Goal: Communication & Community: Answer question/provide support

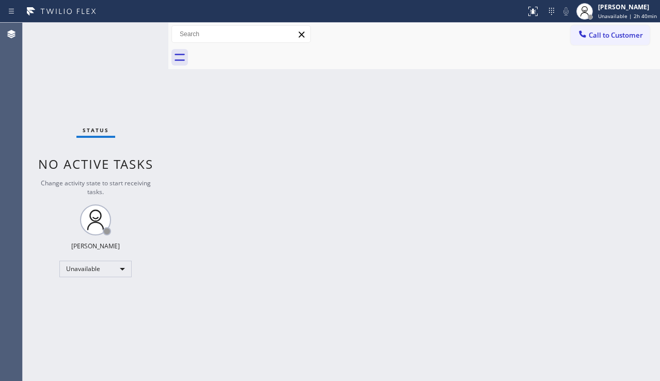
click at [168, 256] on div at bounding box center [168, 202] width 0 height 358
click at [596, 34] on span "Call to Customer" at bounding box center [616, 34] width 54 height 9
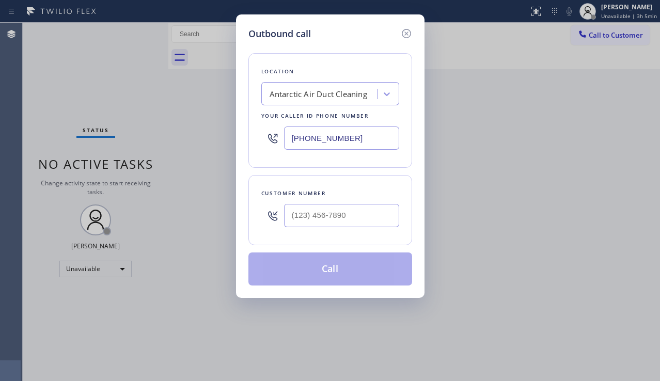
click at [342, 200] on div at bounding box center [341, 216] width 115 height 34
click at [332, 230] on div at bounding box center [341, 216] width 115 height 34
click at [335, 218] on input "(___) ___-____" at bounding box center [341, 215] width 115 height 23
paste input "562) 537-4631"
type input "[PHONE_NUMBER]"
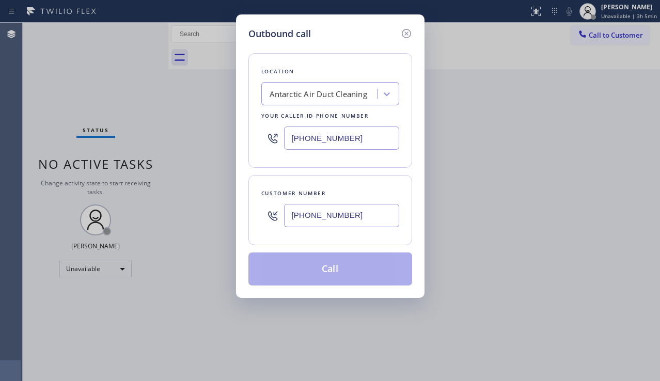
click at [304, 97] on div "Antarctic Air Duct Cleaning" at bounding box center [318, 94] width 98 height 12
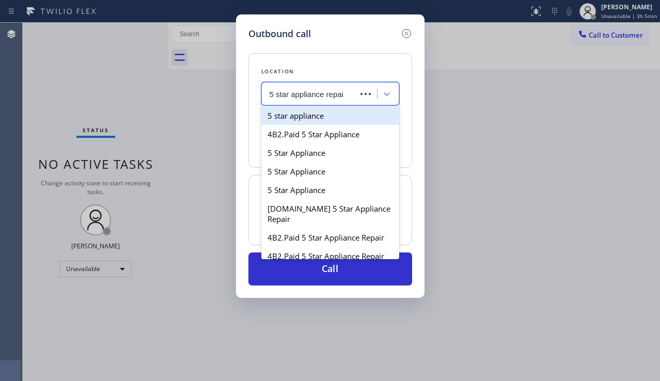
type input "5 star appliance repair"
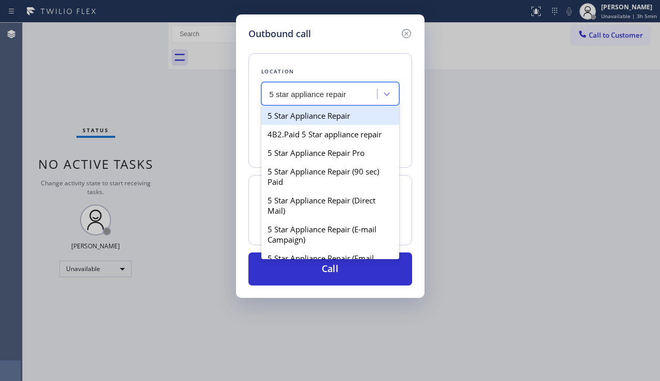
type input "[PHONE_NUMBER]"
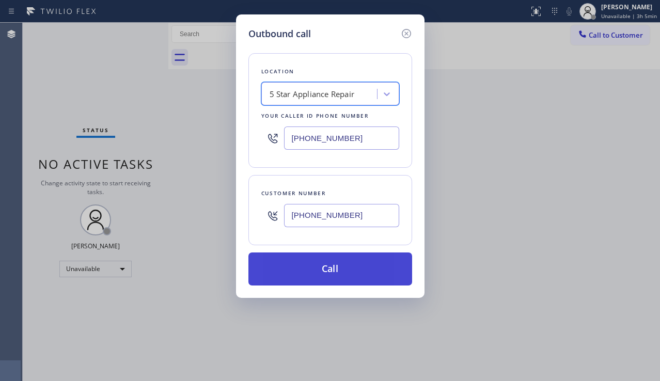
click at [337, 265] on button "Call" at bounding box center [330, 268] width 164 height 33
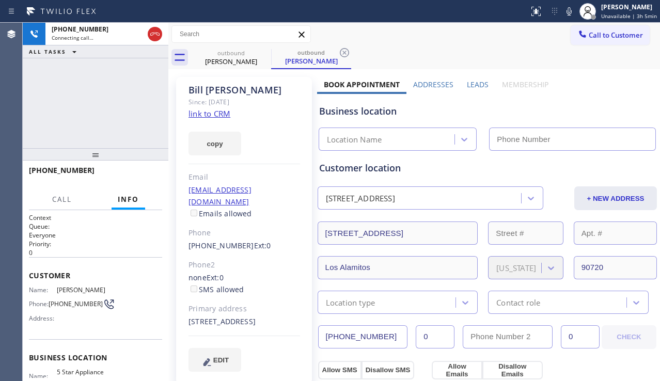
type input "[PHONE_NUMBER]"
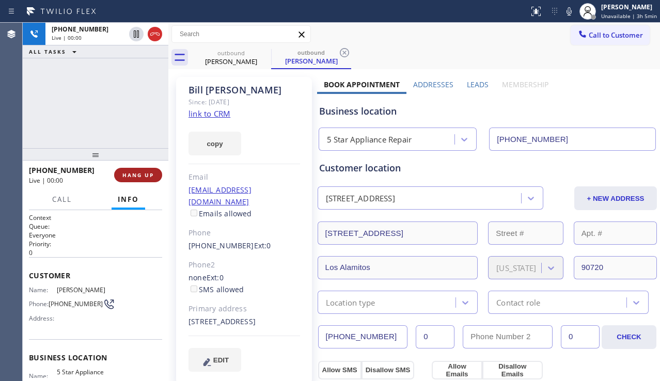
click at [149, 179] on button "HANG UP" at bounding box center [138, 175] width 48 height 14
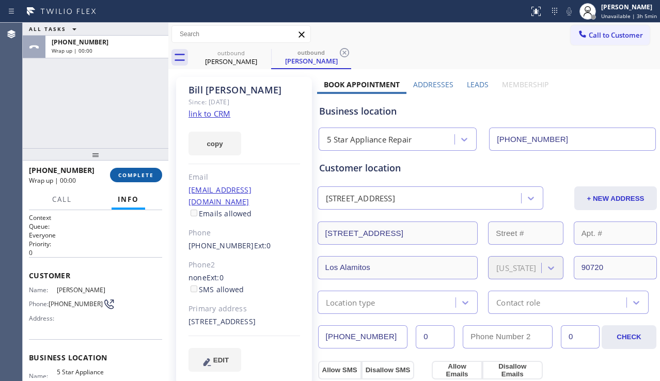
click at [147, 179] on button "COMPLETE" at bounding box center [136, 175] width 52 height 14
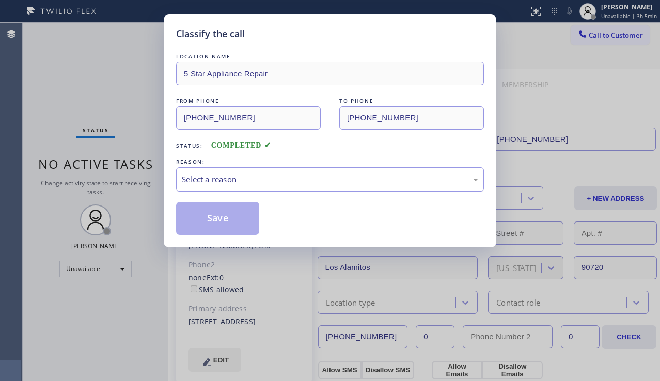
click at [217, 177] on div "Select a reason" at bounding box center [330, 179] width 296 height 12
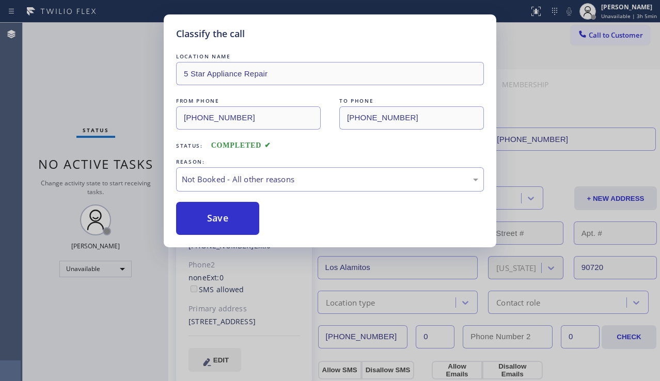
click at [203, 211] on button "Save" at bounding box center [217, 218] width 83 height 33
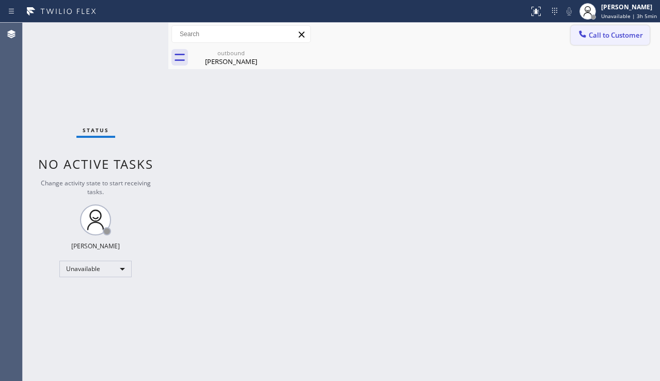
click at [614, 34] on span "Call to Customer" at bounding box center [616, 34] width 54 height 9
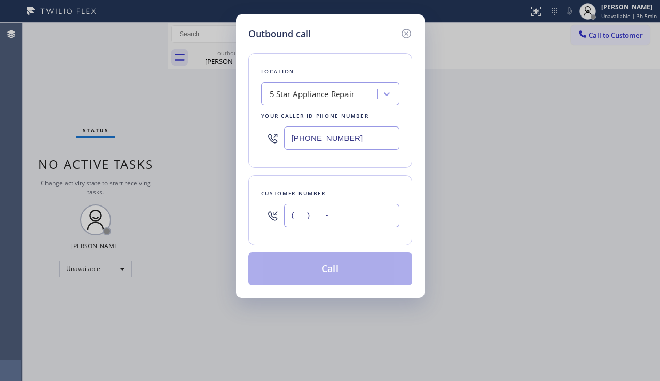
click at [335, 210] on input "(___) ___-____" at bounding box center [341, 215] width 115 height 23
paste input "626) 577-4892"
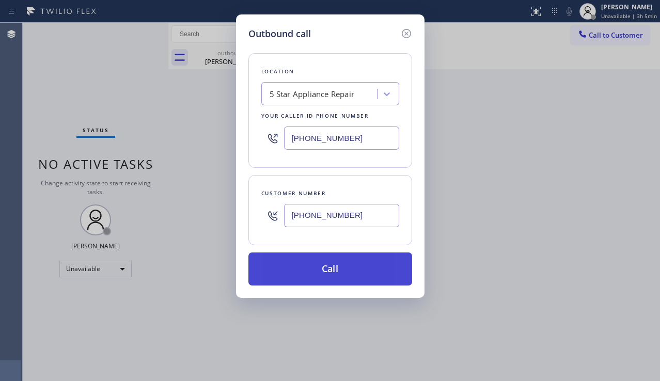
type input "[PHONE_NUMBER]"
click at [320, 276] on button "Call" at bounding box center [330, 268] width 164 height 33
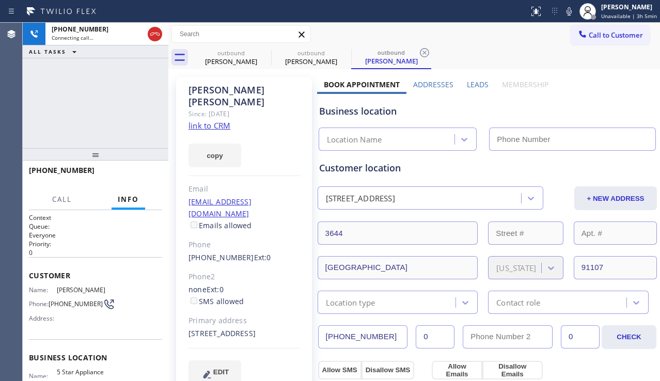
type input "[PHONE_NUMBER]"
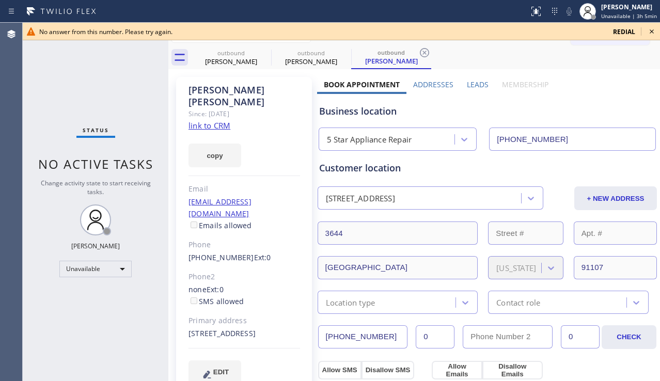
click at [654, 34] on icon at bounding box center [651, 31] width 12 height 12
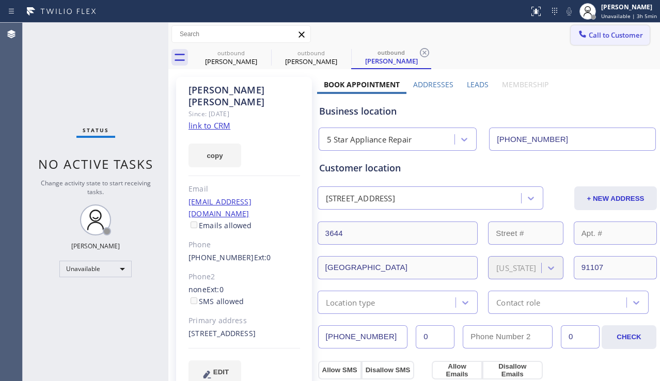
click at [602, 30] on span "Call to Customer" at bounding box center [616, 34] width 54 height 9
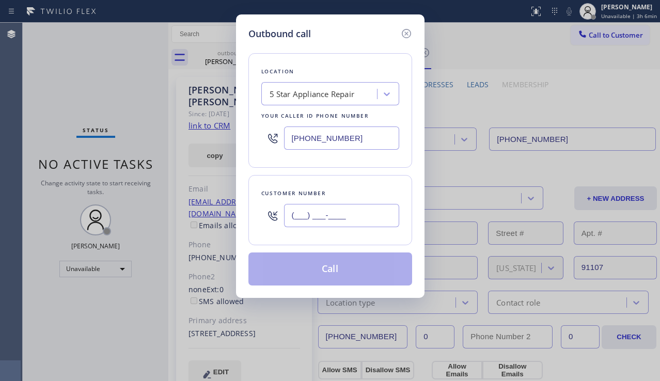
click at [314, 226] on input "(___) ___-____" at bounding box center [341, 215] width 115 height 23
paste input "415) 637-5106"
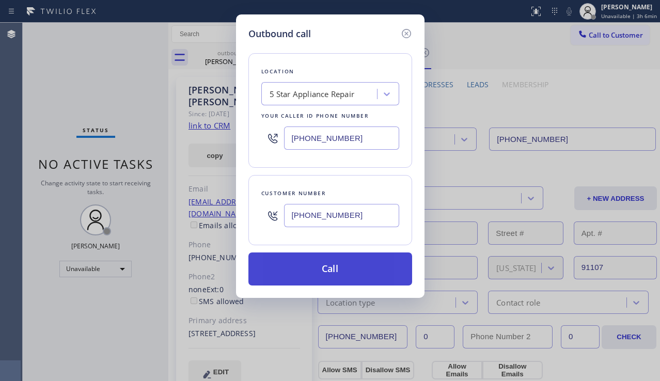
type input "[PHONE_NUMBER]"
click at [306, 265] on button "Call" at bounding box center [330, 268] width 164 height 33
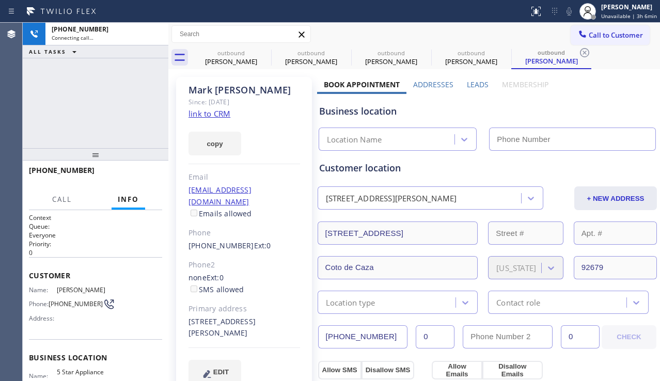
type input "[PHONE_NUMBER]"
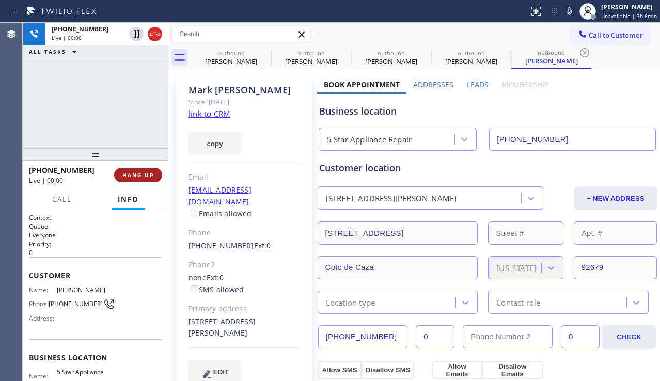
click at [144, 175] on span "HANG UP" at bounding box center [137, 174] width 31 height 7
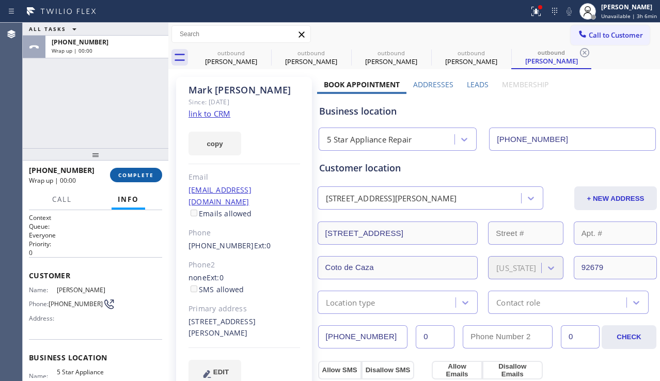
click at [144, 175] on span "COMPLETE" at bounding box center [136, 174] width 36 height 7
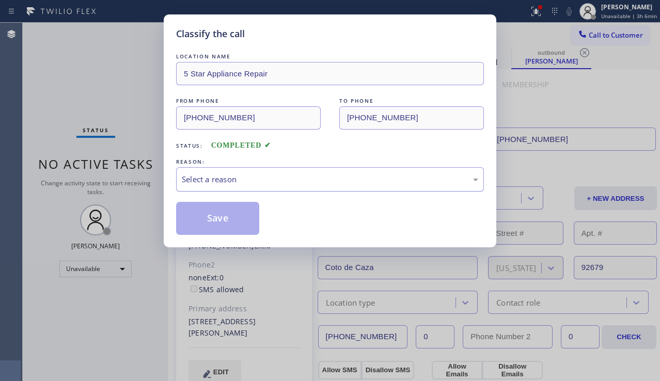
click at [216, 181] on div "Select a reason" at bounding box center [330, 179] width 296 height 12
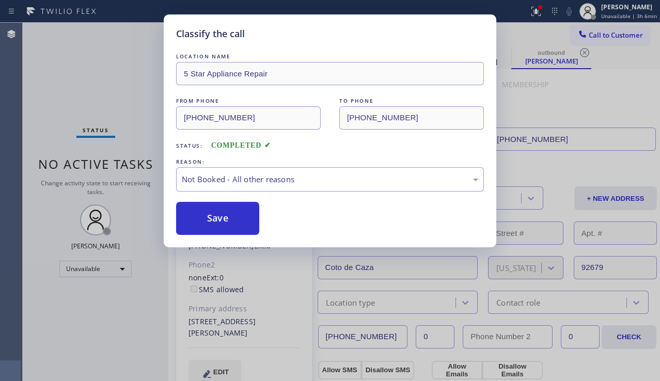
click at [222, 218] on button "Save" at bounding box center [217, 218] width 83 height 33
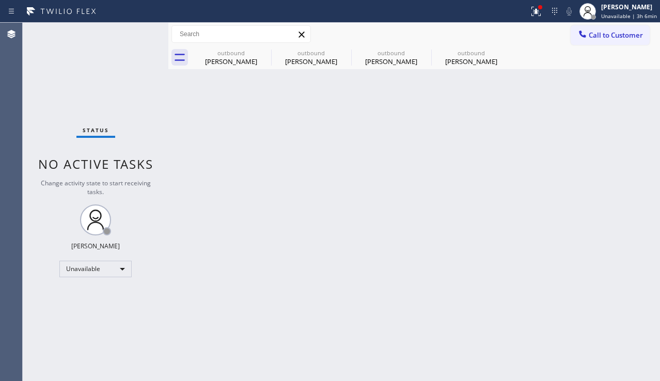
drag, startPoint x: 614, startPoint y: 39, endPoint x: 601, endPoint y: 44, distance: 14.4
click at [614, 39] on span "Call to Customer" at bounding box center [616, 34] width 54 height 9
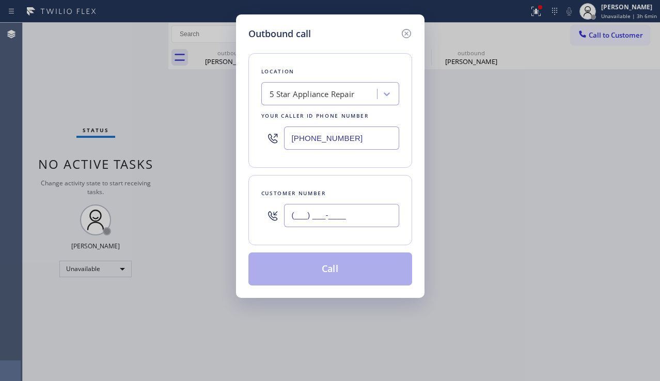
click at [342, 220] on input "(___) ___-____" at bounding box center [341, 215] width 115 height 23
paste input "310) 913-5442"
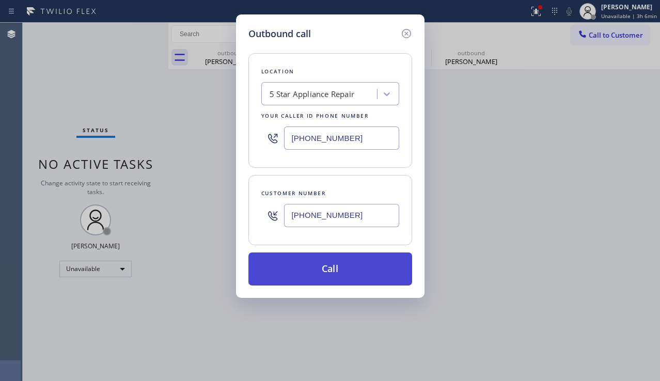
type input "[PHONE_NUMBER]"
click at [332, 267] on button "Call" at bounding box center [330, 268] width 164 height 33
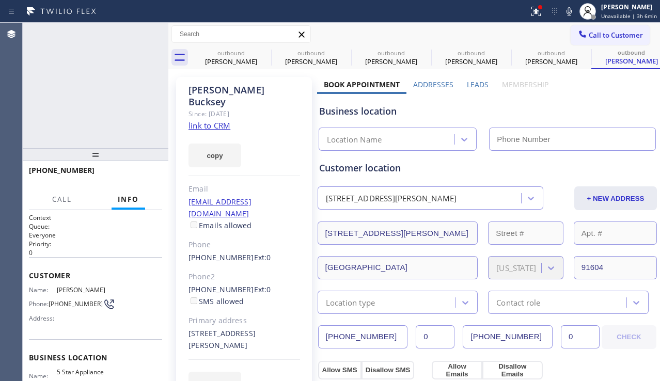
type input "[PHONE_NUMBER]"
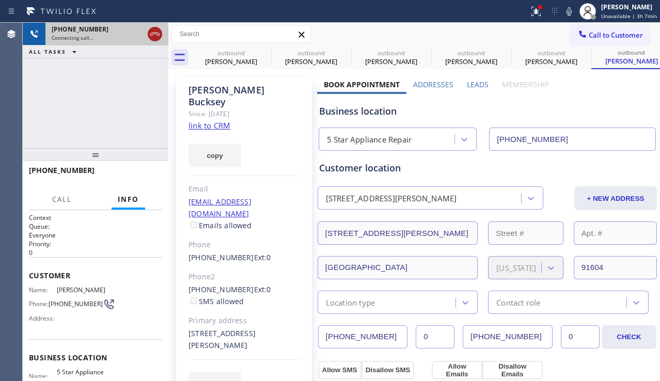
click at [149, 34] on icon at bounding box center [155, 34] width 12 height 12
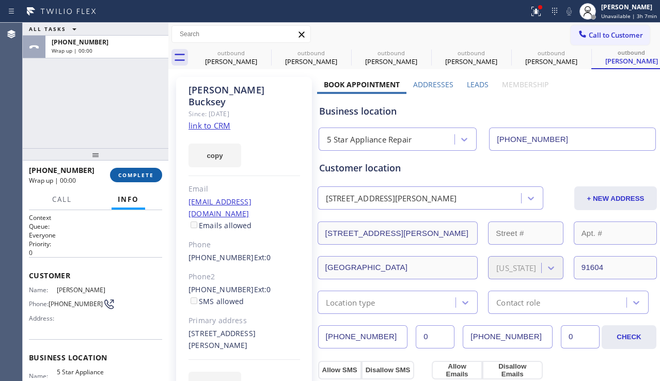
click at [129, 173] on span "COMPLETE" at bounding box center [136, 174] width 36 height 7
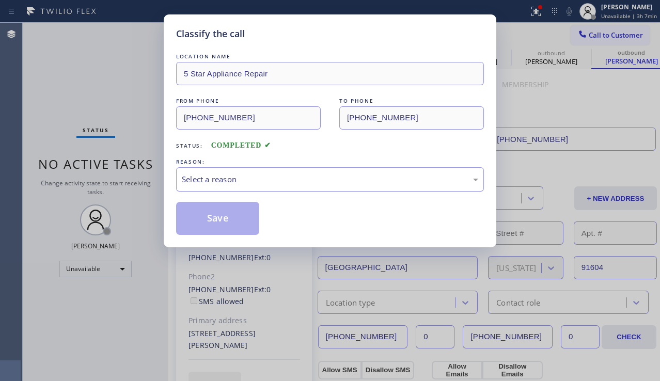
click at [243, 173] on div "Select a reason" at bounding box center [330, 179] width 296 height 12
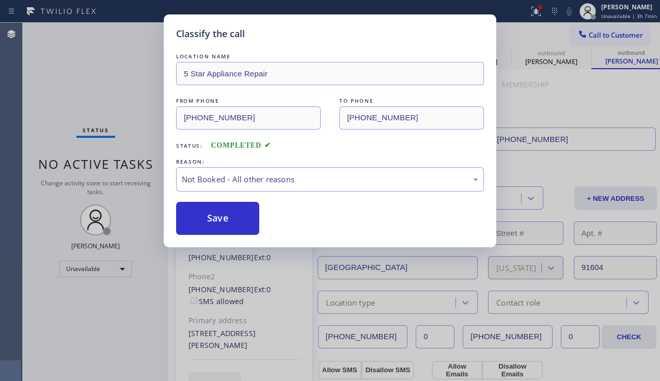
click at [225, 212] on button "Save" at bounding box center [217, 218] width 83 height 33
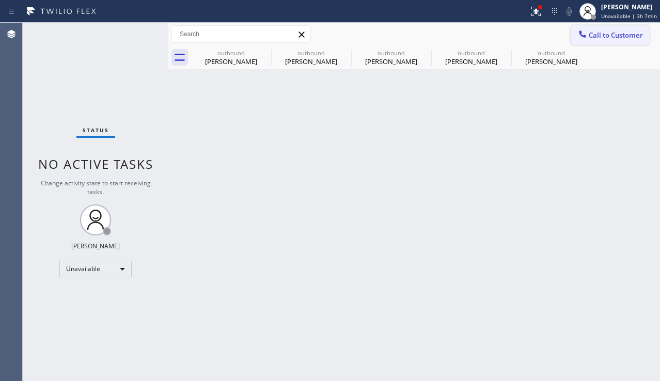
click at [590, 37] on span "Call to Customer" at bounding box center [616, 34] width 54 height 9
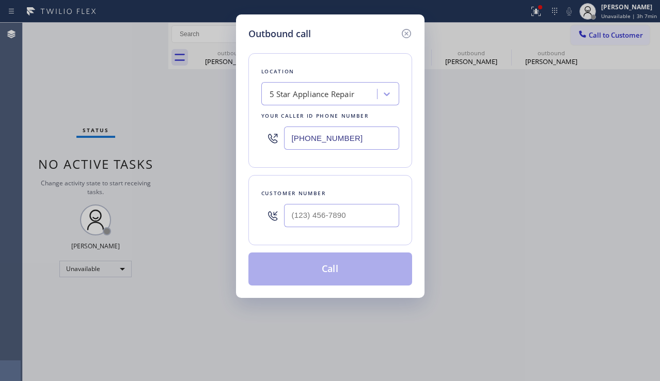
click at [343, 208] on input "text" at bounding box center [341, 215] width 115 height 23
paste input "626) 278-8528"
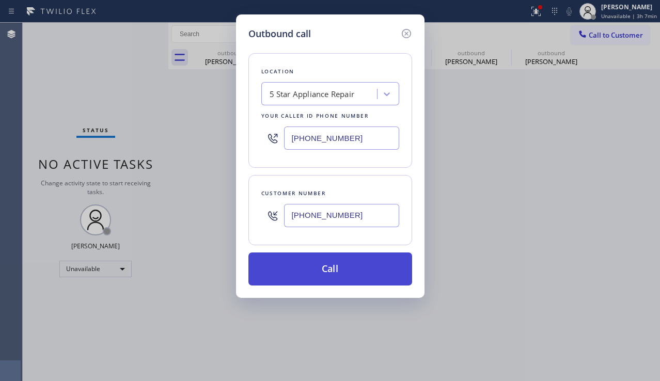
type input "[PHONE_NUMBER]"
click at [311, 274] on button "Call" at bounding box center [330, 268] width 164 height 33
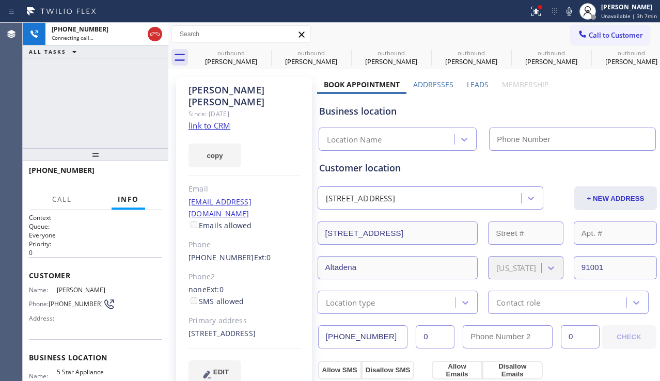
type input "[PHONE_NUMBER]"
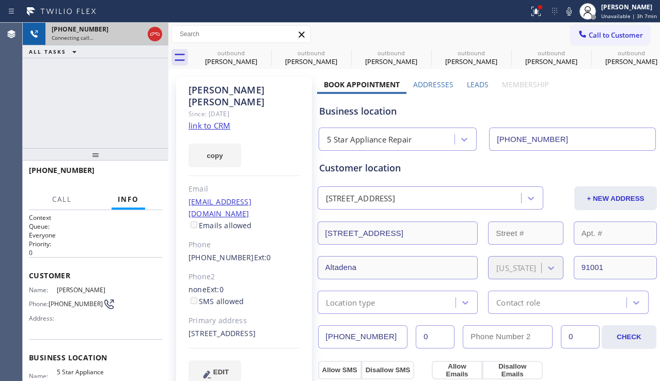
click at [153, 33] on icon at bounding box center [155, 34] width 12 height 12
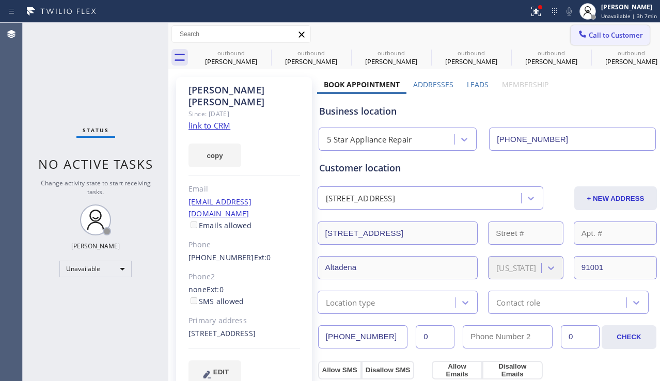
click at [600, 38] on span "Call to Customer" at bounding box center [616, 34] width 54 height 9
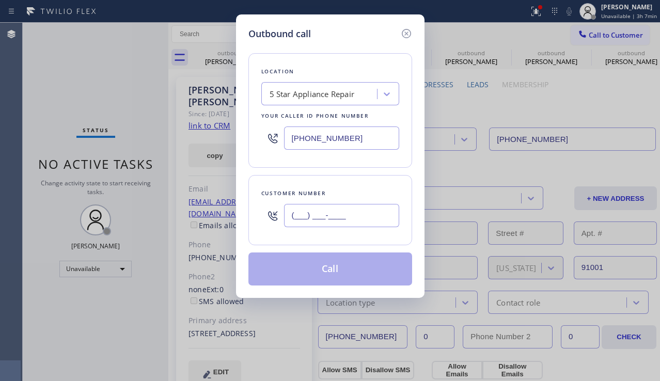
click at [335, 220] on input "(___) ___-____" at bounding box center [341, 215] width 115 height 23
paste input "951) 652-8380"
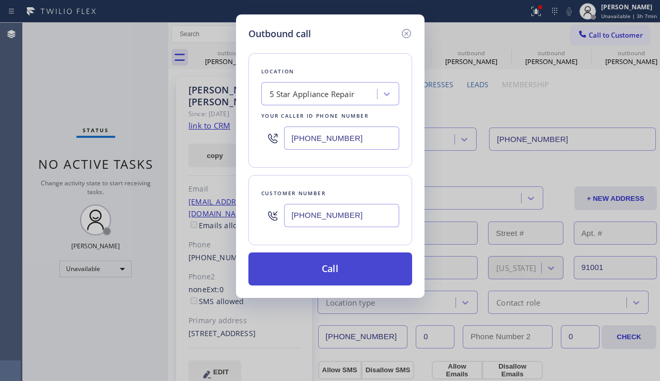
type input "[PHONE_NUMBER]"
click at [327, 276] on button "Call" at bounding box center [330, 268] width 164 height 33
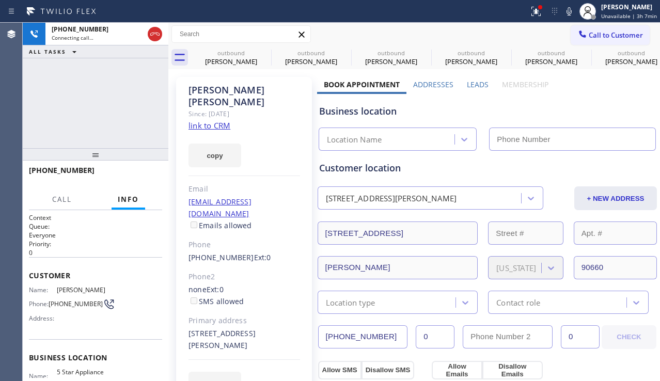
type input "[PHONE_NUMBER]"
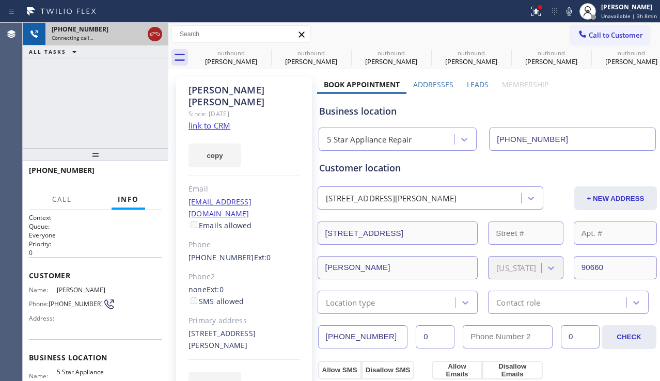
click at [152, 37] on icon at bounding box center [155, 34] width 12 height 12
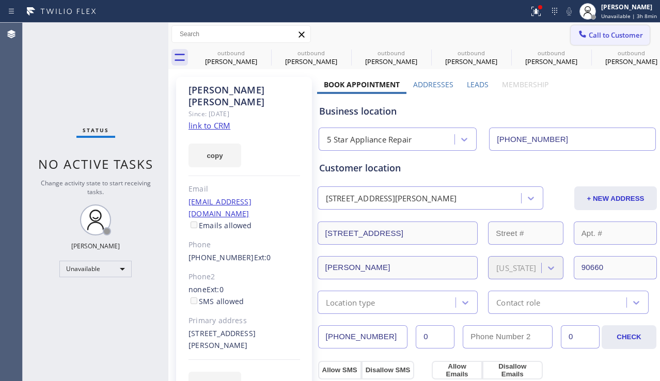
click at [603, 33] on span "Call to Customer" at bounding box center [616, 34] width 54 height 9
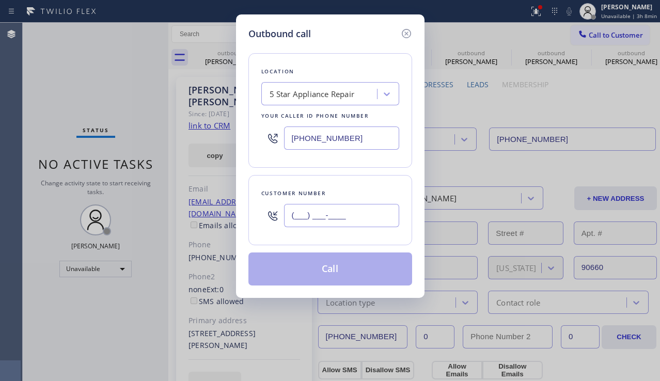
click at [359, 214] on input "(___) ___-____" at bounding box center [341, 215] width 115 height 23
paste input "310) 962-9890"
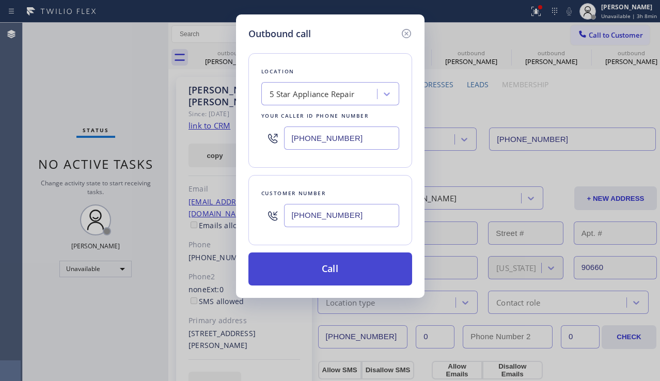
type input "[PHONE_NUMBER]"
click at [342, 266] on button "Call" at bounding box center [330, 268] width 164 height 33
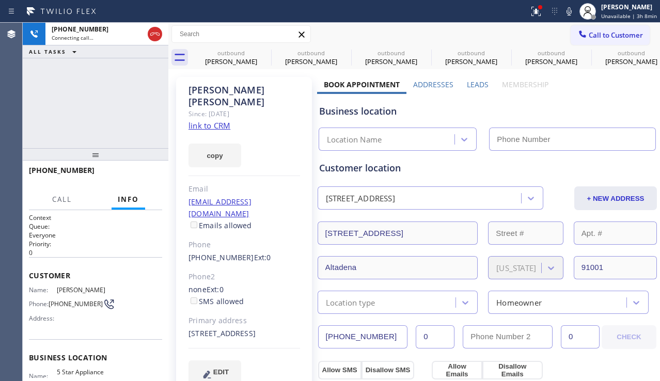
type input "[PHONE_NUMBER]"
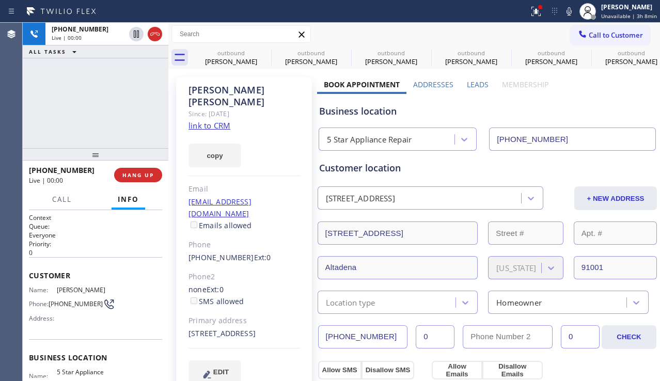
click at [131, 186] on div "[PHONE_NUMBER] Live | 00:00 HANG UP" at bounding box center [95, 175] width 133 height 27
click at [132, 181] on button "HANG UP" at bounding box center [138, 175] width 48 height 14
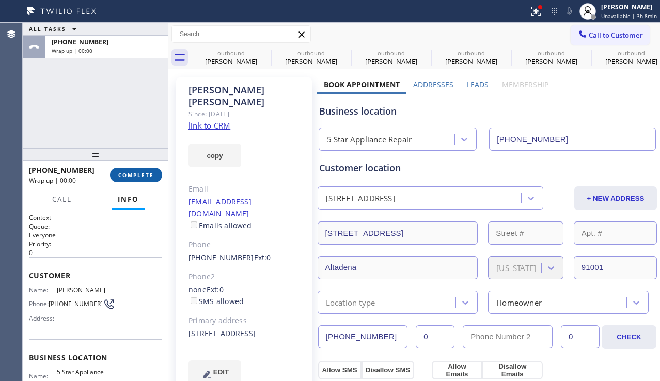
click at [133, 177] on span "COMPLETE" at bounding box center [136, 174] width 36 height 7
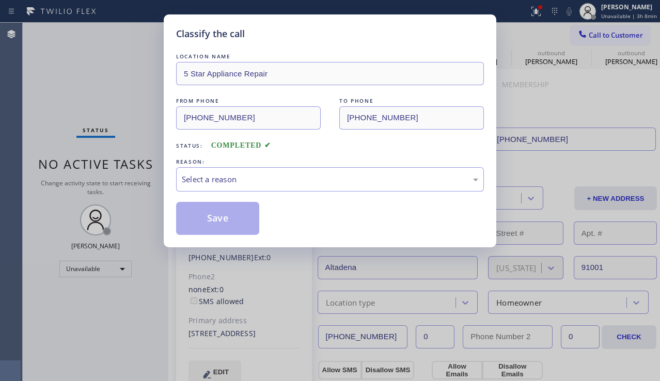
click at [191, 178] on div "Select a reason" at bounding box center [330, 179] width 296 height 12
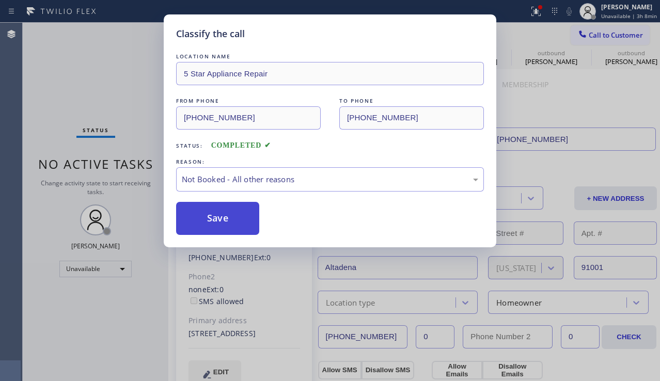
click at [196, 214] on button "Save" at bounding box center [217, 218] width 83 height 33
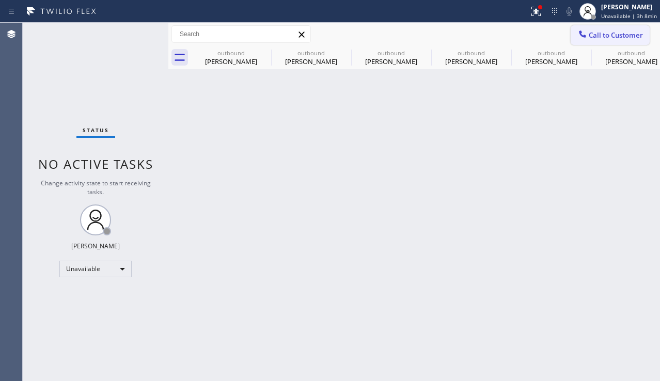
click at [597, 40] on button "Call to Customer" at bounding box center [609, 35] width 79 height 20
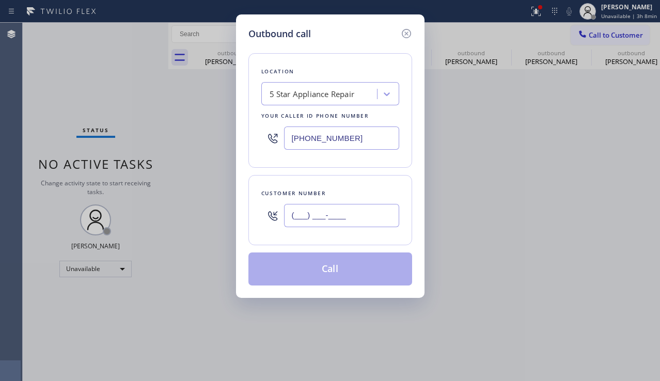
click at [332, 227] on input "(___) ___-____" at bounding box center [341, 215] width 115 height 23
paste input "213) 500-7012"
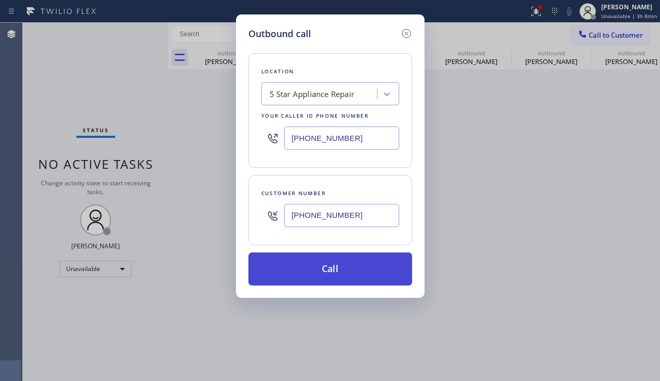
type input "[PHONE_NUMBER]"
click at [321, 268] on button "Call" at bounding box center [330, 268] width 164 height 33
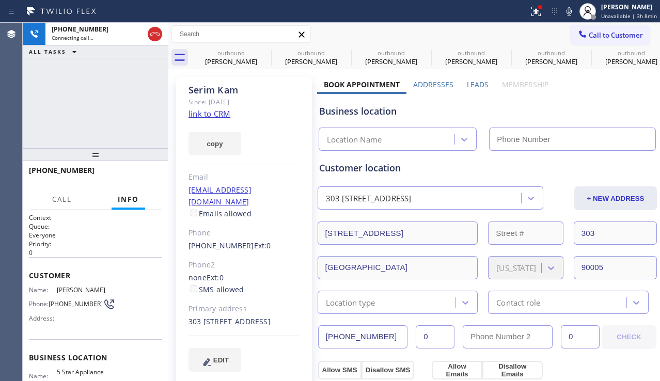
type input "[PHONE_NUMBER]"
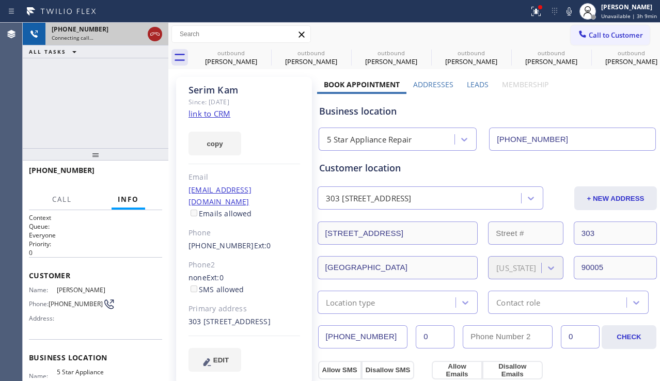
click at [156, 35] on icon at bounding box center [155, 34] width 12 height 12
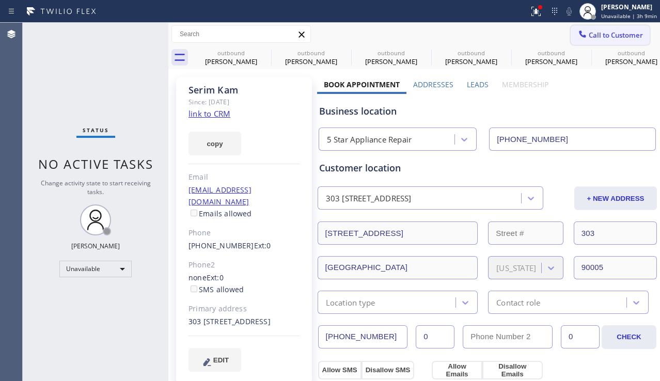
click at [589, 33] on span "Call to Customer" at bounding box center [616, 34] width 54 height 9
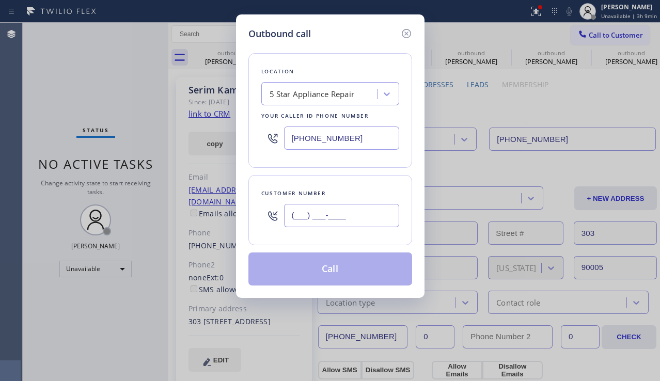
click at [300, 220] on input "(___) ___-____" at bounding box center [341, 215] width 115 height 23
paste input "310) 259-2907"
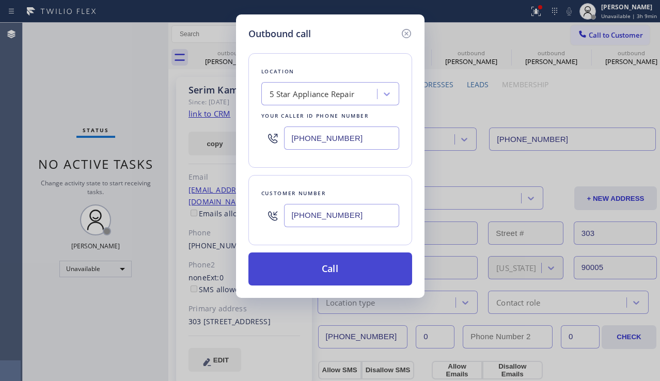
type input "[PHONE_NUMBER]"
click at [297, 263] on button "Call" at bounding box center [330, 268] width 164 height 33
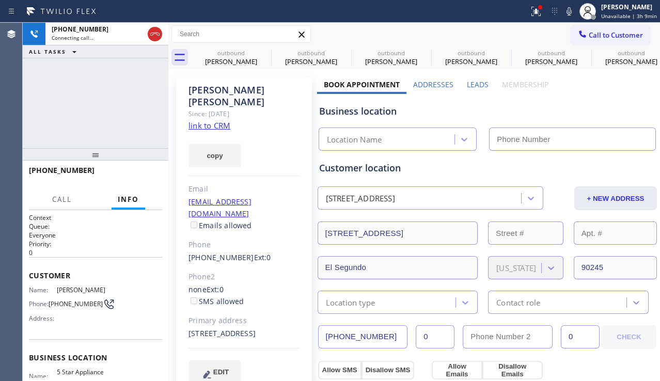
type input "[PHONE_NUMBER]"
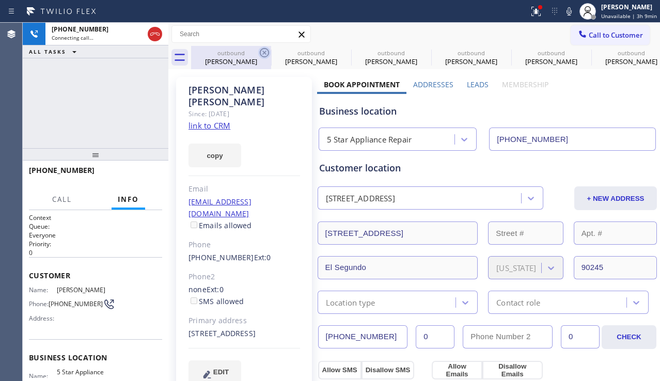
click at [265, 52] on icon at bounding box center [264, 52] width 9 height 9
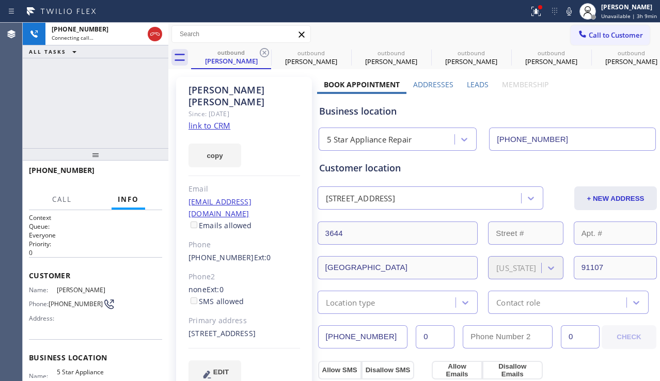
click at [265, 52] on icon at bounding box center [264, 52] width 9 height 9
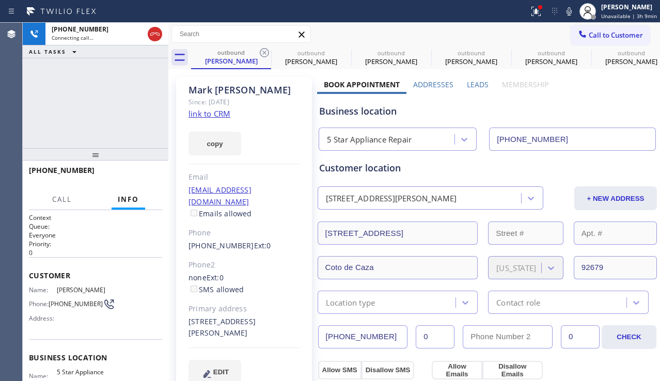
click at [265, 52] on icon at bounding box center [264, 52] width 9 height 9
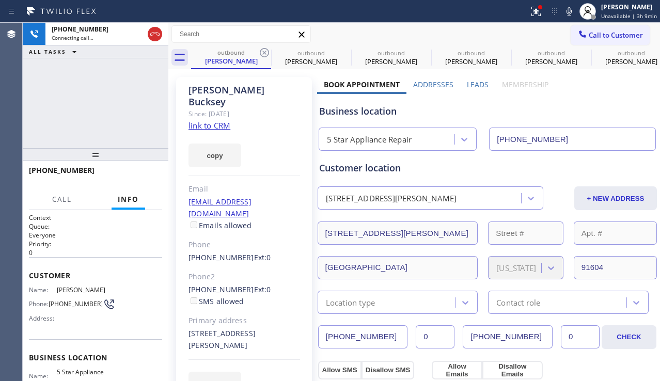
click at [265, 52] on icon at bounding box center [264, 52] width 9 height 9
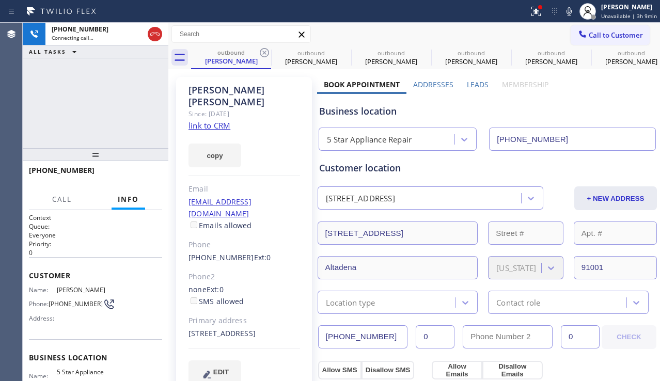
click at [265, 52] on icon at bounding box center [264, 52] width 9 height 9
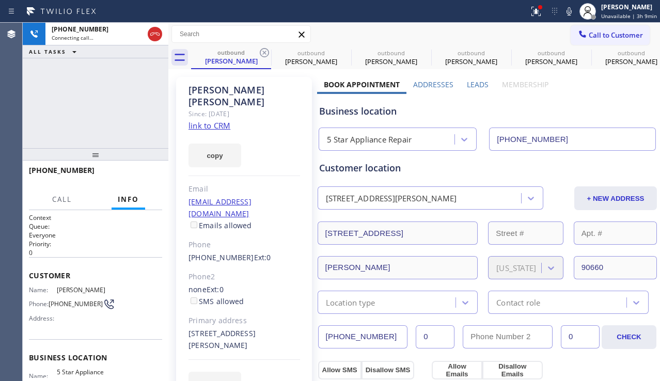
click at [265, 52] on icon at bounding box center [264, 52] width 9 height 9
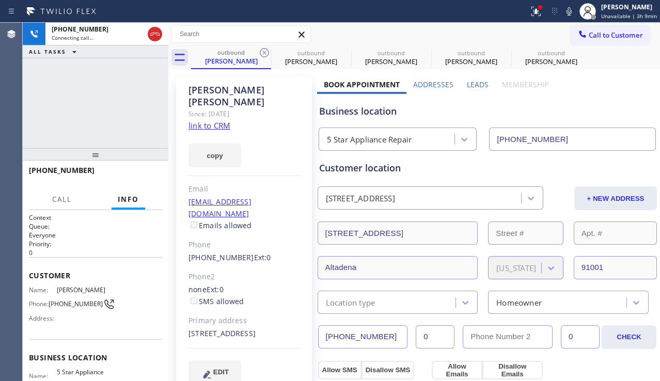
click at [265, 52] on icon at bounding box center [264, 52] width 9 height 9
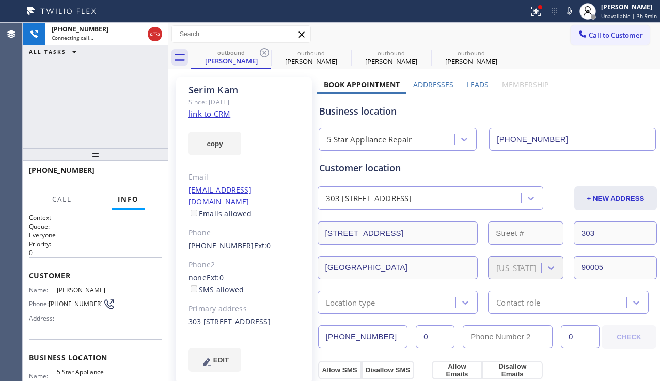
click at [265, 52] on icon at bounding box center [264, 52] width 9 height 9
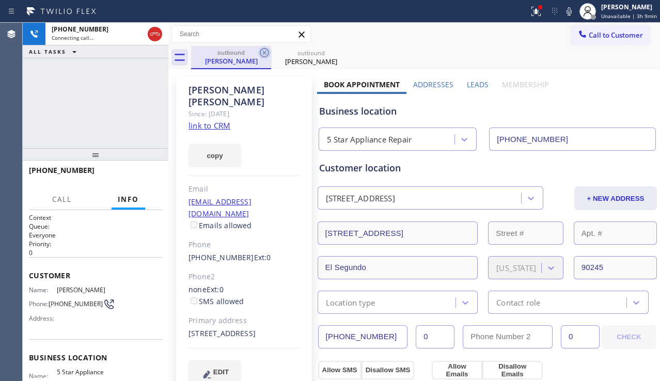
click at [266, 52] on icon at bounding box center [264, 52] width 12 height 12
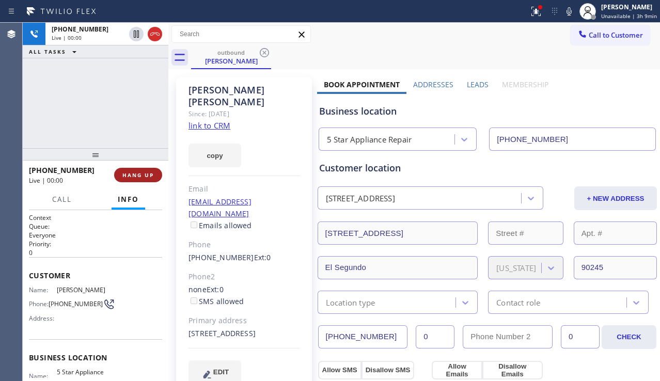
click at [134, 170] on button "HANG UP" at bounding box center [138, 175] width 48 height 14
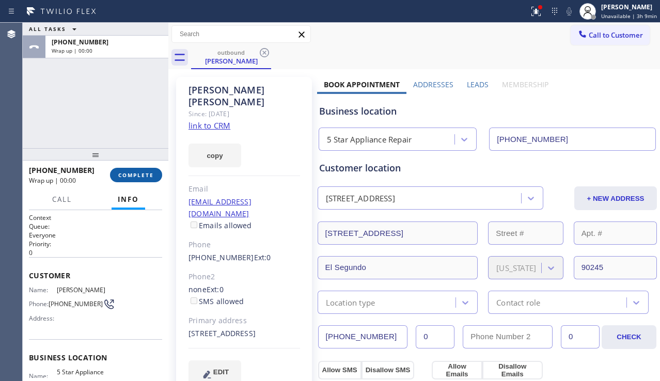
click at [142, 171] on span "COMPLETE" at bounding box center [136, 174] width 36 height 7
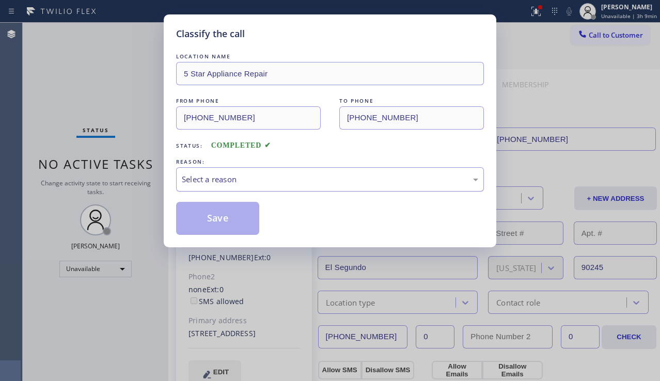
click at [201, 192] on div "Select a reason" at bounding box center [330, 179] width 308 height 24
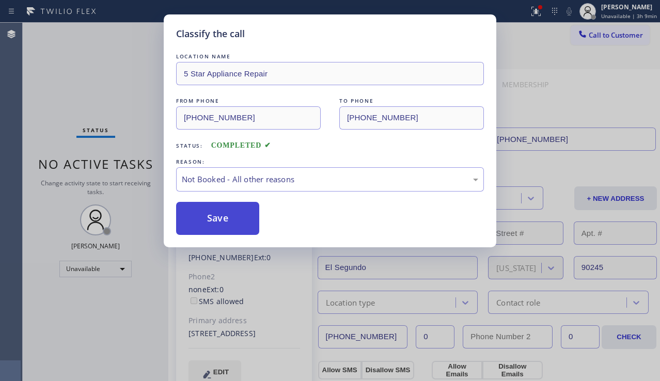
click at [202, 214] on button "Save" at bounding box center [217, 218] width 83 height 33
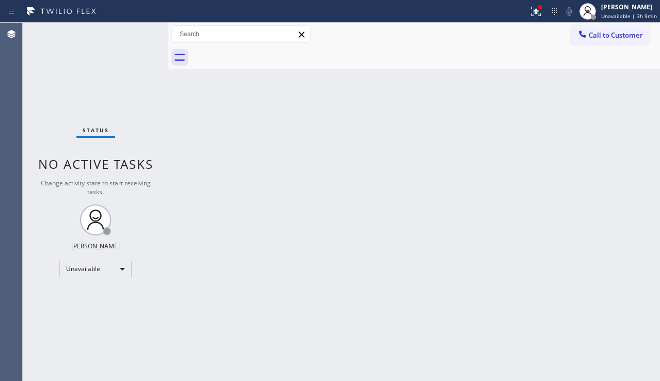
drag, startPoint x: 599, startPoint y: 34, endPoint x: 593, endPoint y: 40, distance: 9.1
click at [599, 35] on span "Call to Customer" at bounding box center [616, 34] width 54 height 9
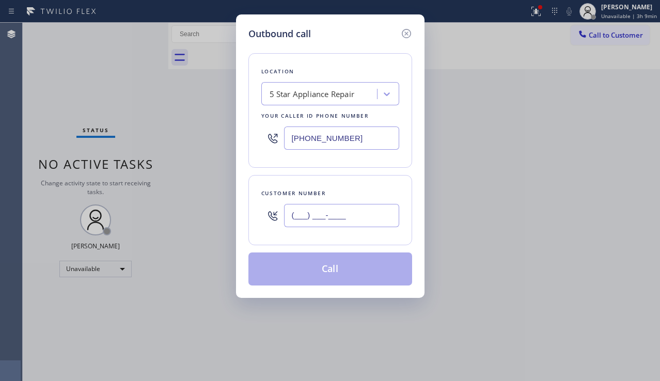
click at [297, 221] on input "(___) ___-____" at bounding box center [341, 215] width 115 height 23
paste input "323) 810-7487"
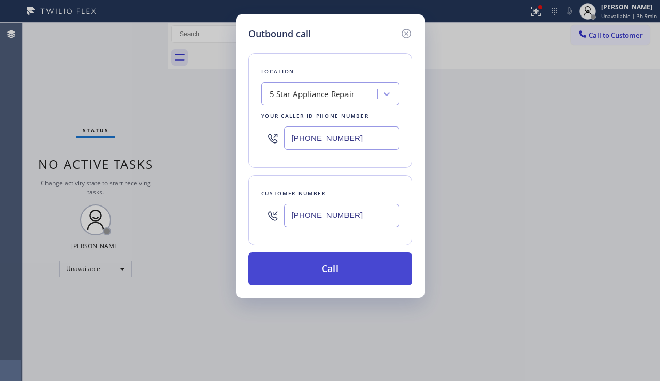
type input "[PHONE_NUMBER]"
click at [289, 266] on button "Call" at bounding box center [330, 268] width 164 height 33
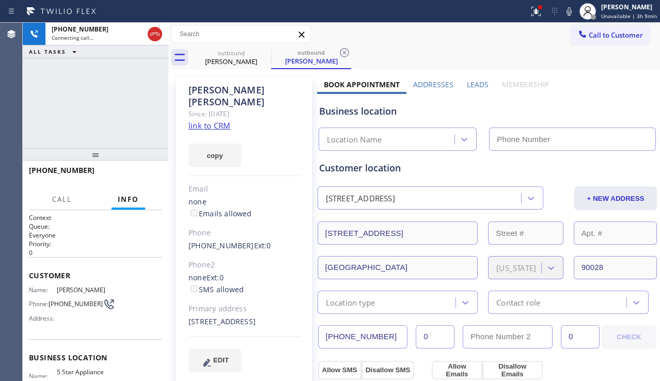
type input "[PHONE_NUMBER]"
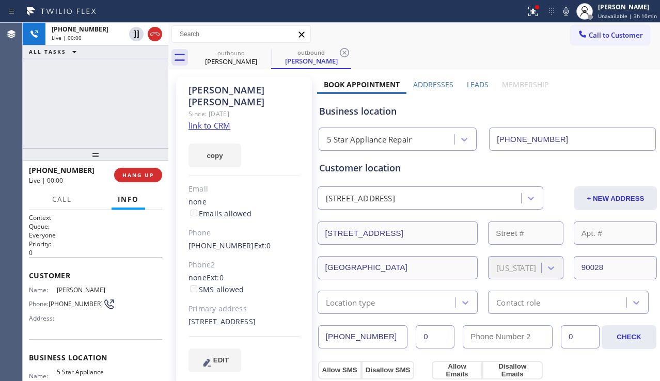
click at [159, 184] on div "[PHONE_NUMBER] Live | 00:00 HANG UP" at bounding box center [95, 175] width 133 height 27
click at [157, 181] on button "HANG UP" at bounding box center [138, 175] width 48 height 14
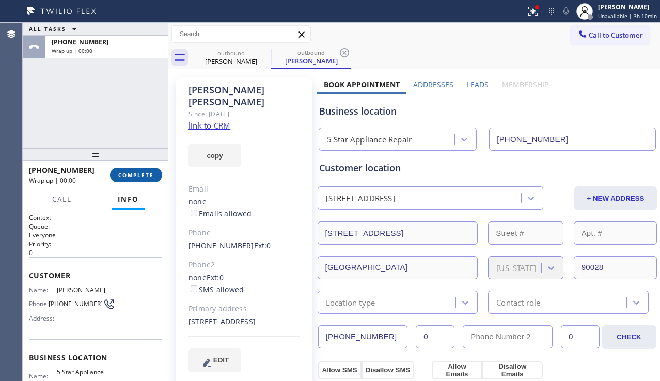
click at [158, 176] on button "COMPLETE" at bounding box center [136, 175] width 52 height 14
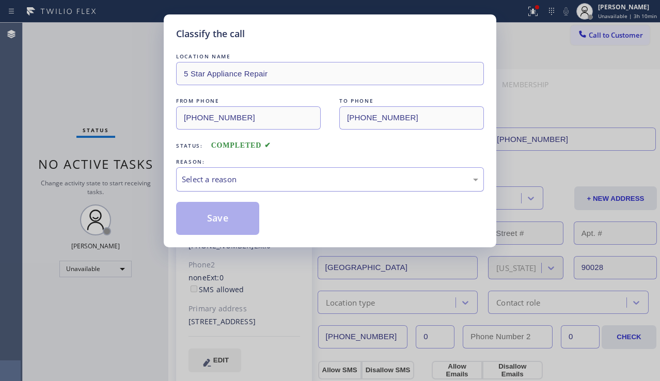
click at [189, 174] on div "Select a reason" at bounding box center [330, 179] width 296 height 12
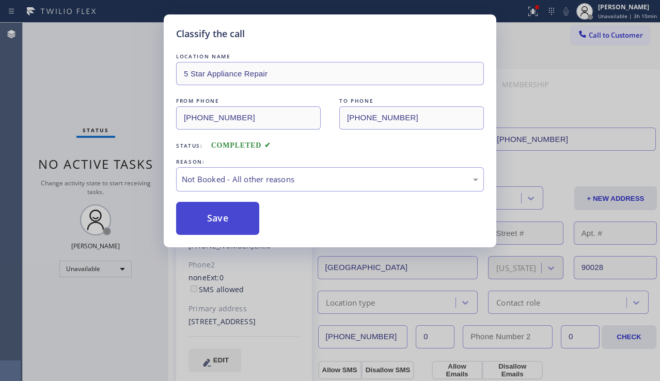
click at [223, 220] on button "Save" at bounding box center [217, 218] width 83 height 33
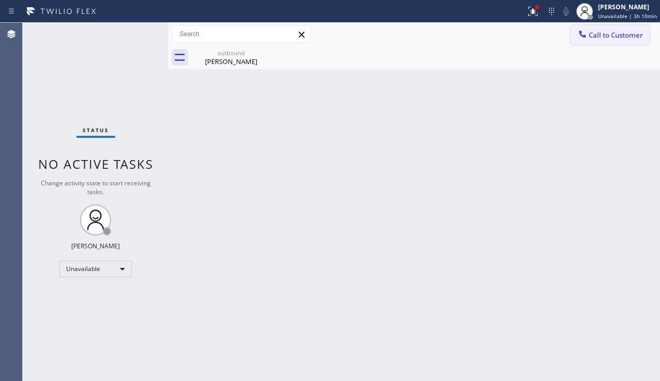
click at [584, 33] on icon at bounding box center [582, 34] width 10 height 10
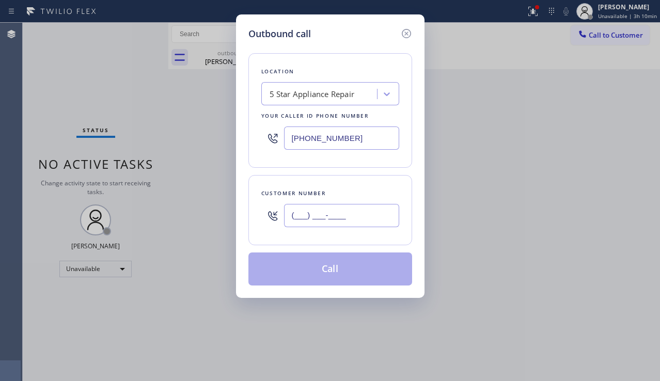
click at [311, 212] on input "(___) ___-____" at bounding box center [341, 215] width 115 height 23
paste input "310) 503-2394"
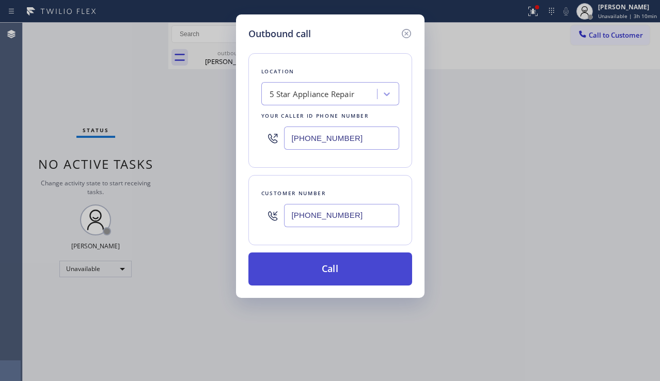
type input "[PHONE_NUMBER]"
click at [293, 270] on button "Call" at bounding box center [330, 268] width 164 height 33
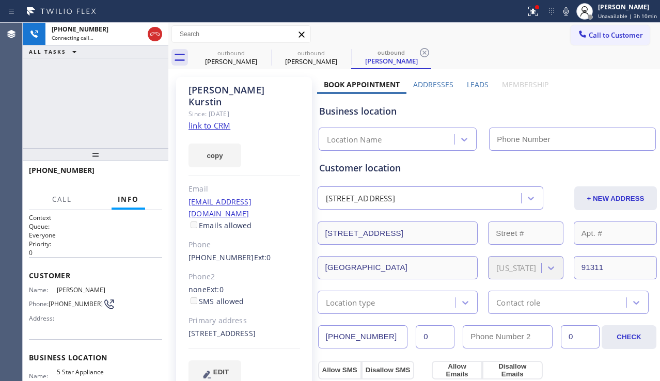
type input "[PHONE_NUMBER]"
click at [264, 54] on icon at bounding box center [264, 52] width 12 height 12
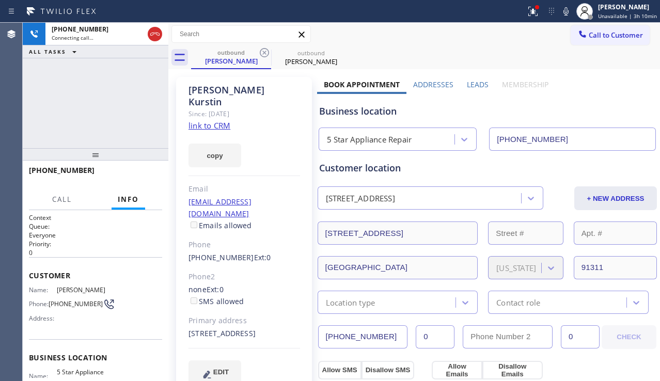
click at [264, 54] on icon at bounding box center [264, 52] width 12 height 12
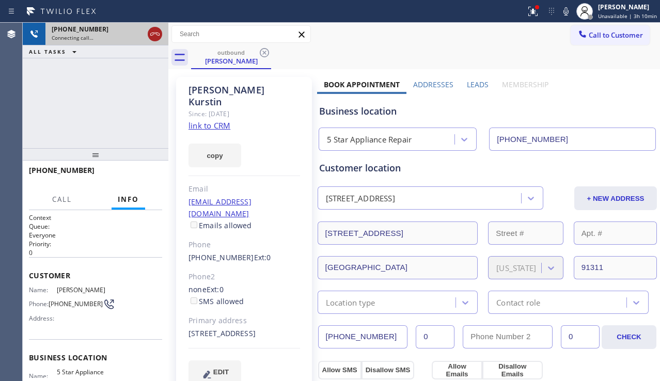
click at [152, 32] on icon at bounding box center [155, 34] width 12 height 12
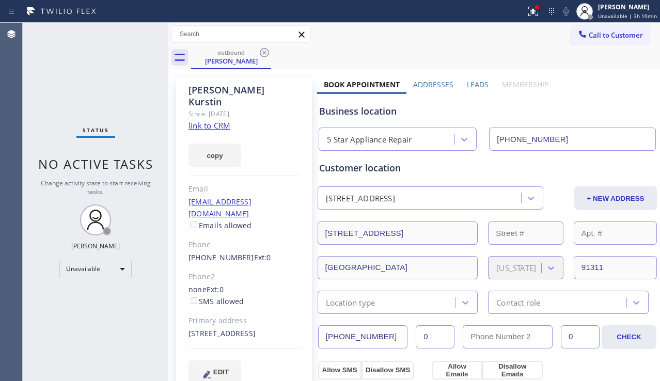
click at [600, 42] on button "Call to Customer" at bounding box center [609, 35] width 79 height 20
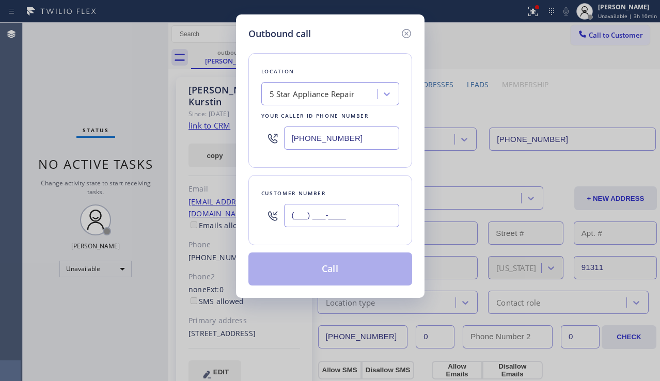
click at [340, 222] on input "(___) ___-____" at bounding box center [341, 215] width 115 height 23
paste input "951) 830-5600"
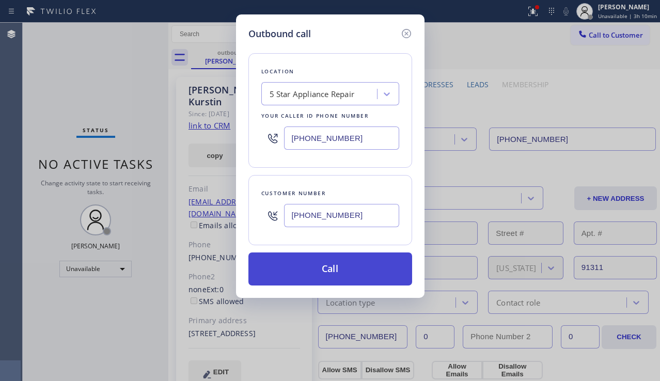
type input "[PHONE_NUMBER]"
click at [332, 269] on button "Call" at bounding box center [330, 268] width 164 height 33
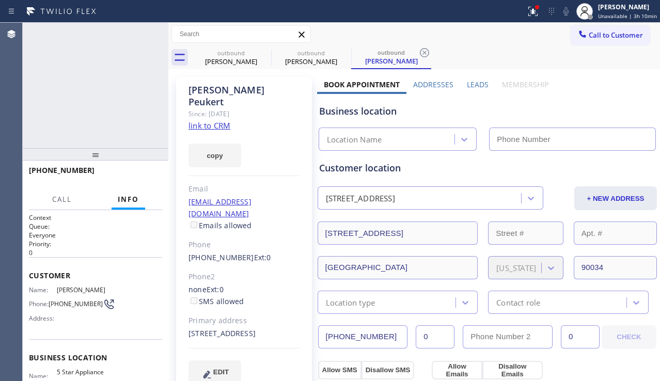
type input "[PHONE_NUMBER]"
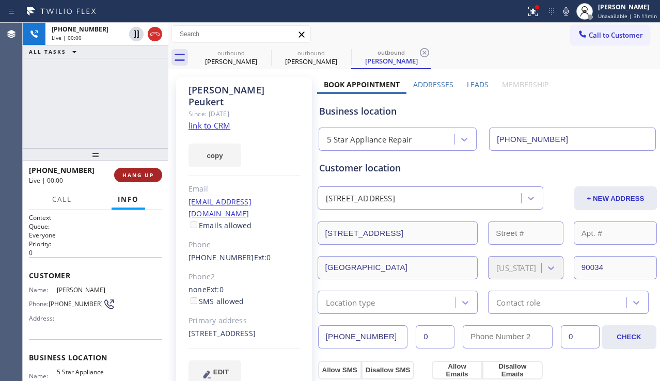
click at [142, 171] on span "HANG UP" at bounding box center [137, 174] width 31 height 7
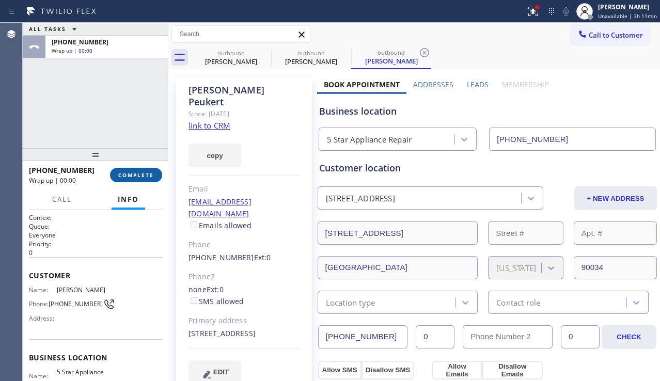
click at [142, 171] on span "COMPLETE" at bounding box center [136, 174] width 36 height 7
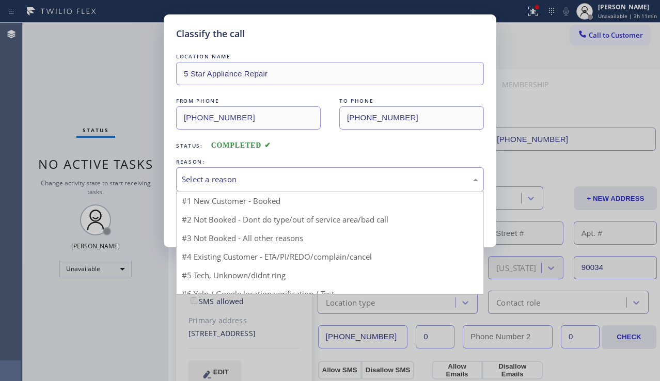
click at [193, 181] on div "Select a reason" at bounding box center [330, 179] width 296 height 12
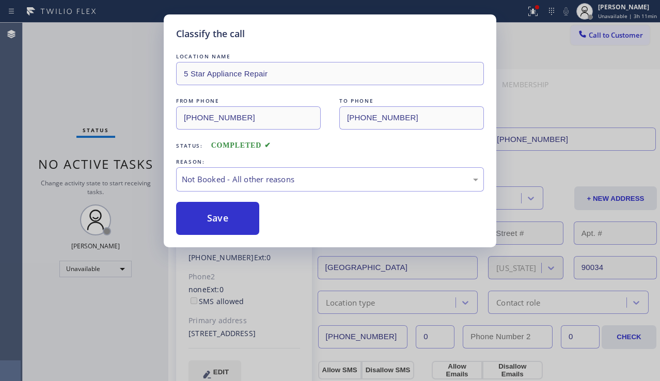
click at [197, 211] on button "Save" at bounding box center [217, 218] width 83 height 33
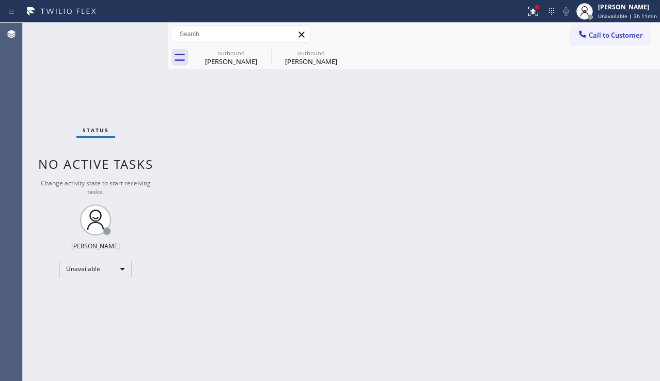
drag, startPoint x: 583, startPoint y: 33, endPoint x: 502, endPoint y: 99, distance: 104.6
click at [583, 34] on icon at bounding box center [582, 34] width 10 height 10
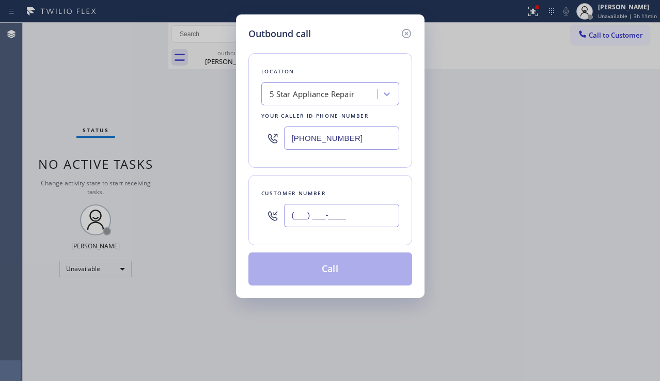
click at [303, 224] on input "(___) ___-____" at bounding box center [341, 215] width 115 height 23
paste input "626) 253-2851"
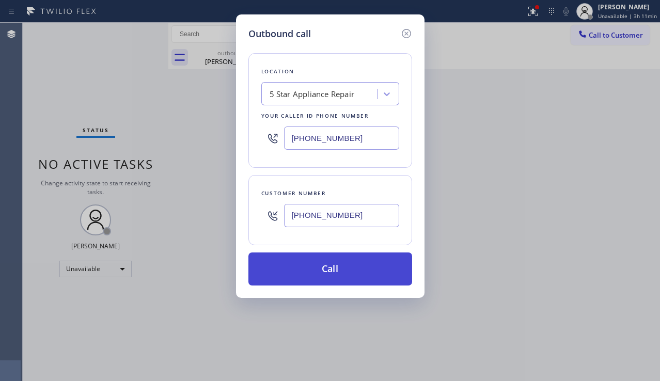
type input "[PHONE_NUMBER]"
click at [295, 266] on button "Call" at bounding box center [330, 268] width 164 height 33
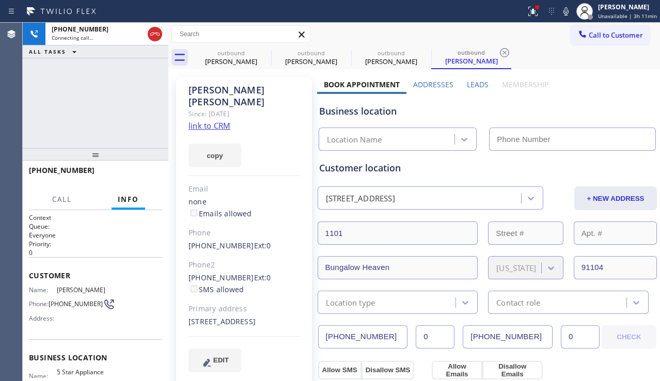
type input "[PHONE_NUMBER]"
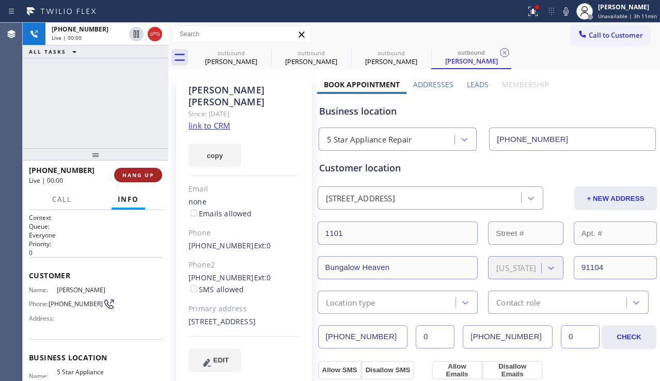
click at [140, 181] on button "HANG UP" at bounding box center [138, 175] width 48 height 14
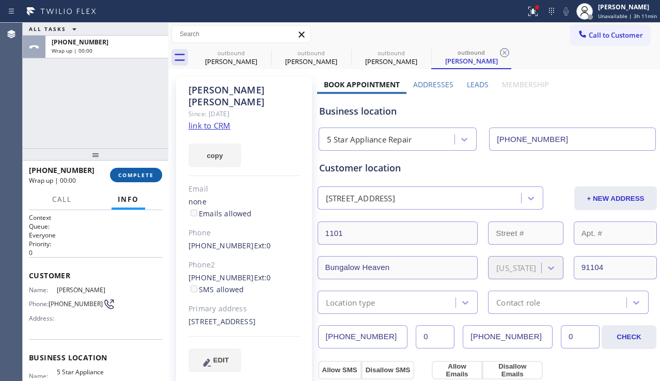
click at [142, 178] on span "COMPLETE" at bounding box center [136, 174] width 36 height 7
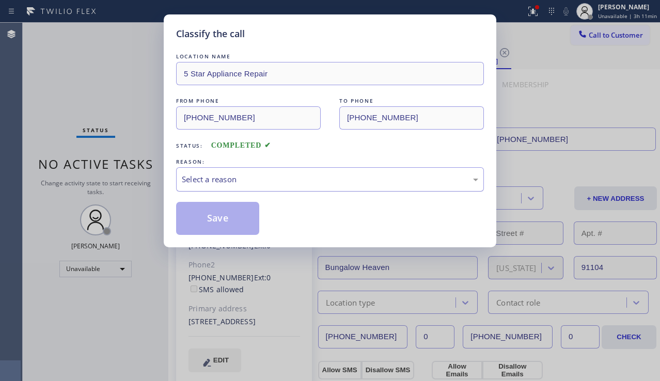
click at [182, 176] on div "Select a reason" at bounding box center [330, 179] width 296 height 12
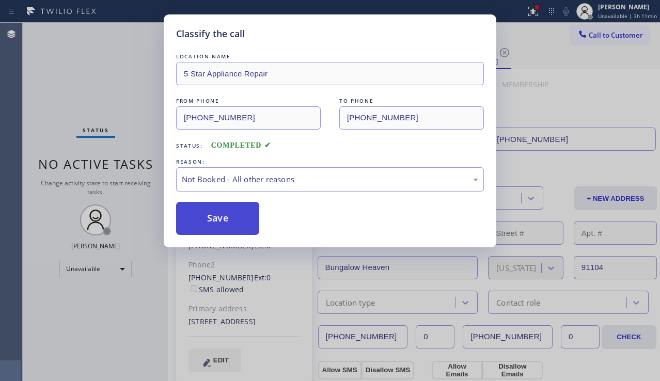
click at [191, 216] on button "Save" at bounding box center [217, 218] width 83 height 33
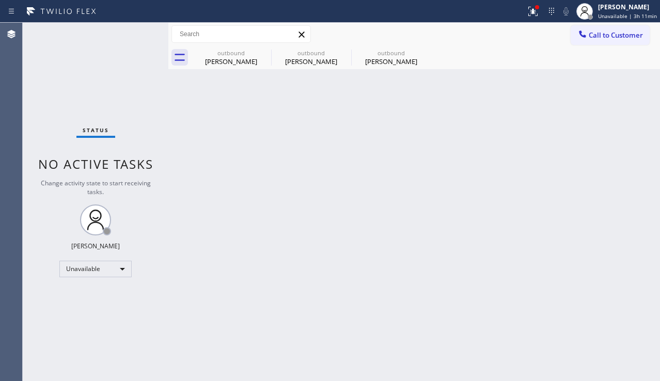
click at [603, 34] on span "Call to Customer" at bounding box center [616, 34] width 54 height 9
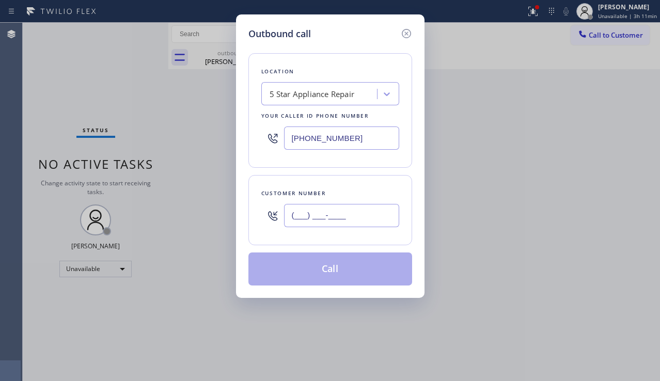
click at [347, 213] on input "(___) ___-____" at bounding box center [341, 215] width 115 height 23
paste input "818) 355-5229"
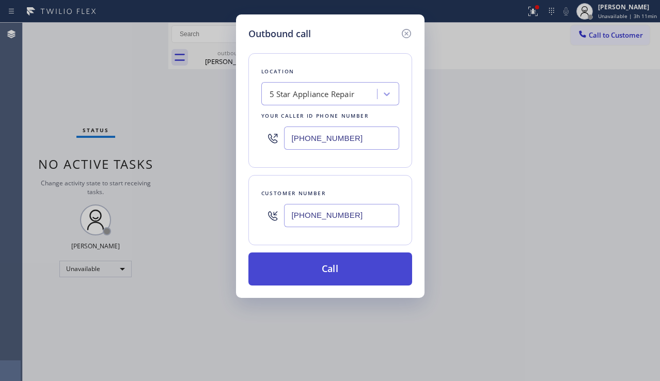
type input "[PHONE_NUMBER]"
click at [326, 268] on button "Call" at bounding box center [330, 268] width 164 height 33
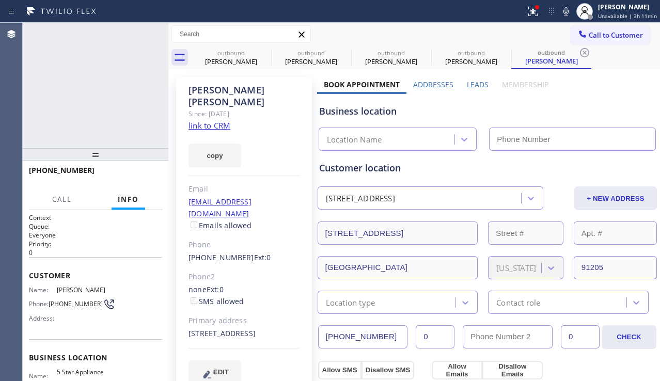
type input "[PHONE_NUMBER]"
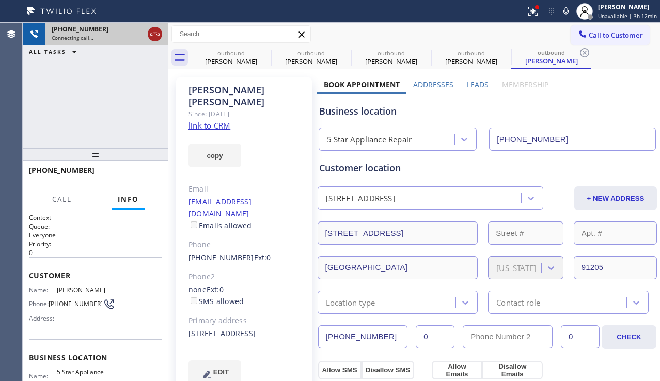
click at [157, 33] on icon at bounding box center [155, 34] width 12 height 12
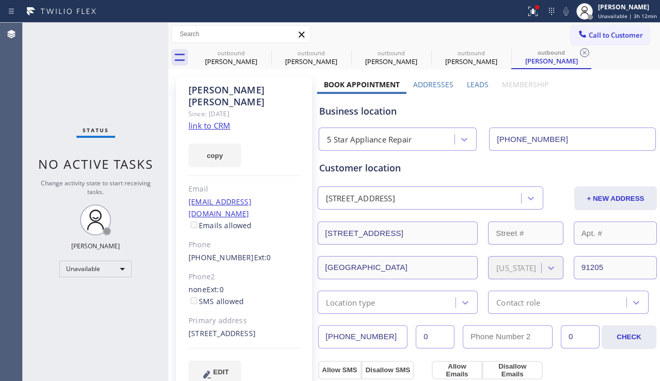
click at [612, 45] on div "Call to Customer Outbound call Location 5 Star Appliance Repair Your caller id …" at bounding box center [413, 34] width 491 height 23
click at [608, 41] on button "Call to Customer" at bounding box center [609, 35] width 79 height 20
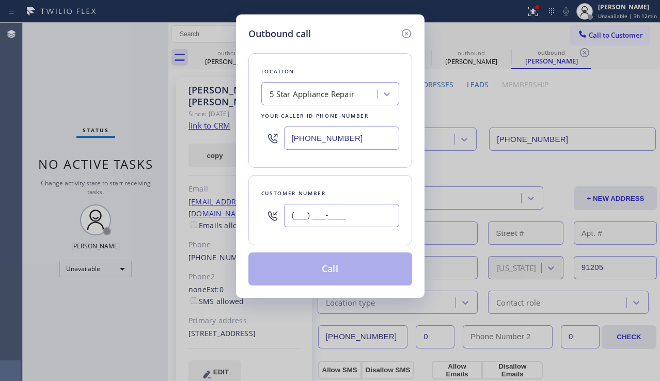
click at [372, 213] on input "(___) ___-____" at bounding box center [341, 215] width 115 height 23
paste input "213) 293-7433"
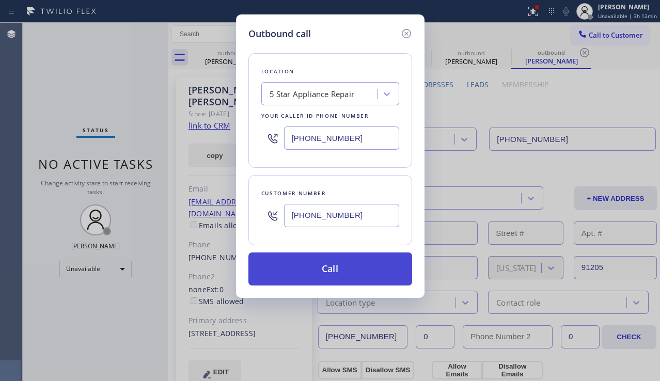
type input "[PHONE_NUMBER]"
click at [354, 272] on button "Call" at bounding box center [330, 268] width 164 height 33
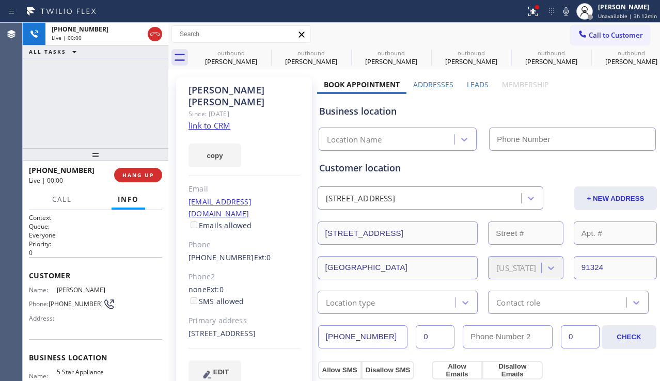
type input "[PHONE_NUMBER]"
click at [139, 182] on div "[PHONE_NUMBER] Live | 00:00 HANG UP" at bounding box center [95, 175] width 133 height 27
click at [139, 179] on button "HANG UP" at bounding box center [138, 175] width 48 height 14
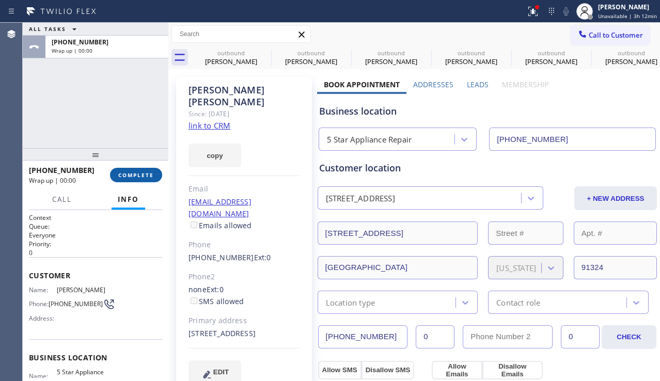
click at [144, 176] on span "COMPLETE" at bounding box center [136, 174] width 36 height 7
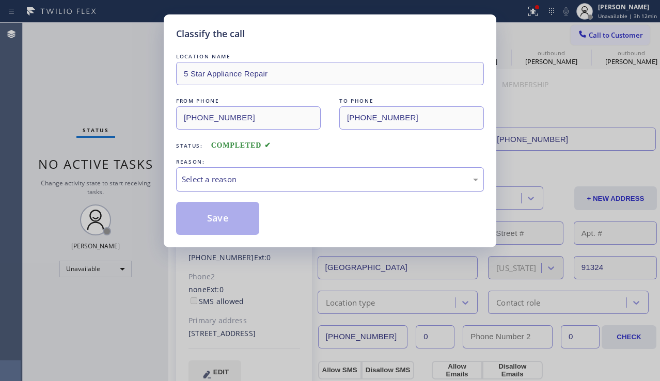
click at [191, 179] on div "Select a reason" at bounding box center [330, 179] width 296 height 12
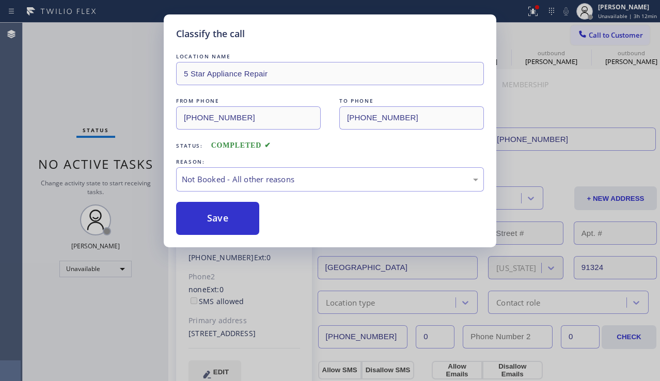
click at [192, 214] on button "Save" at bounding box center [217, 218] width 83 height 33
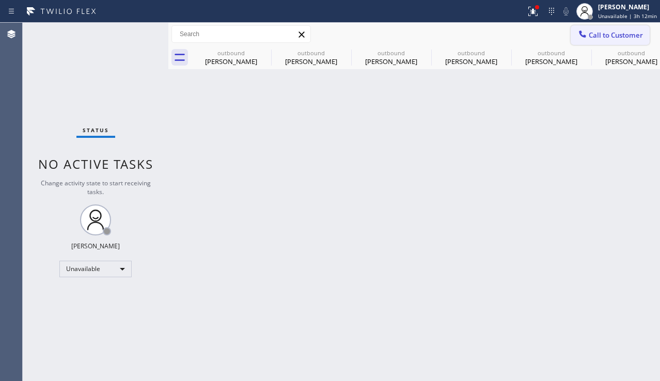
click at [597, 33] on span "Call to Customer" at bounding box center [616, 34] width 54 height 9
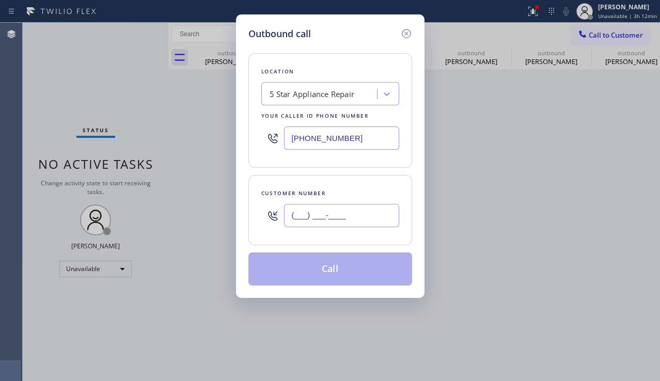
click at [363, 216] on input "(___) ___-____" at bounding box center [341, 215] width 115 height 23
paste input "310) 569-0390"
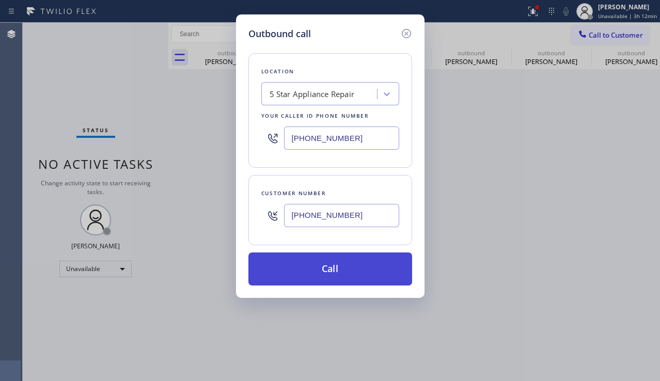
type input "[PHONE_NUMBER]"
click at [342, 268] on button "Call" at bounding box center [330, 268] width 164 height 33
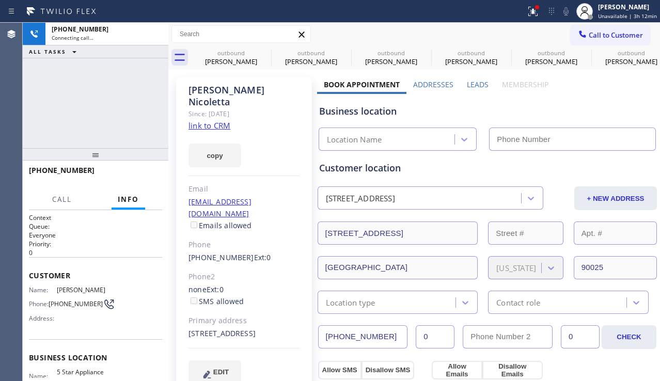
type input "[PHONE_NUMBER]"
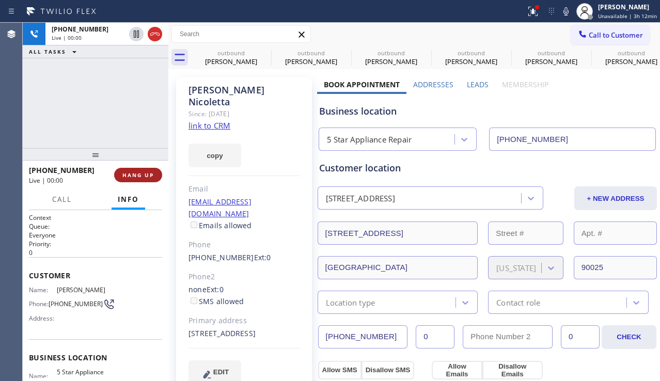
click at [145, 178] on span "HANG UP" at bounding box center [137, 174] width 31 height 7
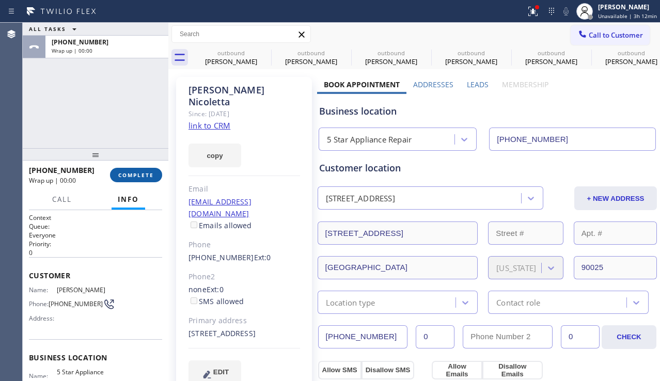
click at [146, 178] on span "COMPLETE" at bounding box center [136, 174] width 36 height 7
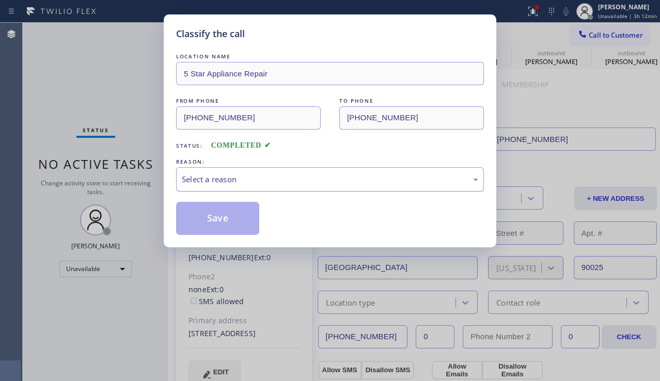
click at [202, 174] on div "Select a reason" at bounding box center [330, 179] width 296 height 12
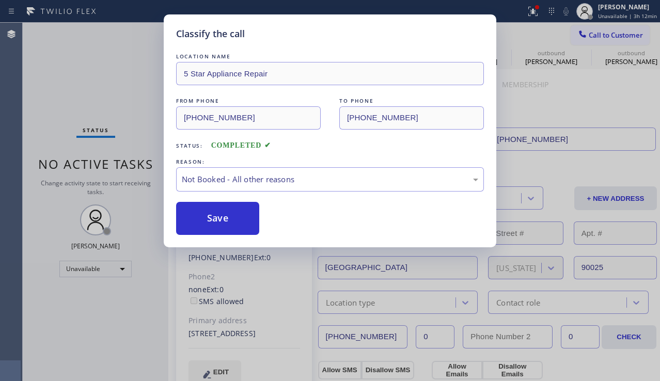
click at [208, 227] on button "Save" at bounding box center [217, 218] width 83 height 33
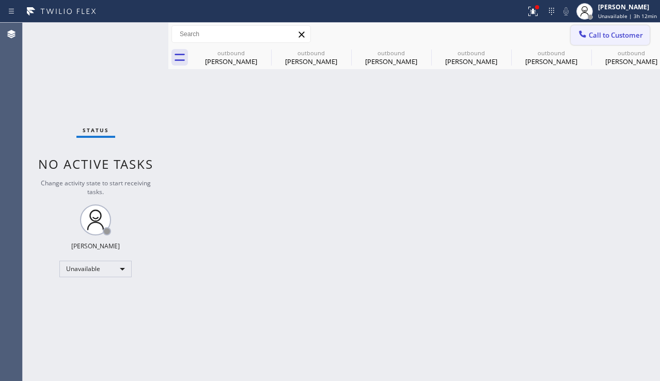
click at [598, 40] on button "Call to Customer" at bounding box center [609, 35] width 79 height 20
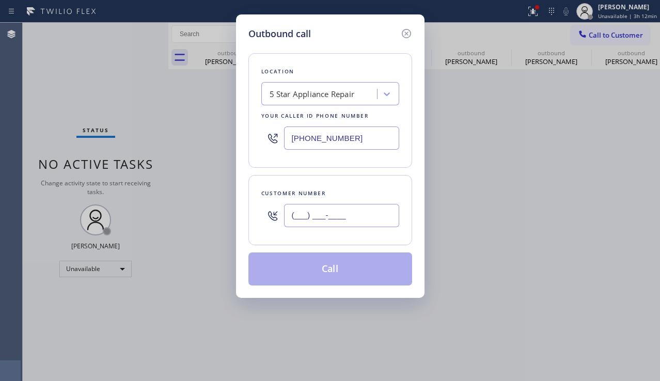
click at [316, 217] on input "(___) ___-____" at bounding box center [341, 215] width 115 height 23
paste input "908) 910-1596"
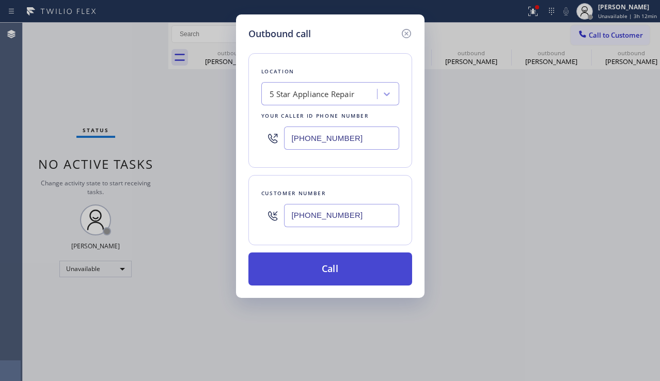
type input "[PHONE_NUMBER]"
click at [304, 265] on button "Call" at bounding box center [330, 268] width 164 height 33
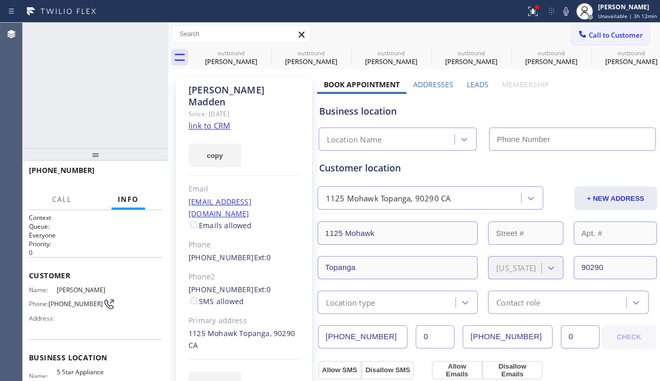
type input "[PHONE_NUMBER]"
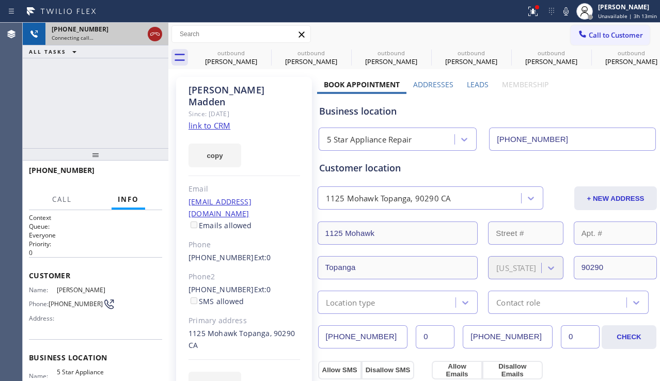
click at [152, 40] on button at bounding box center [155, 34] width 14 height 14
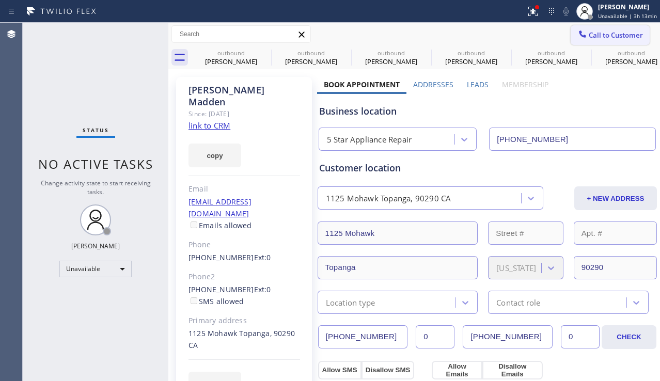
click at [601, 38] on span "Call to Customer" at bounding box center [616, 34] width 54 height 9
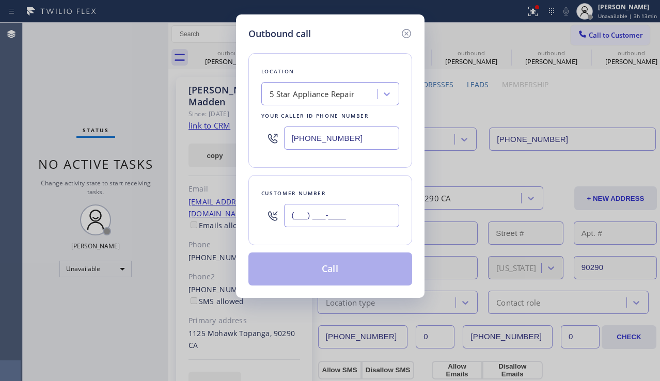
click at [322, 223] on input "(___) ___-____" at bounding box center [341, 215] width 115 height 23
paste input "310) 925-4121"
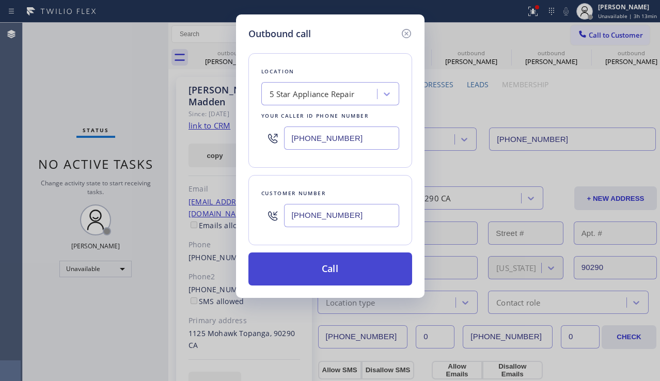
type input "[PHONE_NUMBER]"
click at [320, 266] on button "Call" at bounding box center [330, 268] width 164 height 33
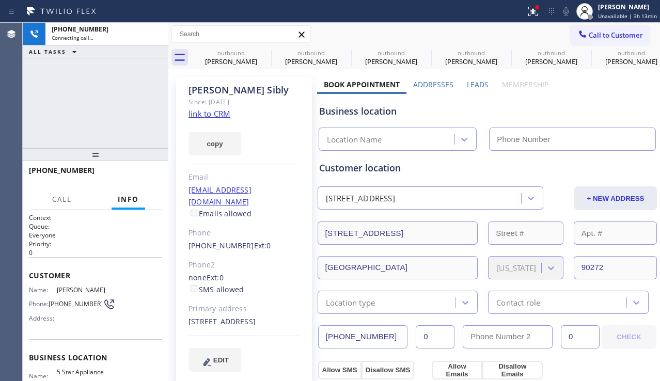
type input "[PHONE_NUMBER]"
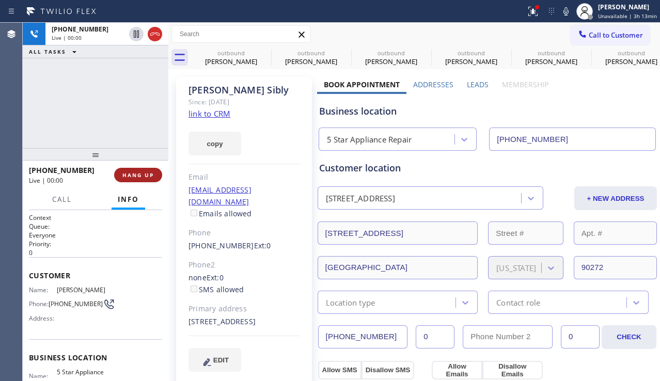
click at [121, 181] on button "HANG UP" at bounding box center [138, 175] width 48 height 14
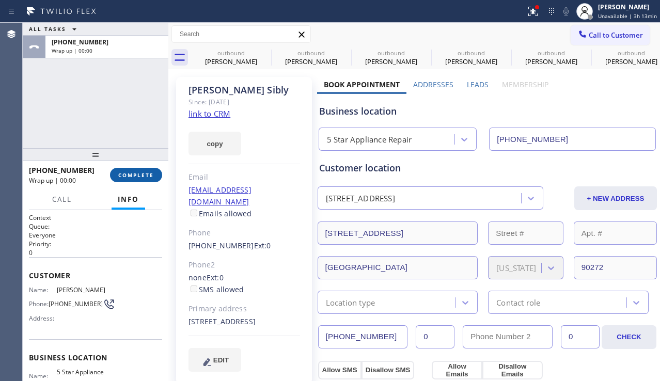
click at [150, 177] on span "COMPLETE" at bounding box center [136, 174] width 36 height 7
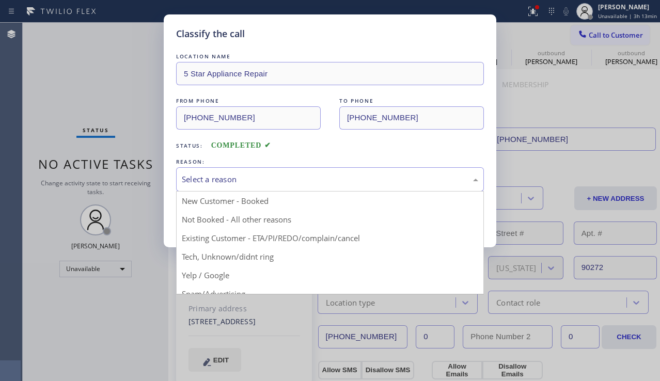
click at [188, 178] on div "Select a reason" at bounding box center [330, 179] width 296 height 12
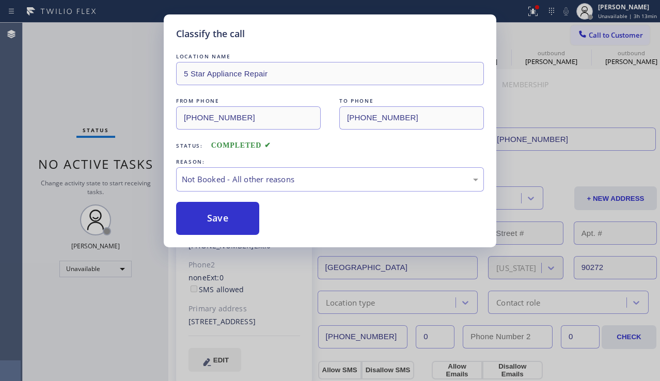
click at [218, 217] on button "Save" at bounding box center [217, 218] width 83 height 33
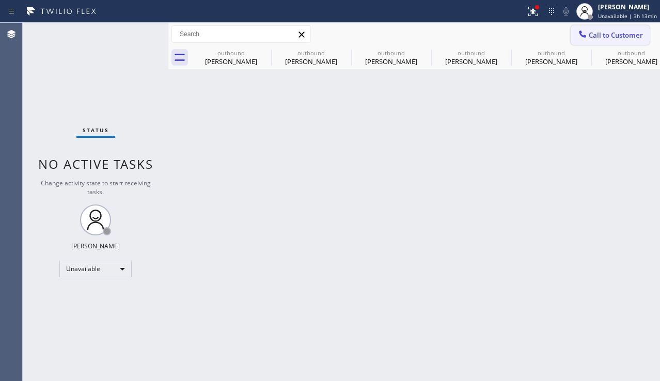
click at [598, 32] on span "Call to Customer" at bounding box center [616, 34] width 54 height 9
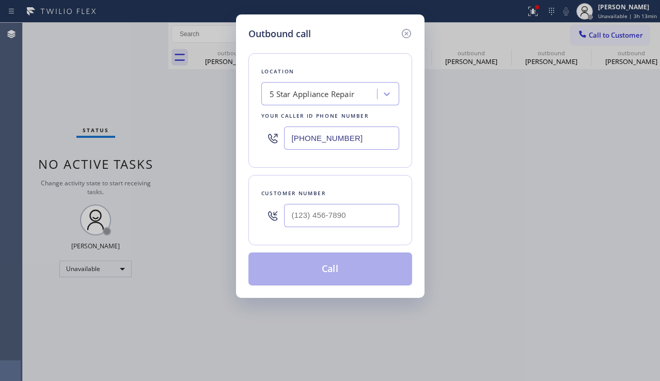
click at [333, 233] on div "Customer number" at bounding box center [330, 210] width 164 height 70
click at [335, 223] on input "(___) ___-____" at bounding box center [341, 215] width 115 height 23
paste input "323) 731-0185"
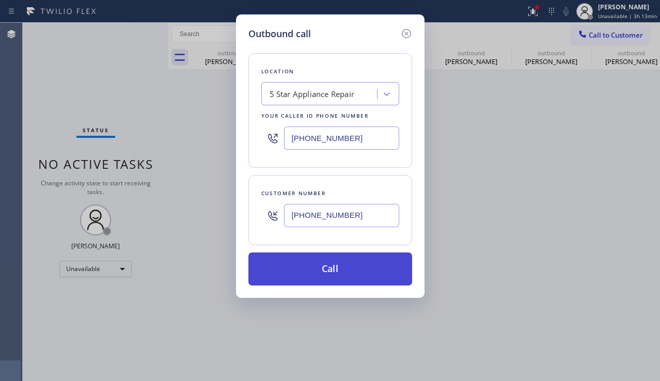
type input "[PHONE_NUMBER]"
click at [320, 268] on button "Call" at bounding box center [330, 268] width 164 height 33
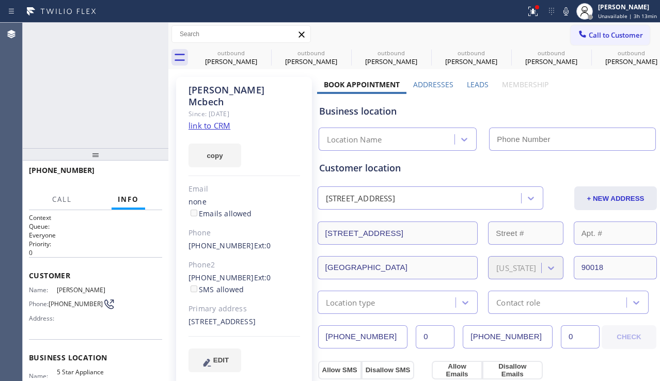
type input "[PHONE_NUMBER]"
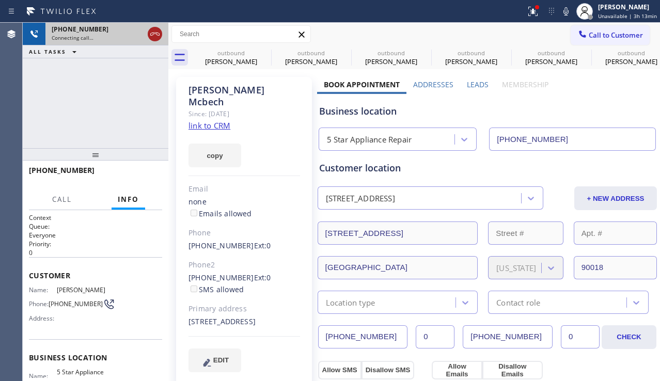
click at [157, 32] on icon at bounding box center [155, 34] width 12 height 12
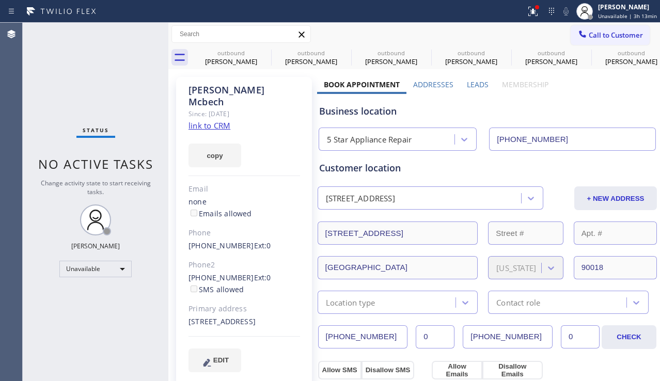
click at [589, 38] on span "Call to Customer" at bounding box center [616, 34] width 54 height 9
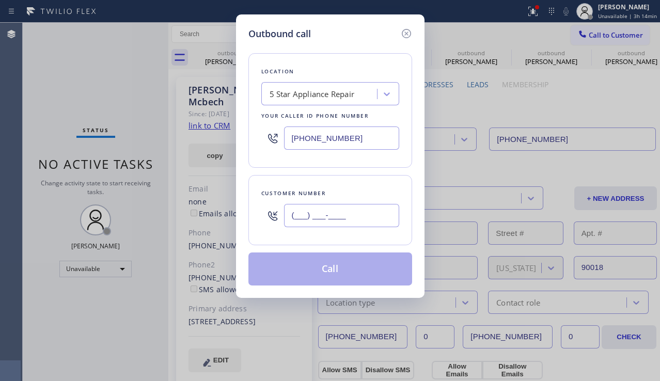
click at [362, 215] on input "(___) ___-____" at bounding box center [341, 215] width 115 height 23
paste input "818) 426-6947"
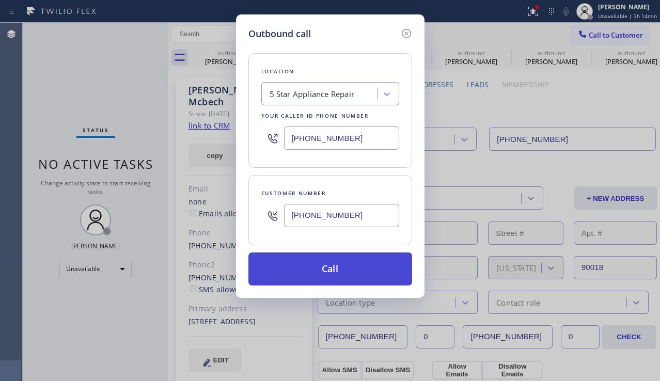
type input "[PHONE_NUMBER]"
click at [338, 264] on button "Call" at bounding box center [330, 268] width 164 height 33
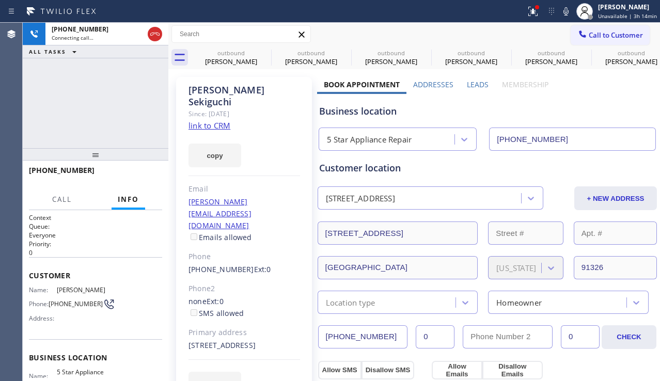
type input "[PHONE_NUMBER]"
click at [265, 52] on icon at bounding box center [264, 52] width 9 height 9
click at [0, 0] on icon at bounding box center [0, 0] width 0 height 0
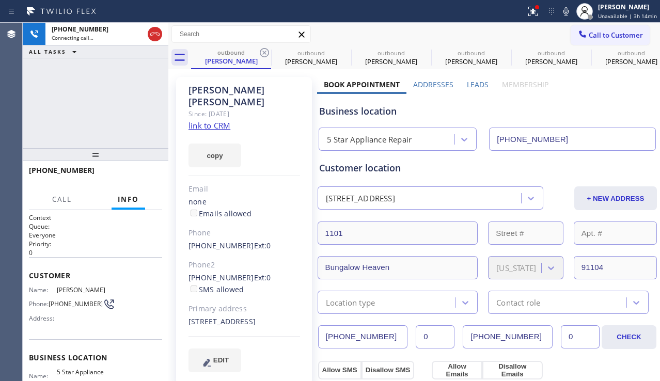
click at [265, 52] on icon at bounding box center [264, 52] width 9 height 9
click at [0, 0] on icon at bounding box center [0, 0] width 0 height 0
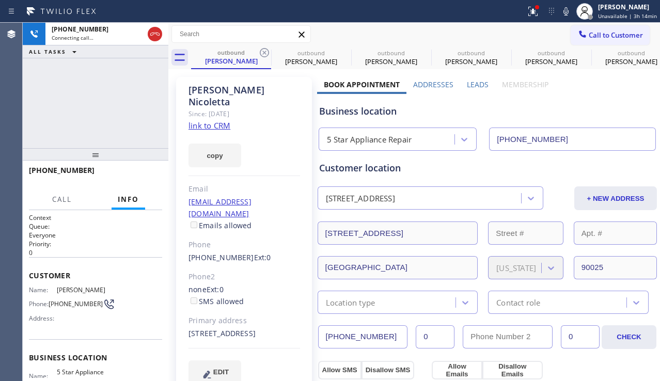
click at [265, 52] on icon at bounding box center [264, 52] width 9 height 9
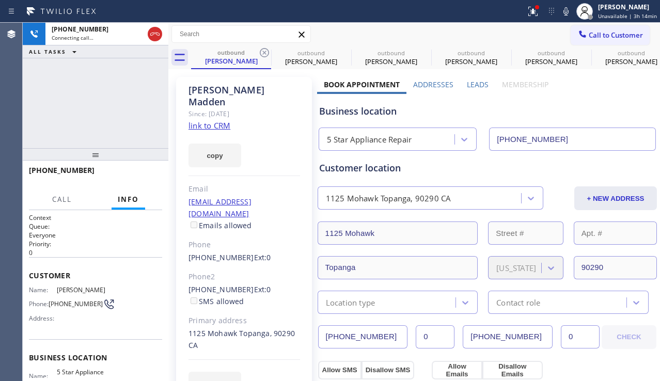
click at [265, 52] on icon at bounding box center [264, 52] width 9 height 9
click at [0, 0] on icon at bounding box center [0, 0] width 0 height 0
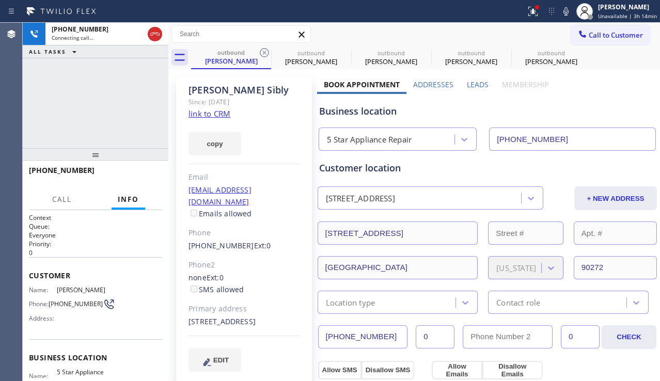
click at [265, 52] on icon at bounding box center [264, 52] width 9 height 9
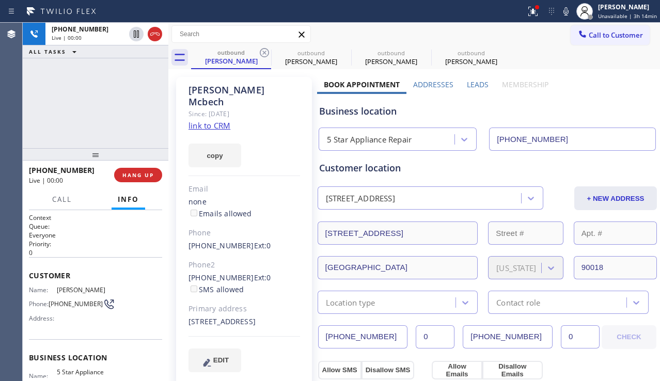
click at [265, 52] on icon at bounding box center [264, 52] width 9 height 9
click at [135, 181] on button "HANG UP" at bounding box center [138, 175] width 48 height 14
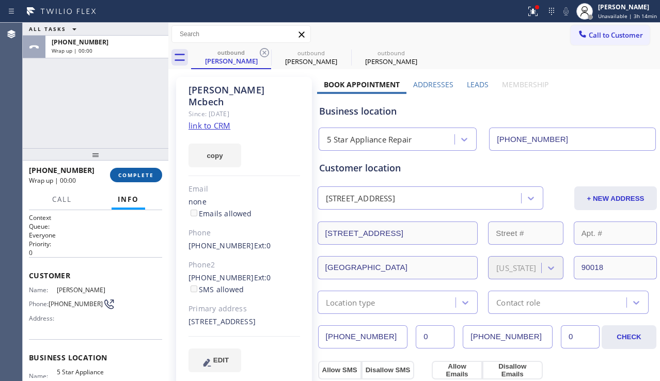
click at [157, 175] on button "COMPLETE" at bounding box center [136, 175] width 52 height 14
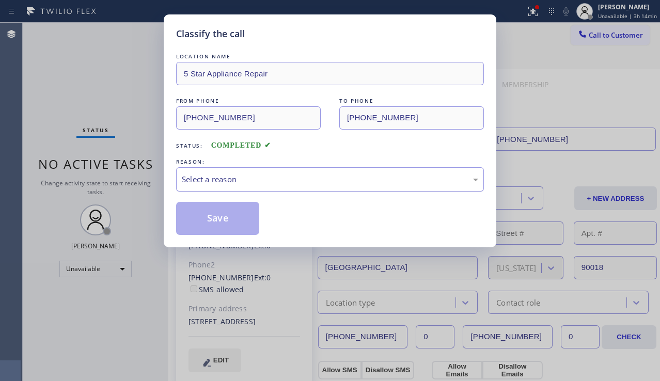
click at [266, 180] on div "Select a reason" at bounding box center [330, 179] width 296 height 12
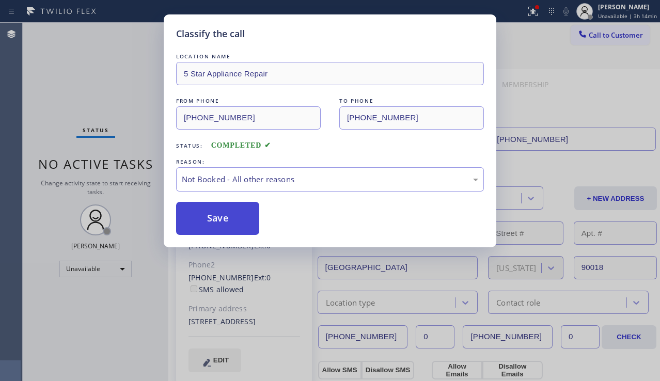
click at [226, 216] on button "Save" at bounding box center [217, 218] width 83 height 33
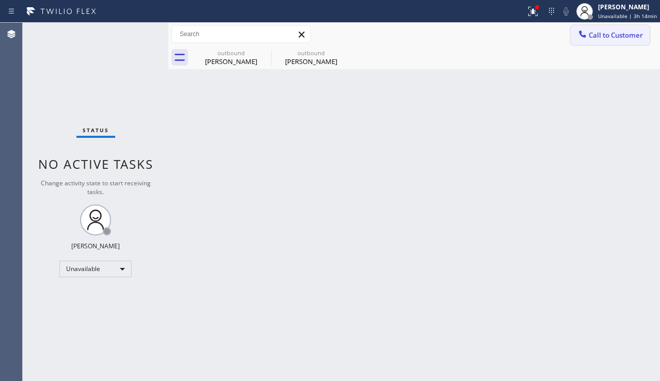
click at [587, 41] on div at bounding box center [582, 35] width 12 height 12
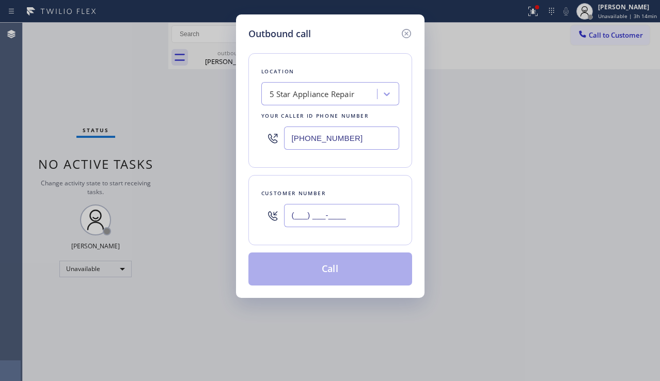
click at [326, 226] on input "(___) ___-____" at bounding box center [341, 215] width 115 height 23
paste input "323) 383-1536"
type input "[PHONE_NUMBER]"
click at [305, 274] on button "Call" at bounding box center [330, 268] width 164 height 33
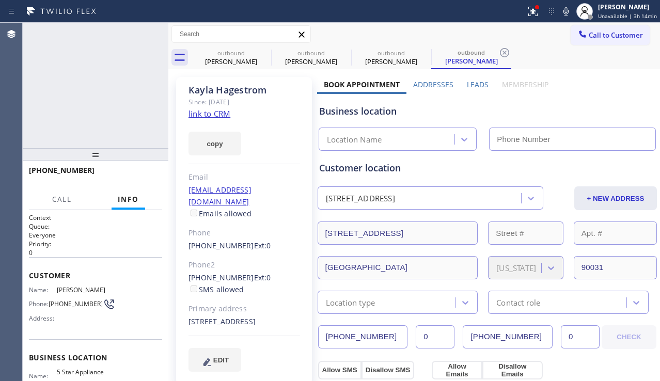
type input "[PHONE_NUMBER]"
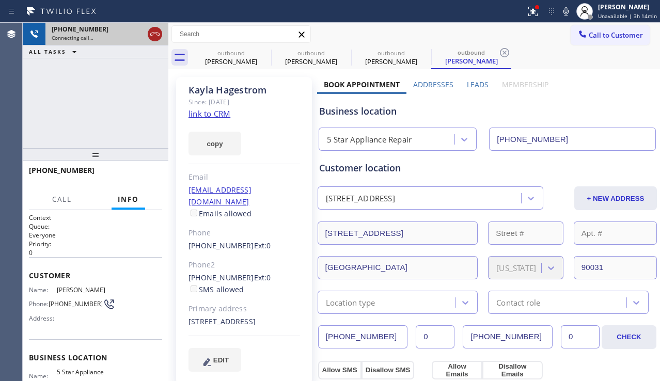
click at [156, 37] on icon at bounding box center [155, 34] width 12 height 12
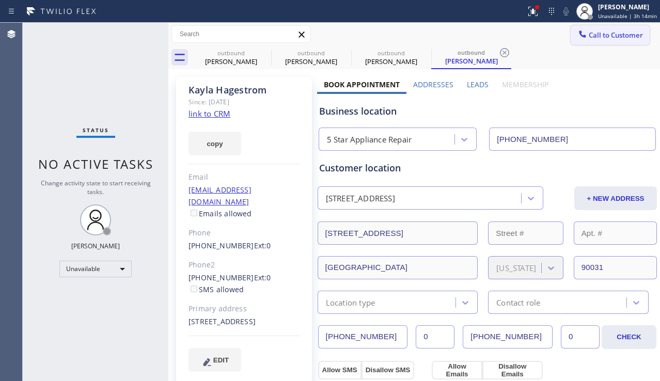
click at [603, 41] on button "Call to Customer" at bounding box center [609, 35] width 79 height 20
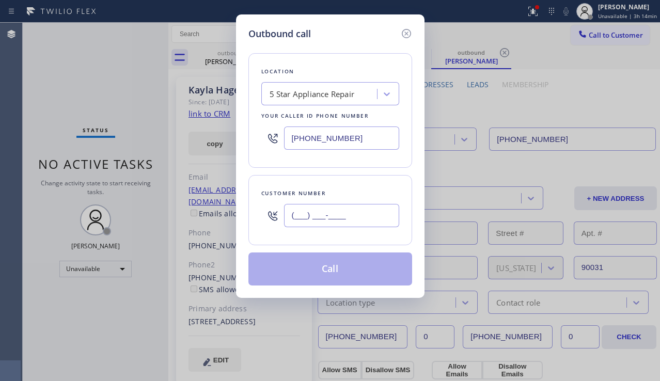
click at [355, 220] on input "(___) ___-____" at bounding box center [341, 215] width 115 height 23
paste input "323) 246-1090"
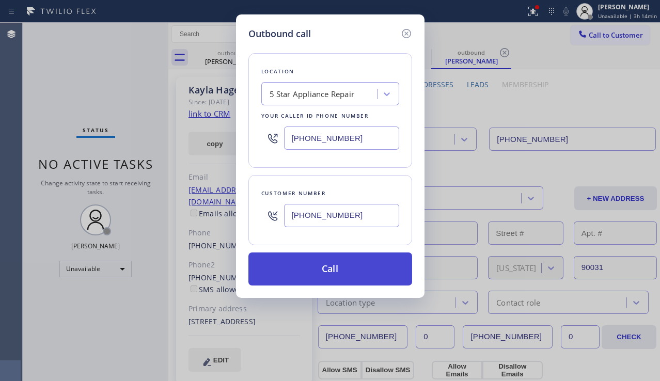
type input "[PHONE_NUMBER]"
click at [347, 274] on button "Call" at bounding box center [330, 268] width 164 height 33
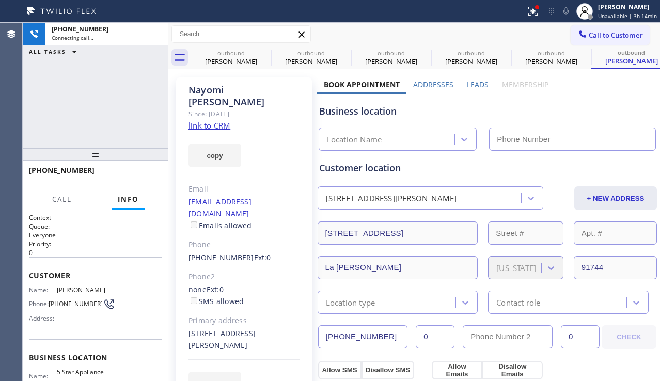
type input "[PHONE_NUMBER]"
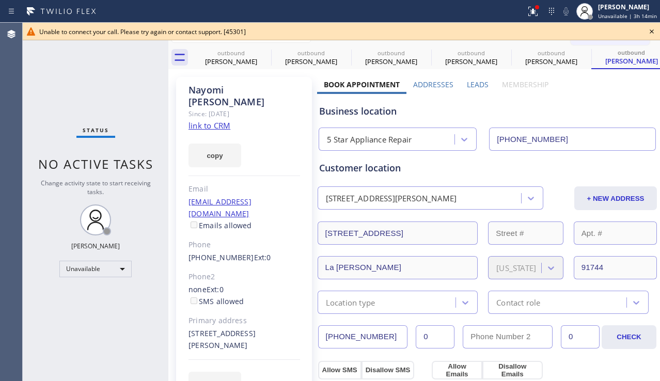
click at [649, 30] on icon at bounding box center [651, 31] width 12 height 12
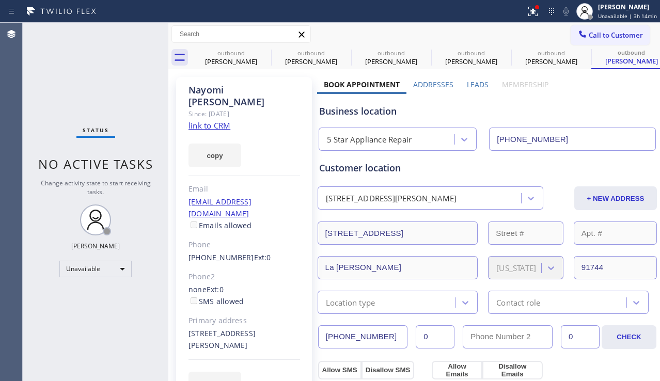
click at [610, 35] on span "Call to Customer" at bounding box center [616, 34] width 54 height 9
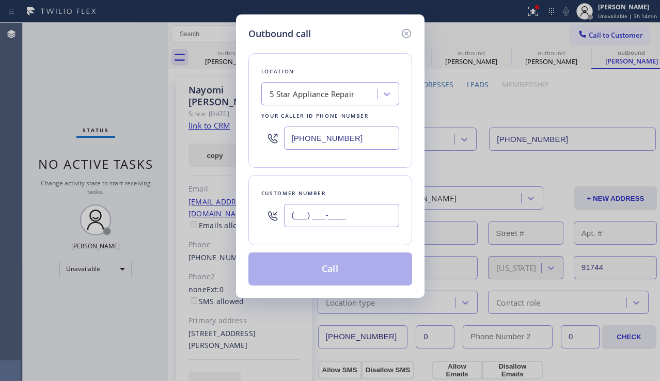
click at [357, 213] on input "(___) ___-____" at bounding box center [341, 215] width 115 height 23
paste input "310) 625-9005"
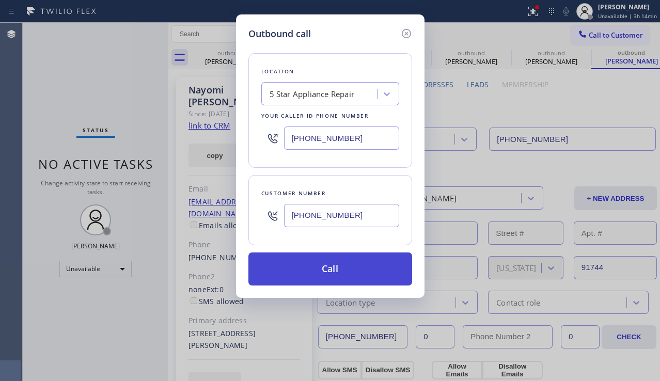
type input "[PHONE_NUMBER]"
click at [332, 267] on button "Call" at bounding box center [330, 268] width 164 height 33
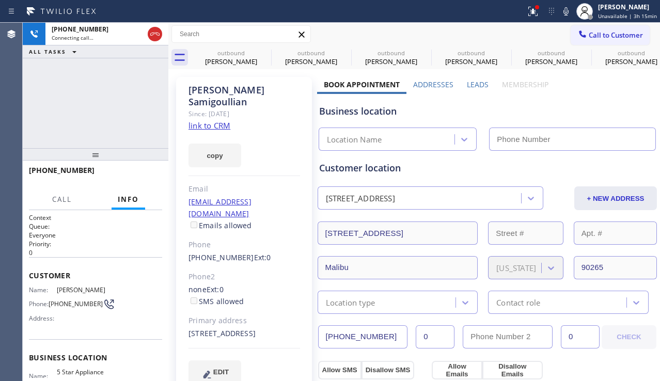
type input "[PHONE_NUMBER]"
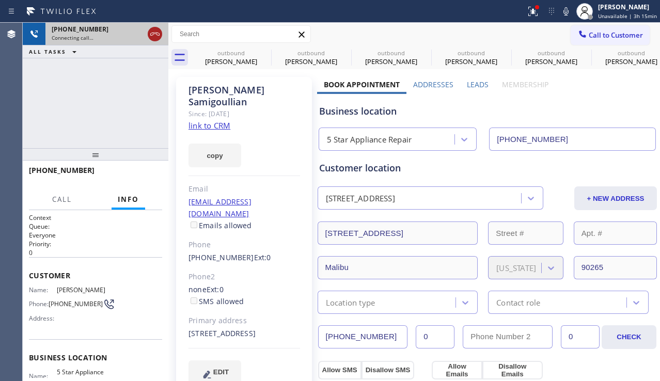
click at [158, 36] on icon at bounding box center [155, 34] width 12 height 12
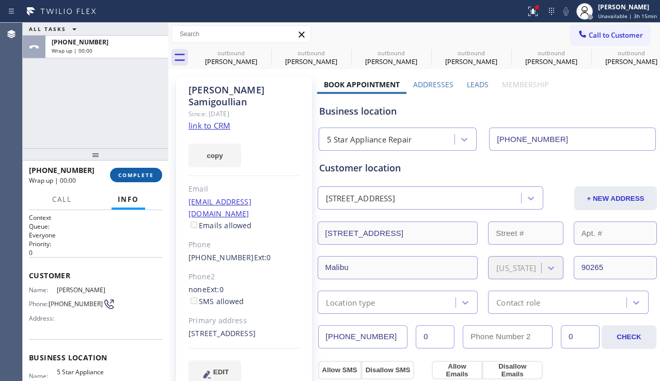
click at [152, 173] on span "COMPLETE" at bounding box center [136, 174] width 36 height 7
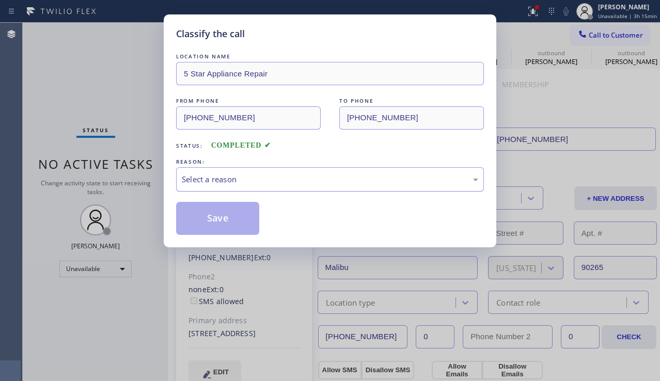
click at [216, 177] on div "Select a reason" at bounding box center [330, 179] width 296 height 12
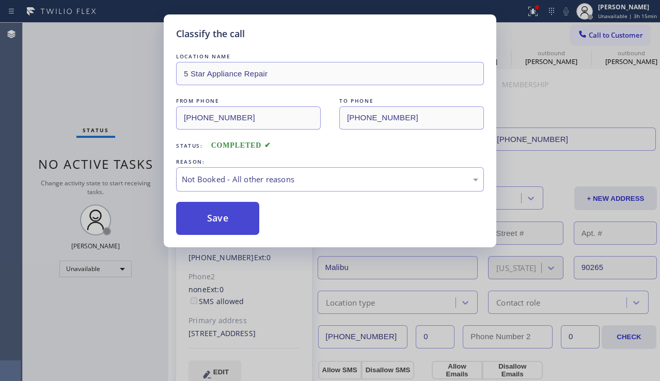
click at [206, 216] on button "Save" at bounding box center [217, 218] width 83 height 33
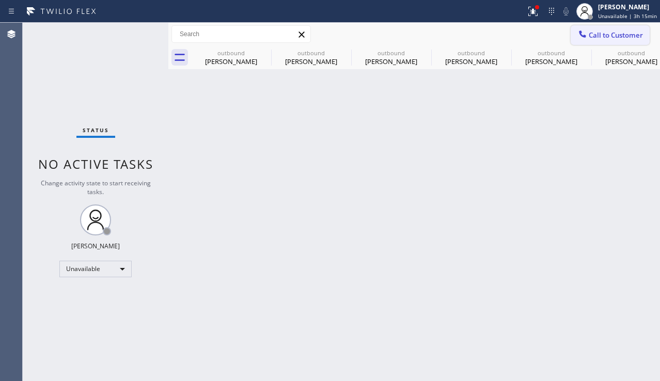
click at [587, 34] on icon at bounding box center [582, 34] width 10 height 10
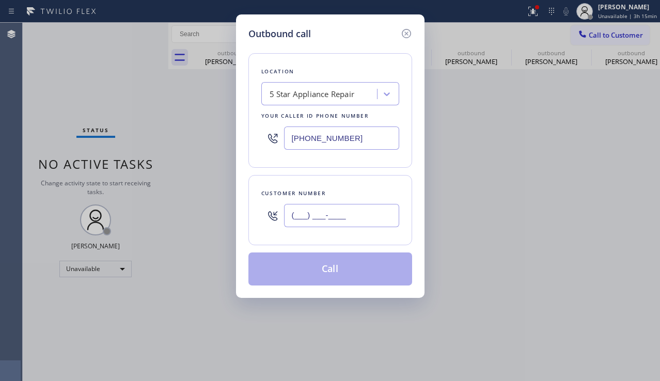
click at [310, 218] on input "(___) ___-____" at bounding box center [341, 215] width 115 height 23
paste input "310) 245-0840"
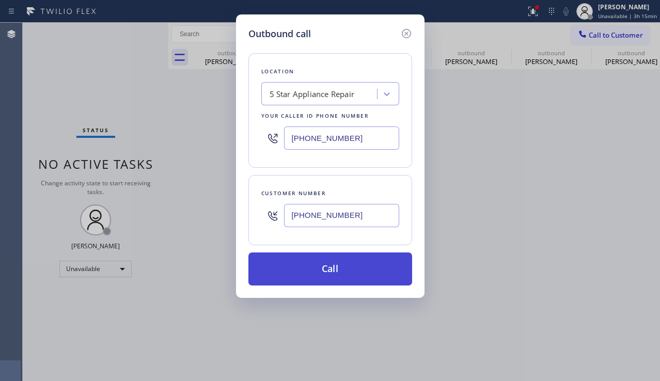
type input "[PHONE_NUMBER]"
click at [302, 267] on button "Call" at bounding box center [330, 268] width 164 height 33
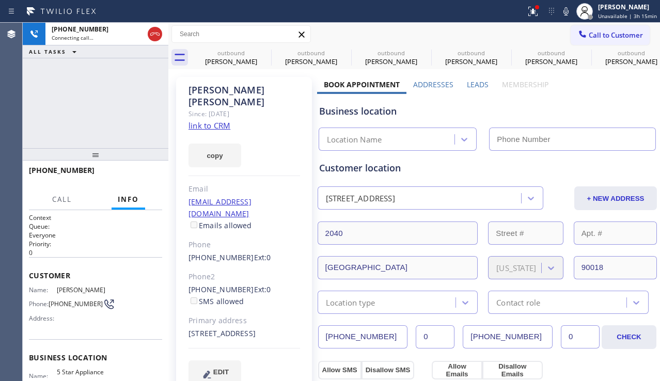
type input "[PHONE_NUMBER]"
click at [135, 181] on button "HANG UP" at bounding box center [138, 175] width 48 height 14
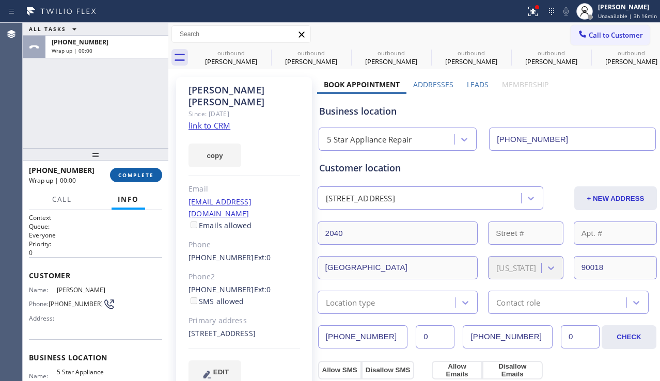
click at [139, 178] on span "COMPLETE" at bounding box center [136, 174] width 36 height 7
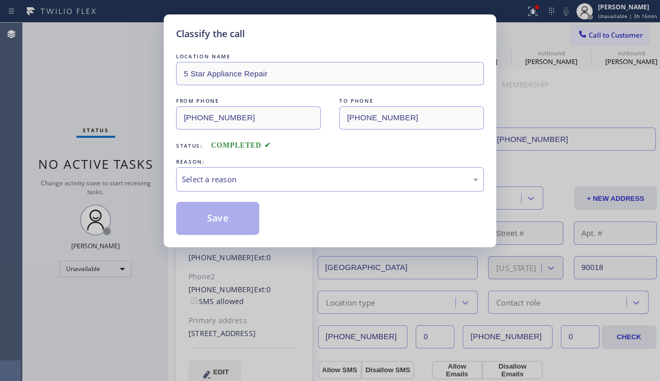
click at [220, 181] on div "Select a reason" at bounding box center [330, 179] width 296 height 12
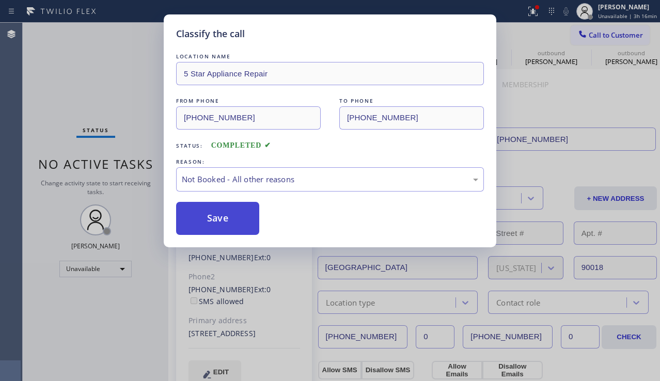
click at [205, 216] on button "Save" at bounding box center [217, 218] width 83 height 33
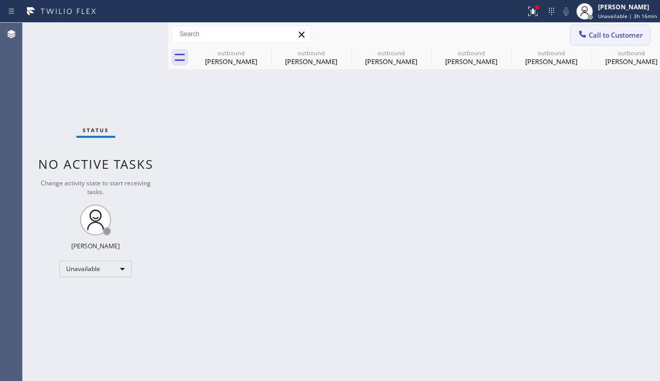
click at [611, 35] on span "Call to Customer" at bounding box center [616, 34] width 54 height 9
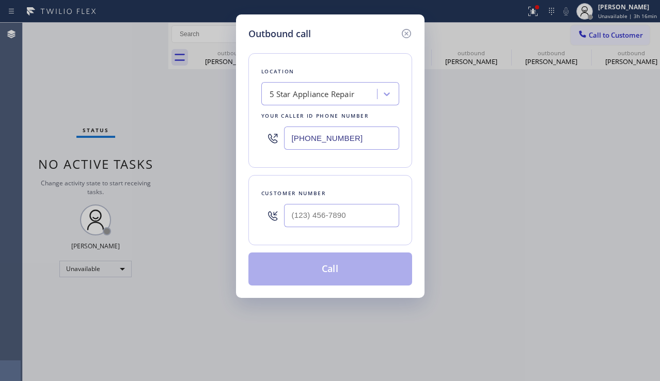
click at [336, 202] on div at bounding box center [341, 216] width 115 height 34
click at [326, 217] on input "(___) ___-____" at bounding box center [341, 215] width 115 height 23
paste input "9515"
drag, startPoint x: 329, startPoint y: 222, endPoint x: 228, endPoint y: 222, distance: 101.2
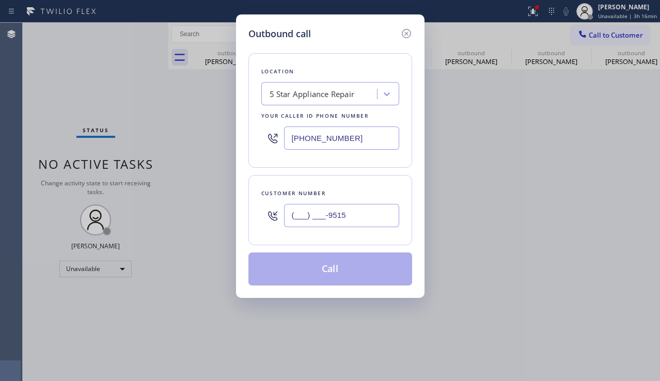
click at [228, 222] on div "Outbound call Location 5 Star Appliance Repair Your caller id phone number [PHO…" at bounding box center [330, 190] width 660 height 381
paste input "951) 529-2248"
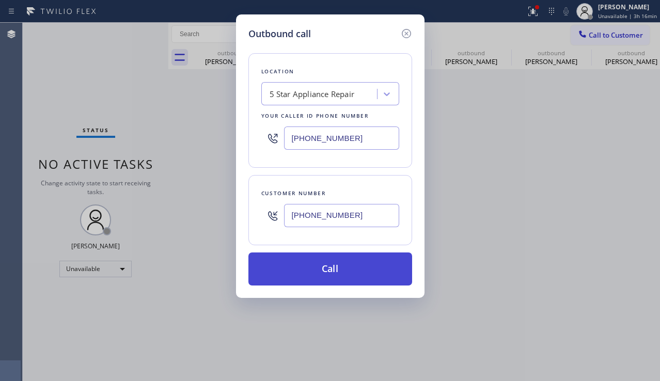
type input "[PHONE_NUMBER]"
click at [310, 275] on button "Call" at bounding box center [330, 268] width 164 height 33
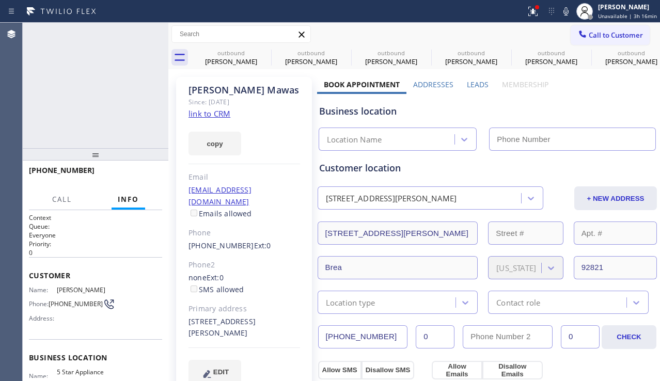
type input "[PHONE_NUMBER]"
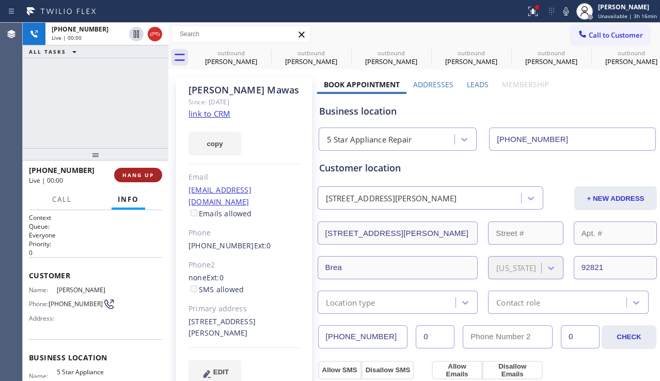
click at [142, 178] on span "HANG UP" at bounding box center [137, 174] width 31 height 7
click at [153, 173] on span "COMPLETE" at bounding box center [136, 174] width 36 height 7
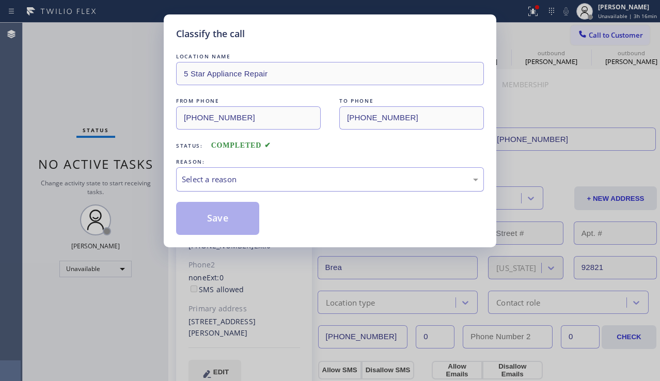
click at [206, 176] on div "Select a reason" at bounding box center [330, 179] width 296 height 12
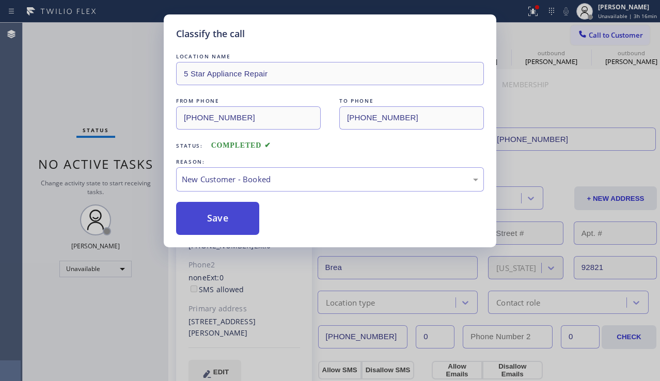
click at [204, 210] on button "Save" at bounding box center [217, 218] width 83 height 33
click at [212, 177] on div "Back to Dashboard Change Sender ID Customers Technicians Select a contact Outbo…" at bounding box center [413, 202] width 491 height 358
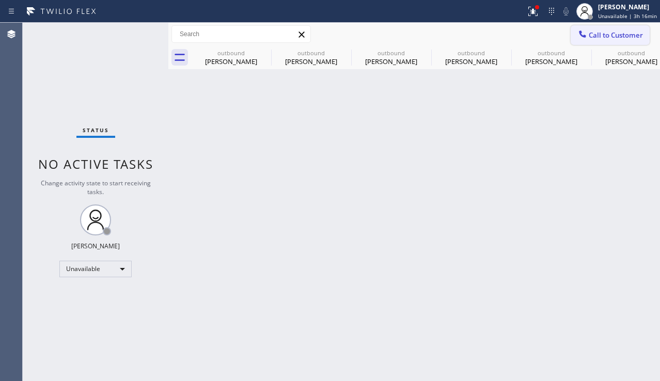
click at [579, 41] on div at bounding box center [582, 35] width 12 height 12
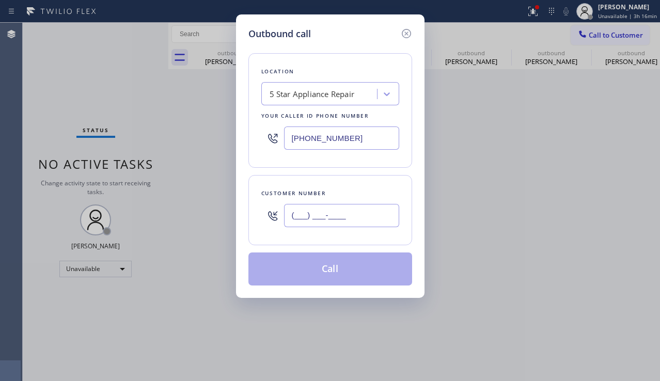
click at [297, 209] on input "(___) ___-____" at bounding box center [341, 215] width 115 height 23
paste input "213) 822-6910"
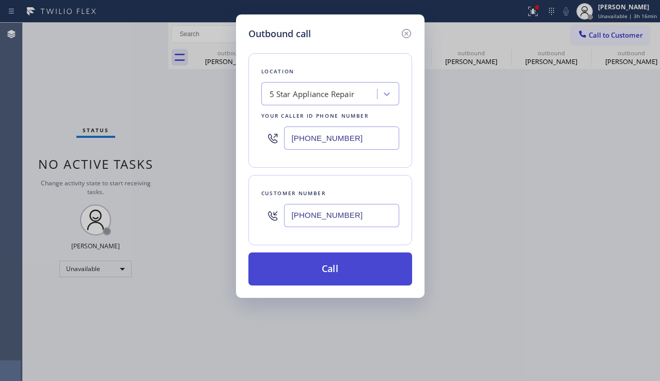
type input "[PHONE_NUMBER]"
click at [298, 269] on button "Call" at bounding box center [330, 268] width 164 height 33
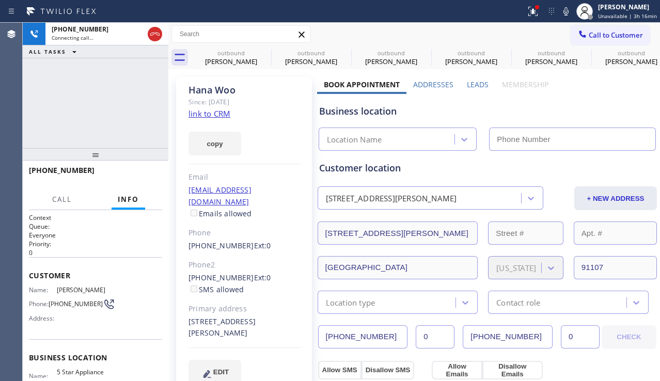
type input "[PHONE_NUMBER]"
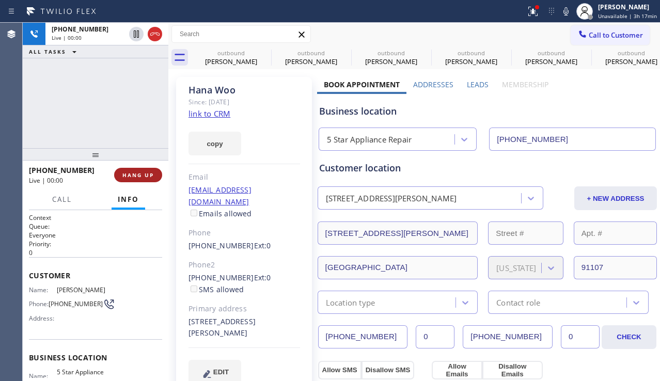
click at [137, 171] on span "HANG UP" at bounding box center [137, 174] width 31 height 7
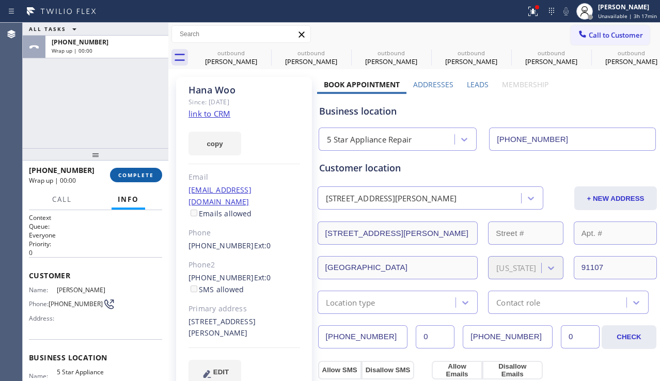
click at [148, 174] on span "COMPLETE" at bounding box center [136, 174] width 36 height 7
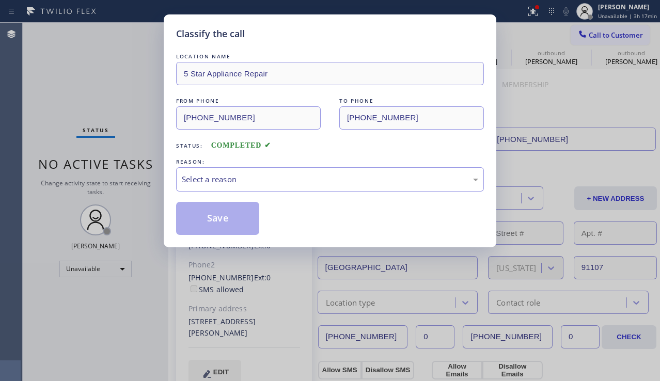
click at [204, 176] on div "Select a reason" at bounding box center [330, 179] width 296 height 12
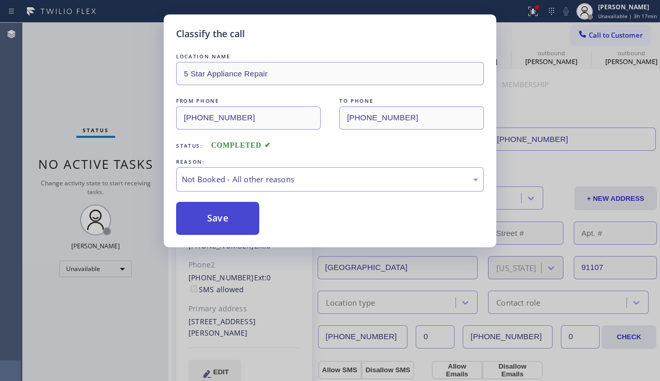
click at [205, 219] on button "Save" at bounding box center [217, 218] width 83 height 33
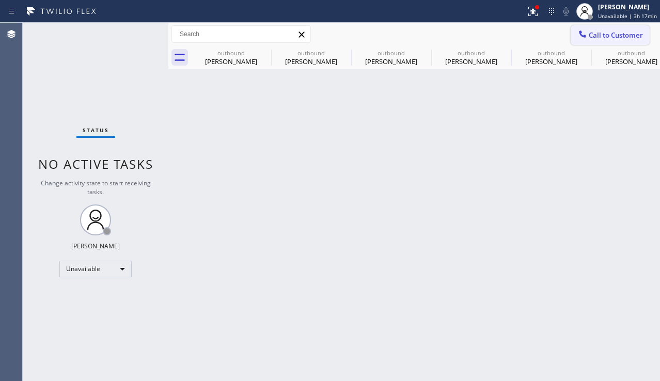
click at [579, 38] on icon at bounding box center [582, 34] width 10 height 10
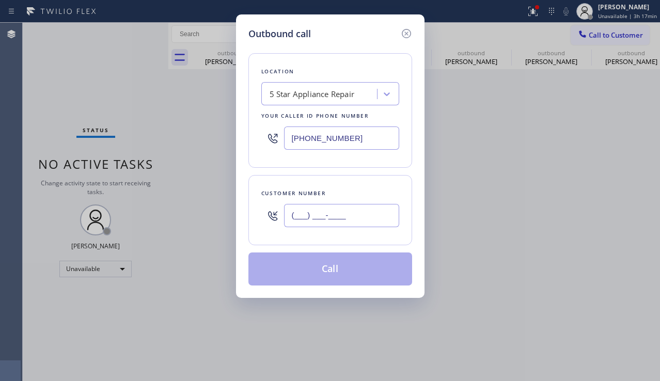
click at [340, 224] on input "(___) ___-____" at bounding box center [341, 215] width 115 height 23
paste input "201) 923-8169"
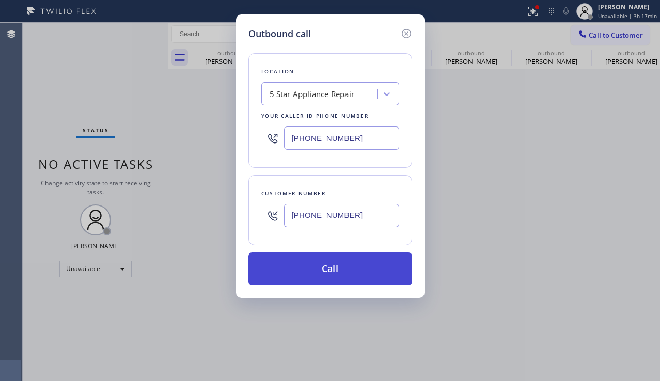
type input "[PHONE_NUMBER]"
click at [311, 269] on button "Call" at bounding box center [330, 268] width 164 height 33
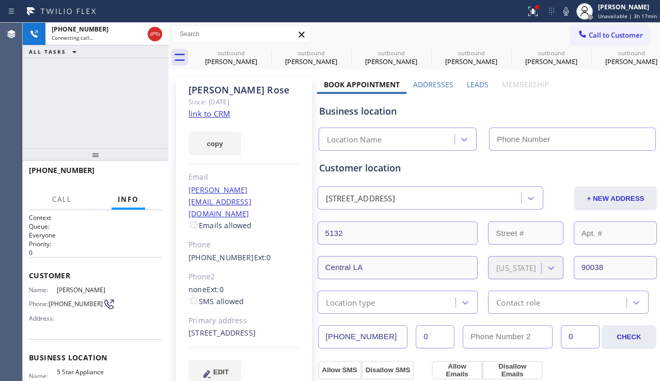
type input "[PHONE_NUMBER]"
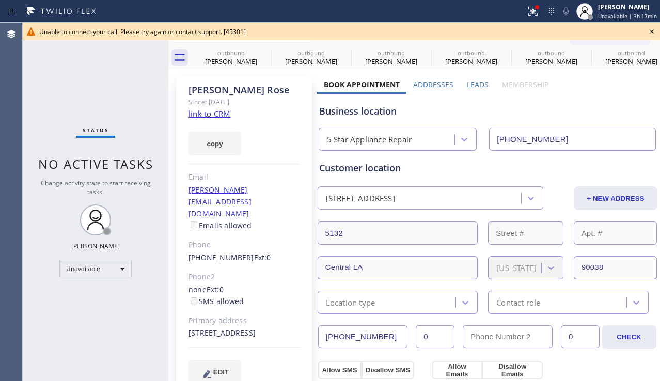
click at [657, 33] on icon at bounding box center [651, 31] width 12 height 12
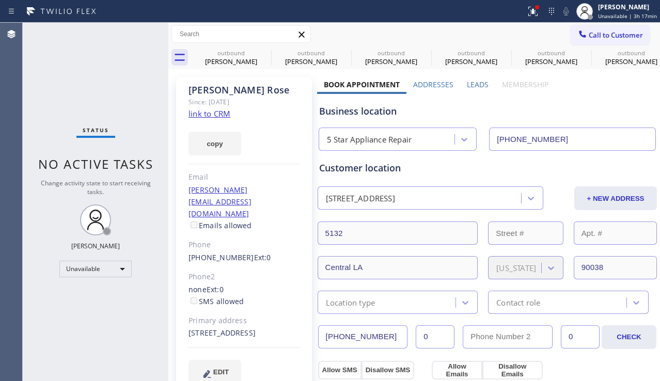
click at [612, 39] on span "Call to Customer" at bounding box center [616, 34] width 54 height 9
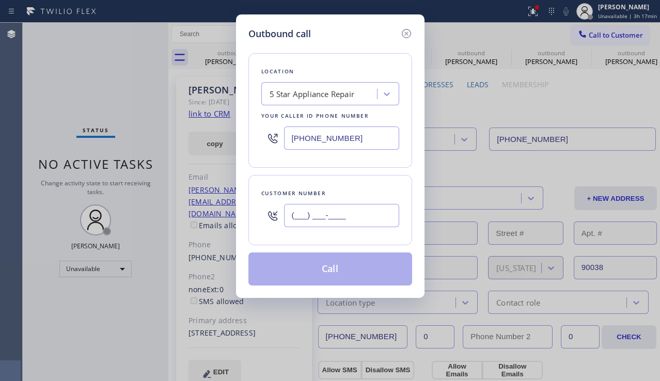
click at [332, 215] on input "(___) ___-____" at bounding box center [341, 215] width 115 height 23
paste input "310) 382-6070"
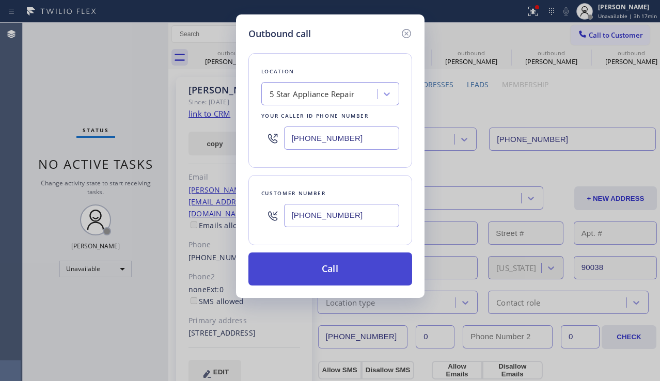
type input "[PHONE_NUMBER]"
click at [321, 277] on button "Call" at bounding box center [330, 268] width 164 height 33
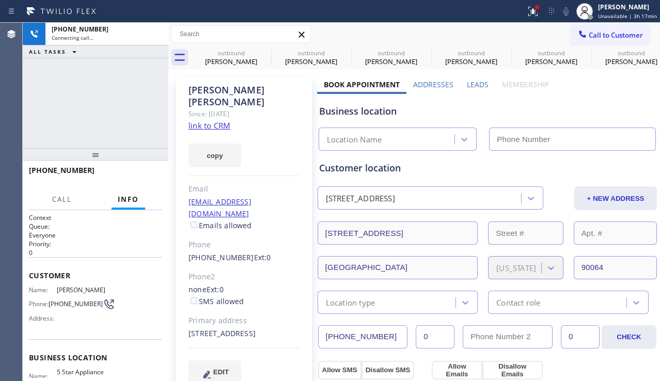
type input "[PHONE_NUMBER]"
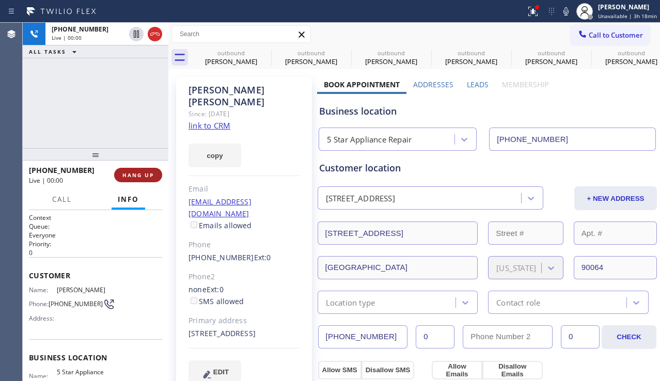
click at [139, 173] on span "HANG UP" at bounding box center [137, 174] width 31 height 7
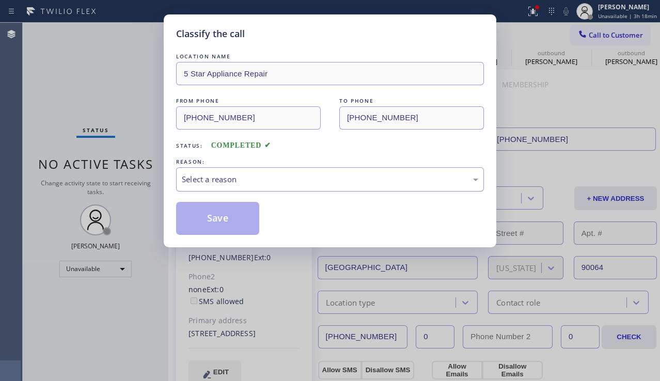
click at [203, 177] on div "Select a reason" at bounding box center [330, 179] width 296 height 12
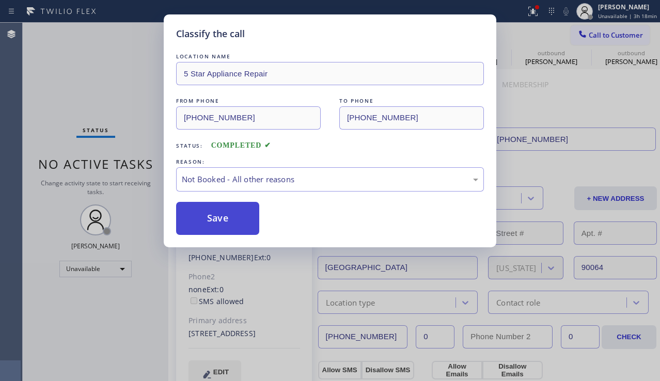
click at [215, 219] on button "Save" at bounding box center [217, 218] width 83 height 33
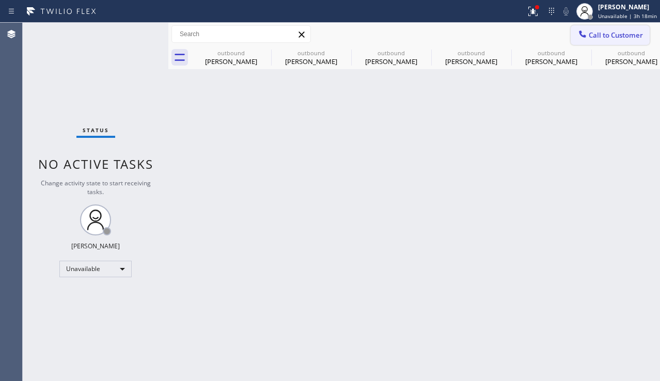
click at [586, 34] on icon at bounding box center [582, 34] width 10 height 10
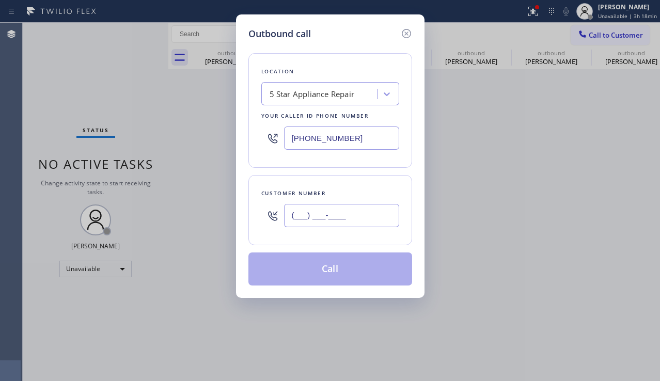
click at [317, 224] on input "(___) ___-____" at bounding box center [341, 215] width 115 height 23
paste input "310) 343-9763"
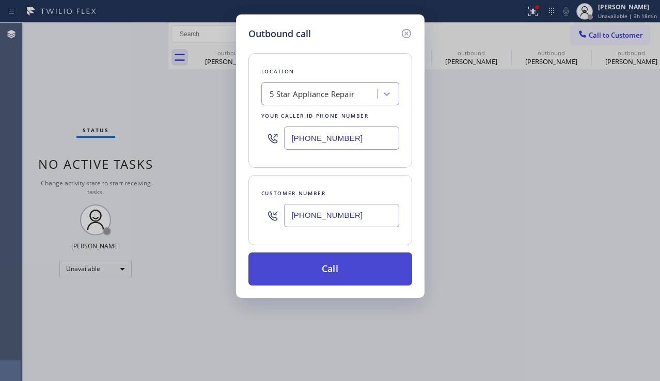
type input "[PHONE_NUMBER]"
click at [309, 271] on button "Call" at bounding box center [330, 268] width 164 height 33
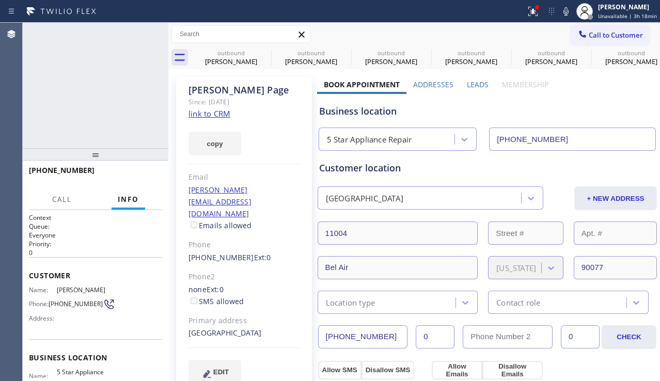
type input "[PHONE_NUMBER]"
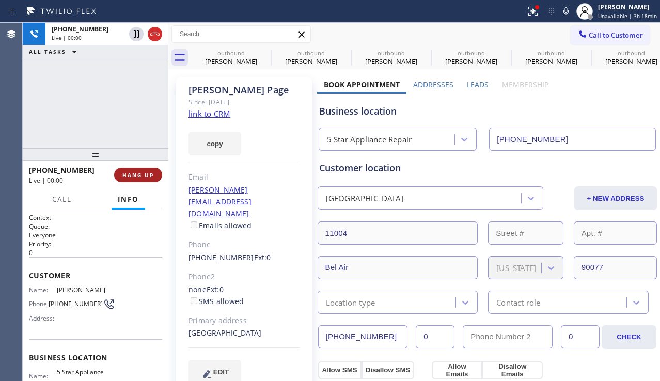
click at [141, 175] on span "HANG UP" at bounding box center [137, 174] width 31 height 7
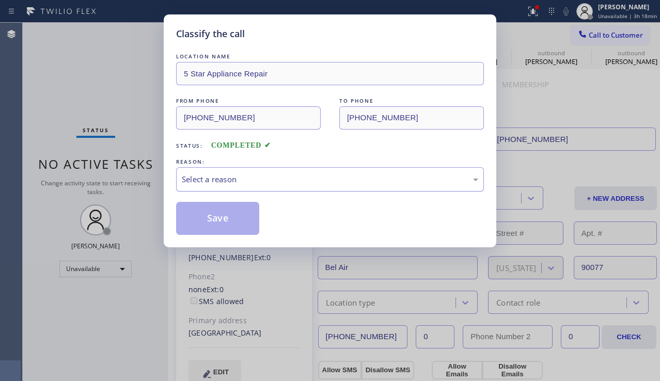
click at [197, 176] on div "Select a reason" at bounding box center [330, 179] width 296 height 12
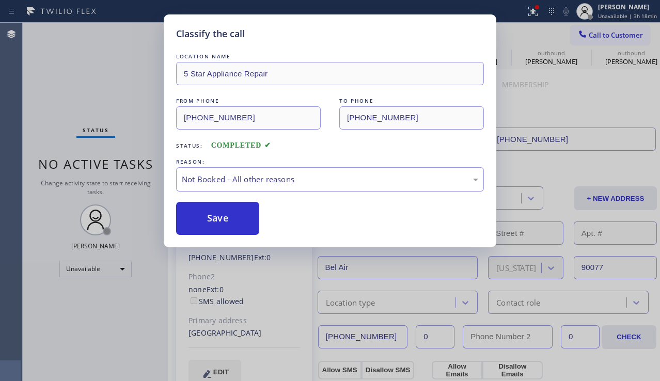
click at [187, 217] on button "Save" at bounding box center [217, 218] width 83 height 33
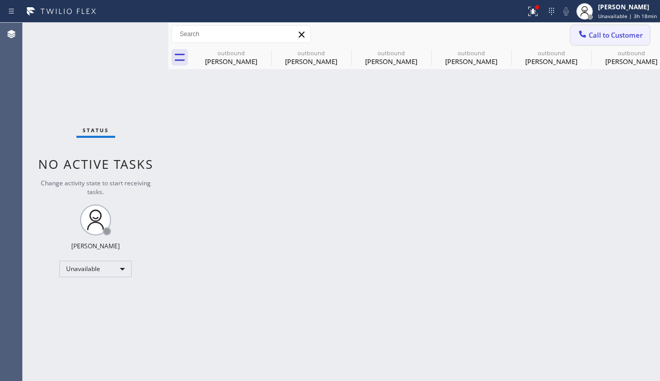
click at [580, 38] on icon at bounding box center [582, 34] width 10 height 10
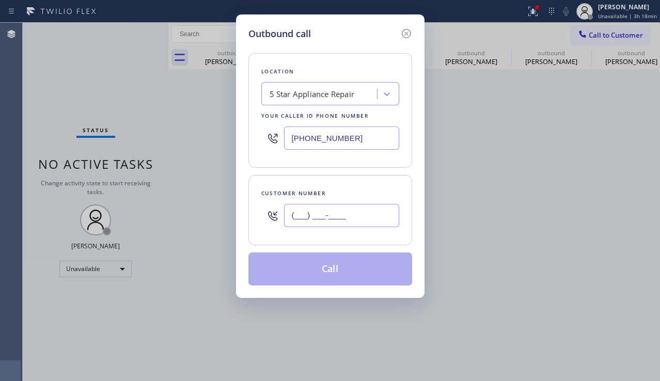
click at [304, 224] on input "(___) ___-____" at bounding box center [341, 215] width 115 height 23
paste input "337) 258-7006"
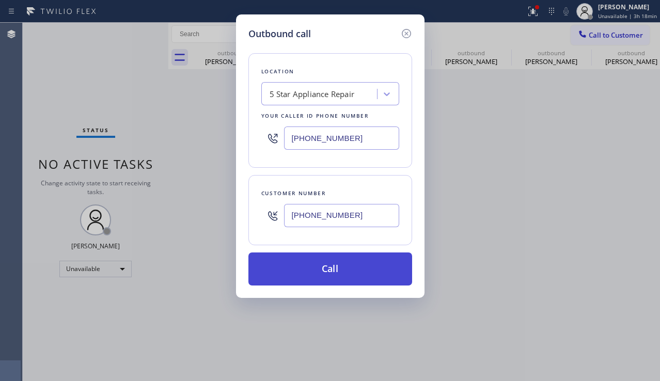
type input "[PHONE_NUMBER]"
click at [306, 269] on button "Call" at bounding box center [330, 268] width 164 height 33
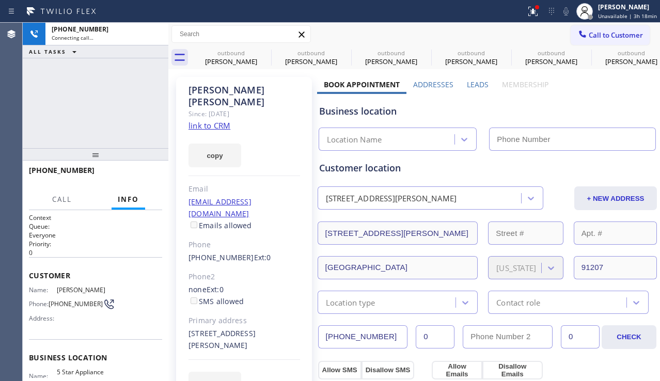
type input "[PHONE_NUMBER]"
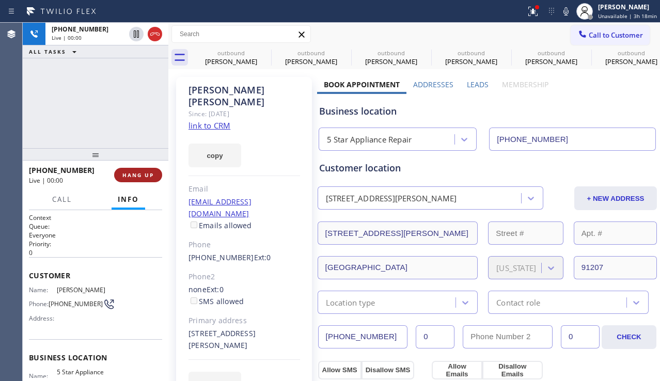
click at [142, 177] on span "HANG UP" at bounding box center [137, 174] width 31 height 7
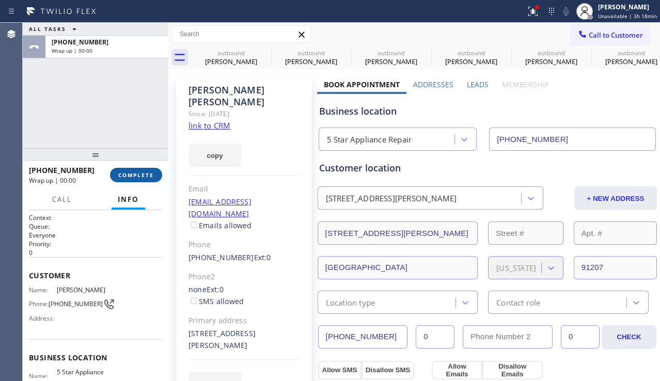
click at [142, 178] on span "COMPLETE" at bounding box center [136, 174] width 36 height 7
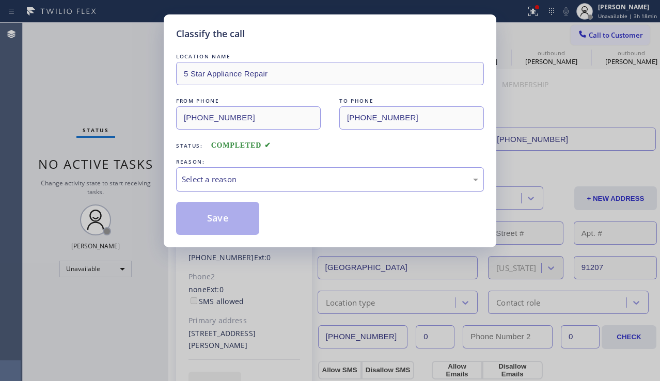
click at [217, 180] on div "Select a reason" at bounding box center [330, 179] width 296 height 12
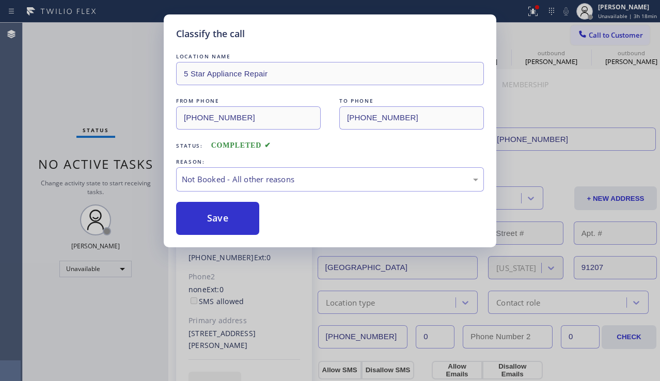
click at [213, 214] on button "Save" at bounding box center [217, 218] width 83 height 33
click at [596, 34] on span "Call to Customer" at bounding box center [616, 34] width 54 height 9
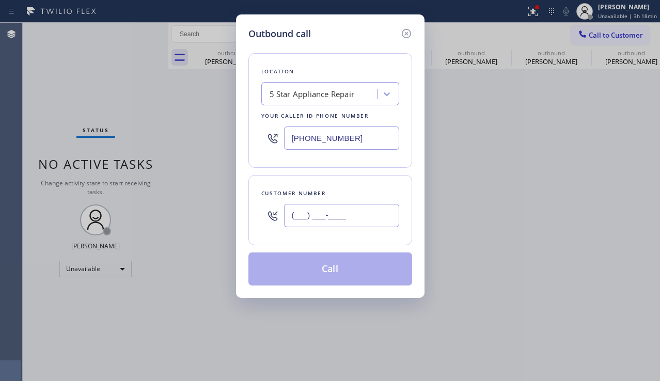
click at [348, 219] on input "(___) ___-____" at bounding box center [341, 215] width 115 height 23
paste input "714) 234-6932"
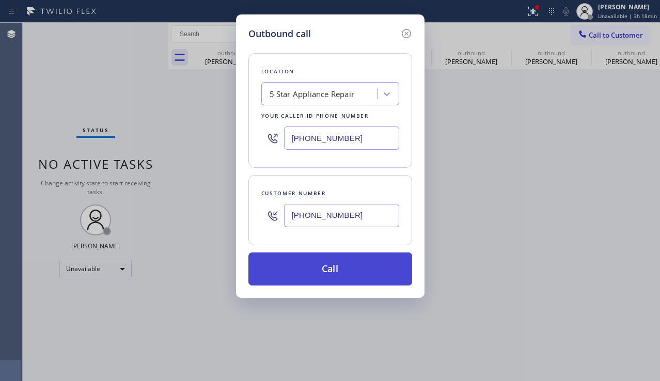
type input "[PHONE_NUMBER]"
click at [312, 271] on button "Call" at bounding box center [330, 268] width 164 height 33
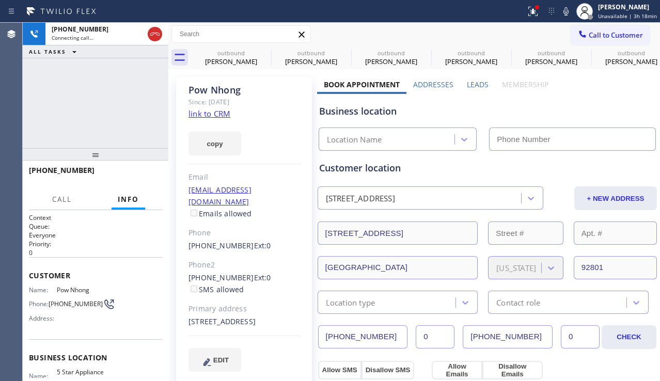
type input "[PHONE_NUMBER]"
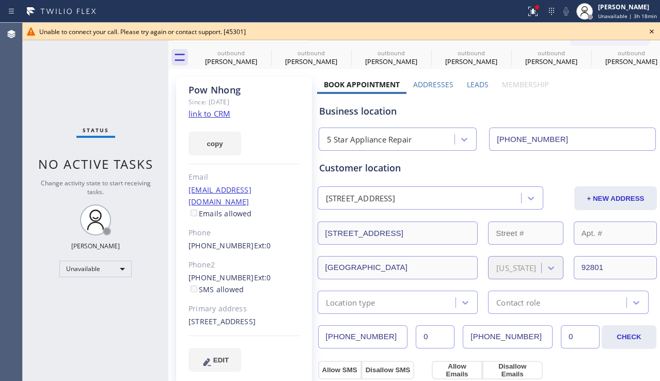
click at [653, 30] on icon at bounding box center [651, 31] width 12 height 12
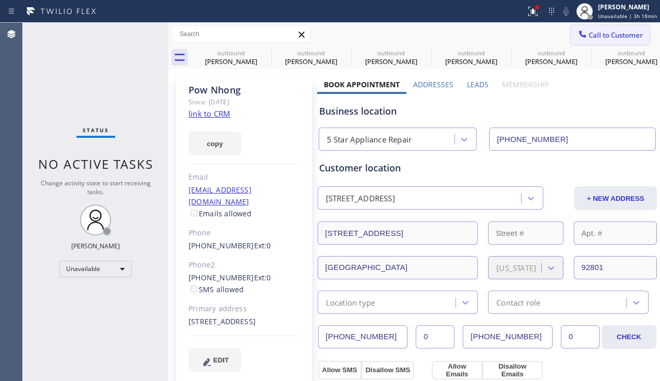
click at [608, 37] on span "Call to Customer" at bounding box center [616, 34] width 54 height 9
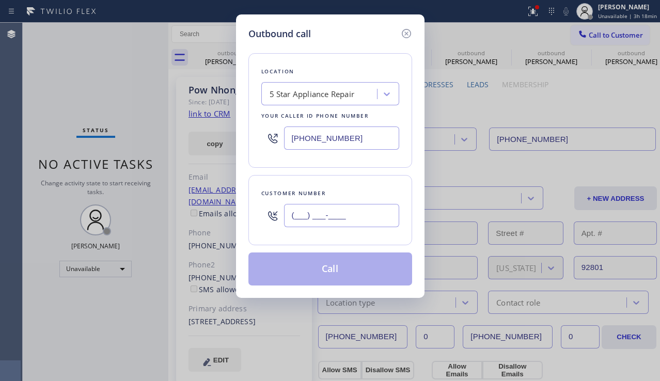
click at [368, 213] on input "(___) ___-____" at bounding box center [341, 215] width 115 height 23
paste input "323) 294-4925"
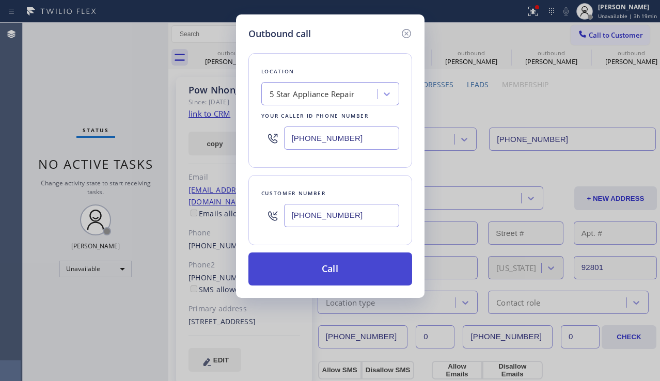
type input "[PHONE_NUMBER]"
click at [343, 270] on button "Call" at bounding box center [330, 268] width 164 height 33
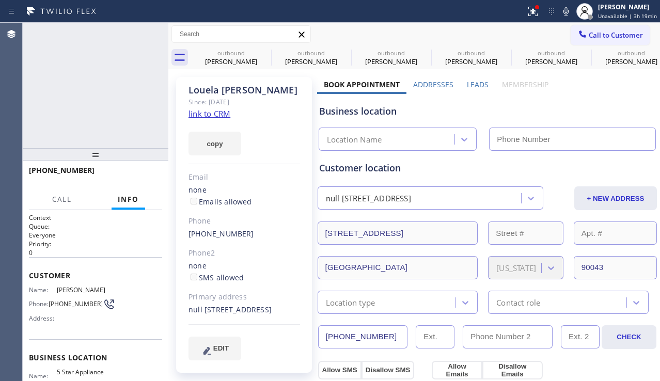
type input "[PHONE_NUMBER]"
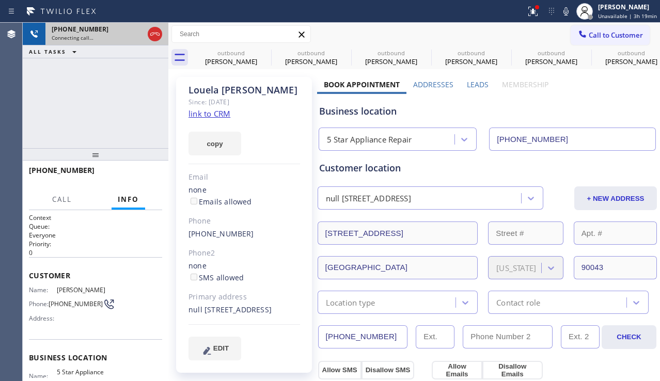
click at [157, 31] on icon at bounding box center [155, 34] width 12 height 12
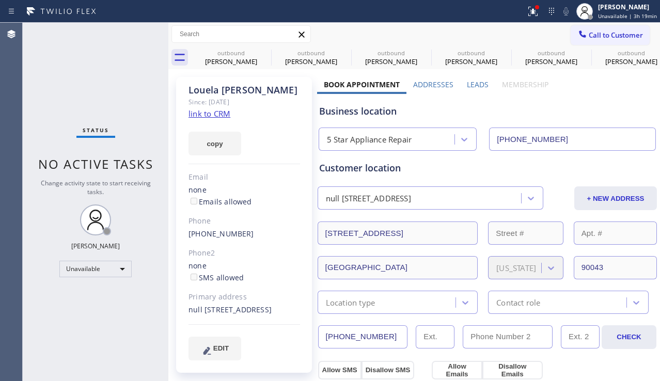
click at [628, 32] on span "Call to Customer" at bounding box center [616, 34] width 54 height 9
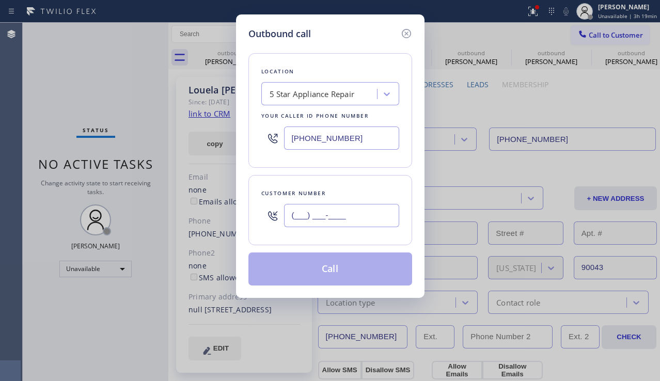
click at [324, 214] on input "(___) ___-____" at bounding box center [341, 215] width 115 height 23
paste input "818) 541-9069"
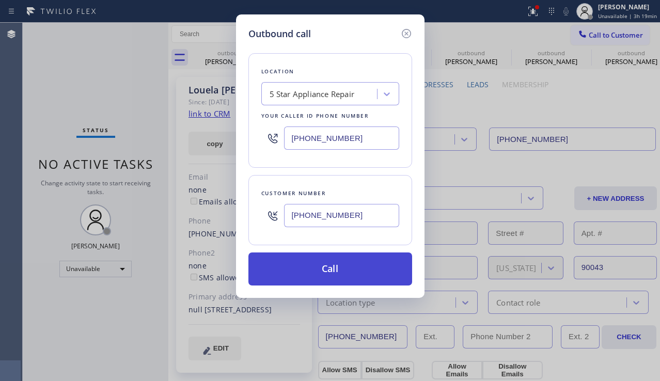
type input "[PHONE_NUMBER]"
click at [310, 277] on button "Call" at bounding box center [330, 268] width 164 height 33
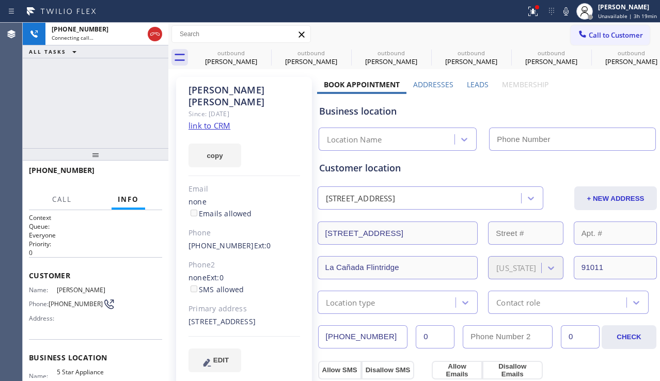
type input "[PHONE_NUMBER]"
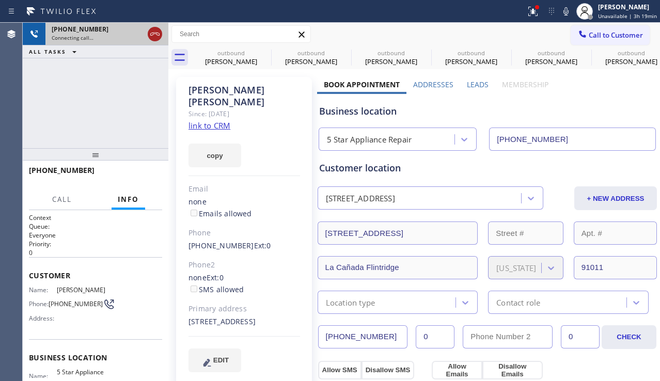
click at [156, 33] on icon at bounding box center [154, 34] width 9 height 3
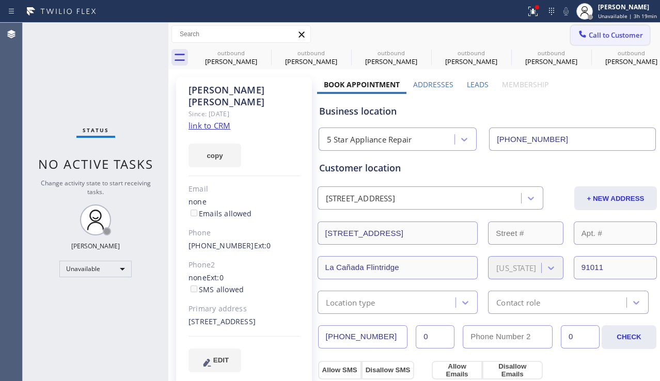
click at [577, 33] on icon at bounding box center [582, 34] width 10 height 10
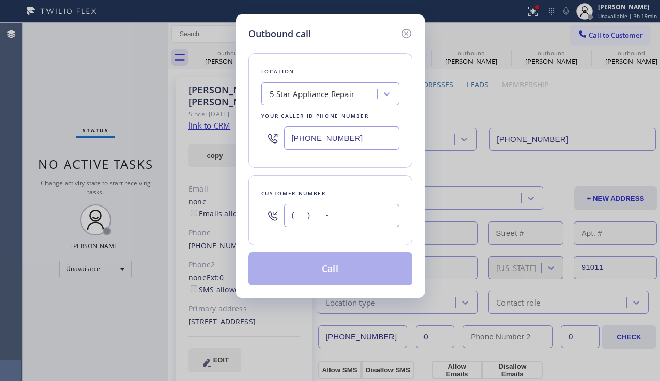
click at [328, 208] on input "(___) ___-____" at bounding box center [341, 215] width 115 height 23
paste input "310) 454-7835"
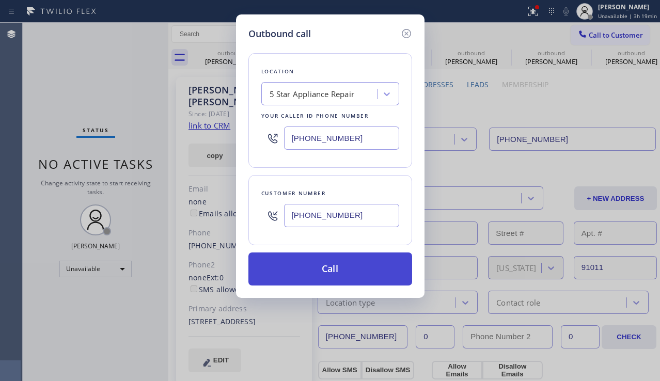
type input "[PHONE_NUMBER]"
click at [312, 268] on button "Call" at bounding box center [330, 268] width 164 height 33
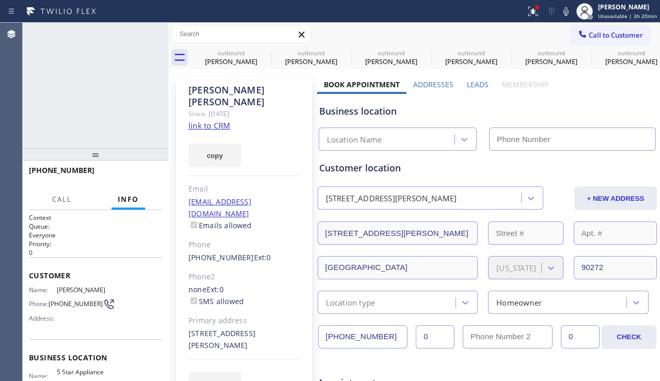
type input "[PHONE_NUMBER]"
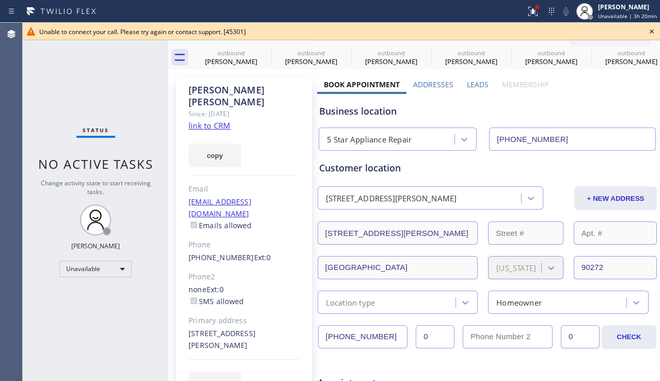
click at [650, 33] on icon at bounding box center [651, 31] width 12 height 12
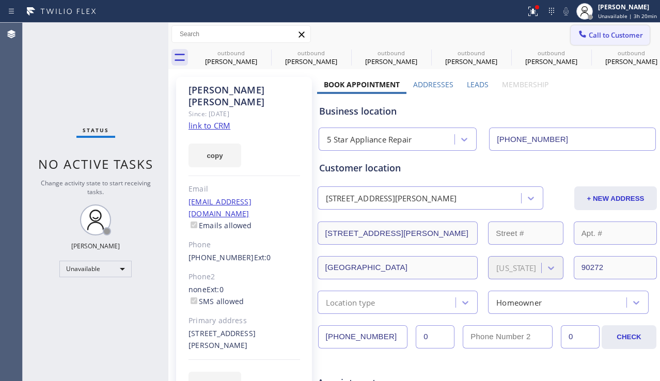
click at [624, 35] on span "Call to Customer" at bounding box center [616, 34] width 54 height 9
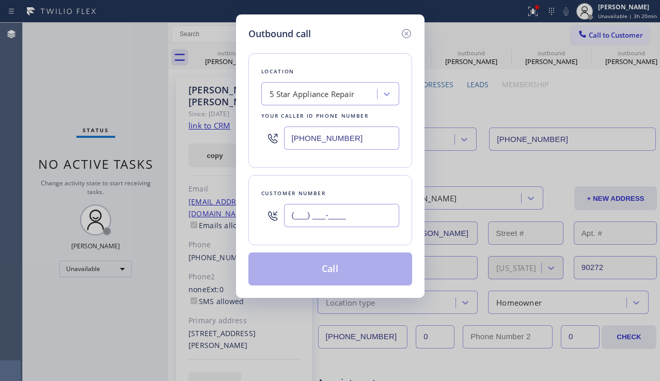
click at [332, 215] on input "(___) ___-____" at bounding box center [341, 215] width 115 height 23
paste input "310) 699-3225"
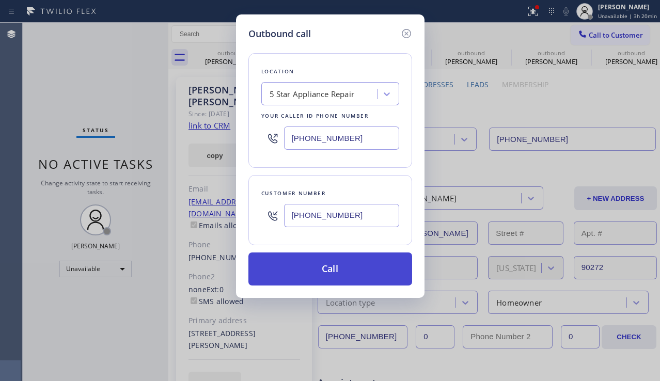
type input "[PHONE_NUMBER]"
click at [324, 273] on button "Call" at bounding box center [330, 268] width 164 height 33
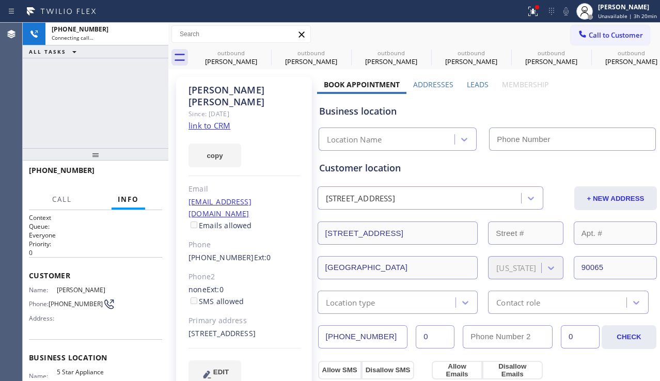
type input "[PHONE_NUMBER]"
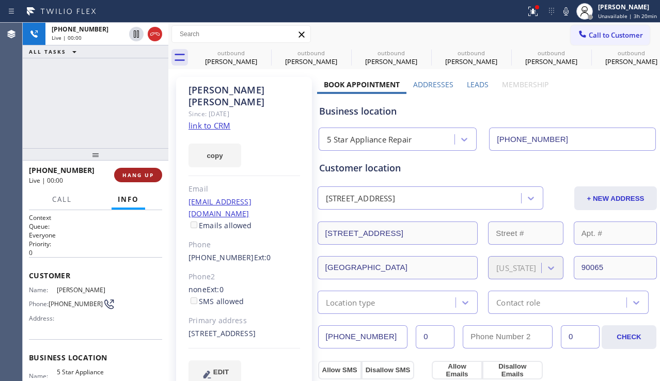
click at [137, 173] on span "HANG UP" at bounding box center [137, 174] width 31 height 7
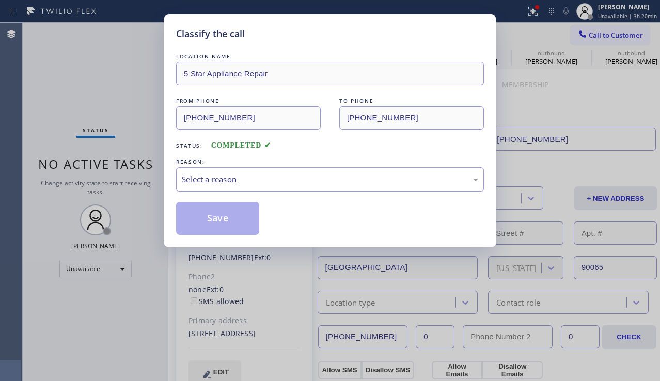
click at [221, 169] on div "Select a reason" at bounding box center [330, 179] width 308 height 24
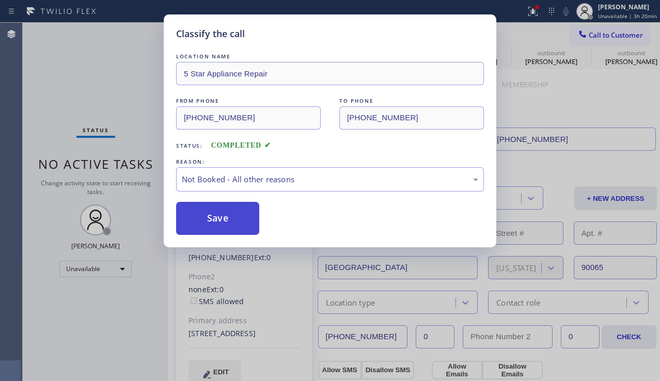
click at [212, 213] on button "Save" at bounding box center [217, 218] width 83 height 33
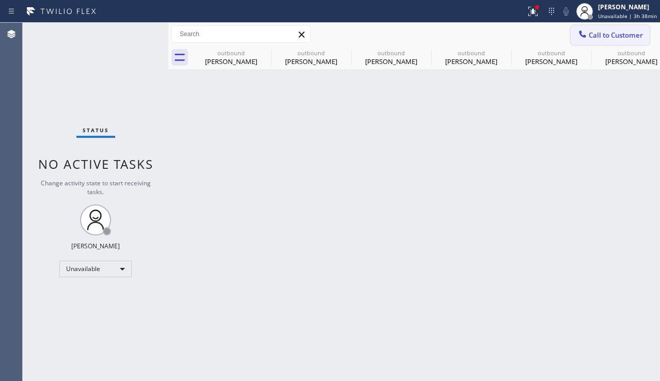
click at [594, 33] on span "Call to Customer" at bounding box center [616, 34] width 54 height 9
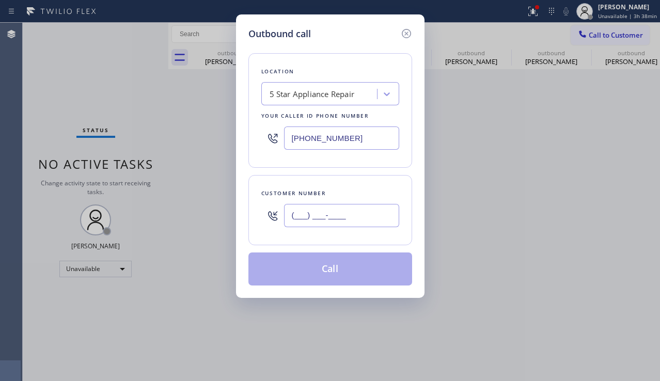
click at [322, 214] on input "(___) ___-____" at bounding box center [341, 215] width 115 height 23
paste input "310) 902-0002"
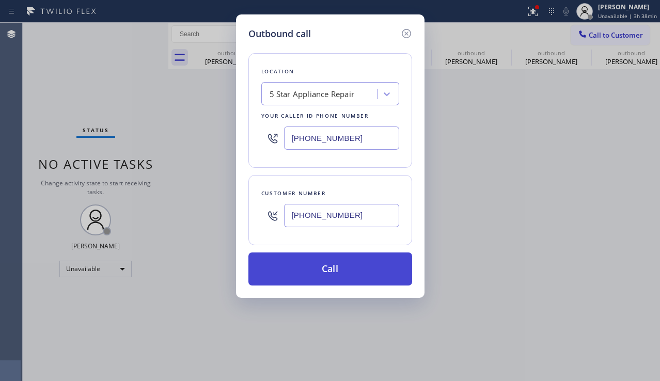
type input "[PHONE_NUMBER]"
click at [319, 271] on button "Call" at bounding box center [330, 268] width 164 height 33
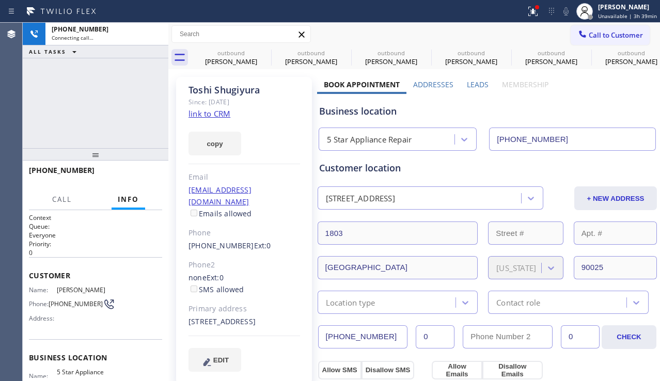
type input "[PHONE_NUMBER]"
click at [136, 180] on button "HANG UP" at bounding box center [138, 175] width 48 height 14
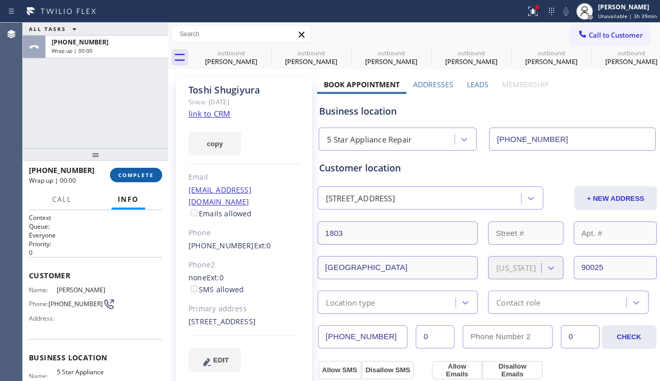
click at [135, 178] on span "COMPLETE" at bounding box center [136, 174] width 36 height 7
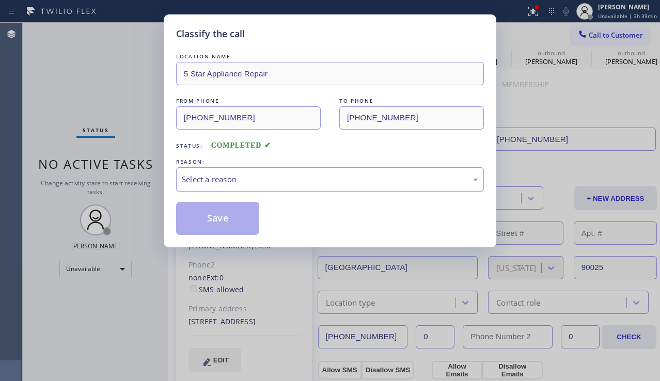
click at [236, 171] on div "Select a reason" at bounding box center [330, 179] width 308 height 24
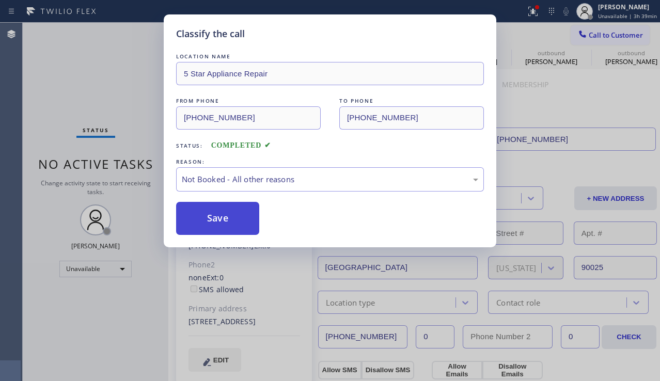
click at [227, 221] on button "Save" at bounding box center [217, 218] width 83 height 33
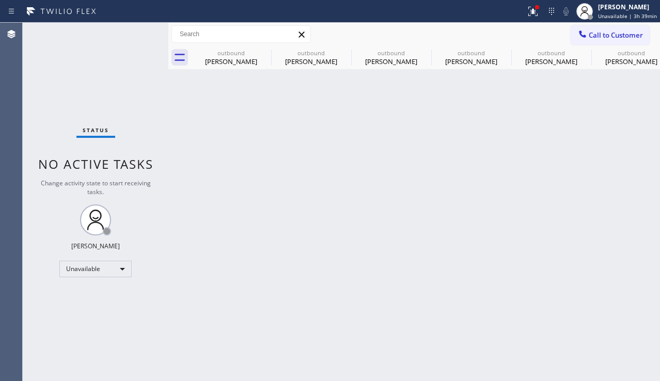
click at [580, 36] on icon at bounding box center [582, 34] width 10 height 10
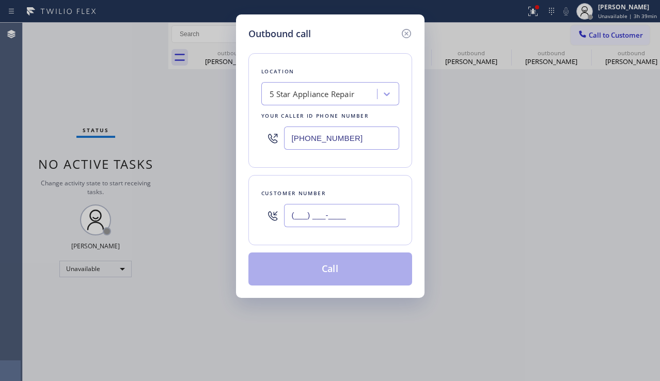
click at [350, 224] on input "(___) ___-____" at bounding box center [341, 215] width 115 height 23
paste input "310) 279-2195"
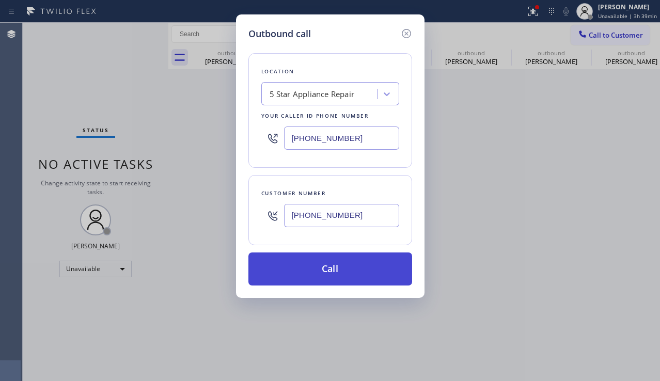
type input "[PHONE_NUMBER]"
click at [335, 274] on button "Call" at bounding box center [330, 268] width 164 height 33
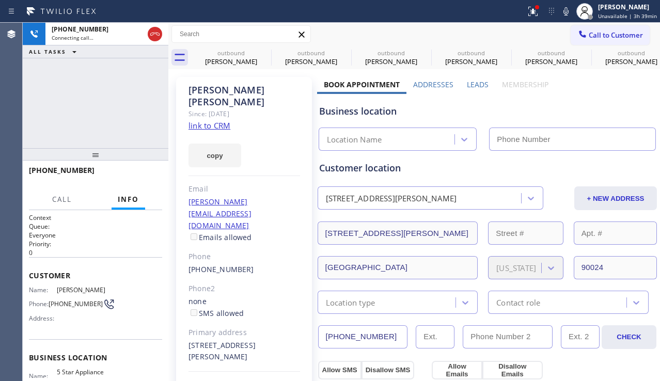
type input "[PHONE_NUMBER]"
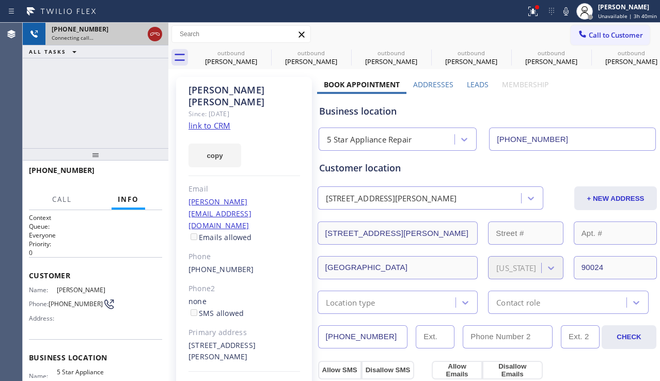
click at [155, 35] on icon at bounding box center [155, 34] width 12 height 12
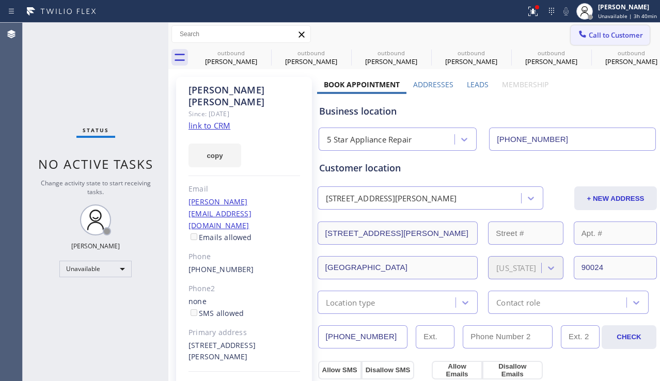
click at [598, 40] on button "Call to Customer" at bounding box center [609, 35] width 79 height 20
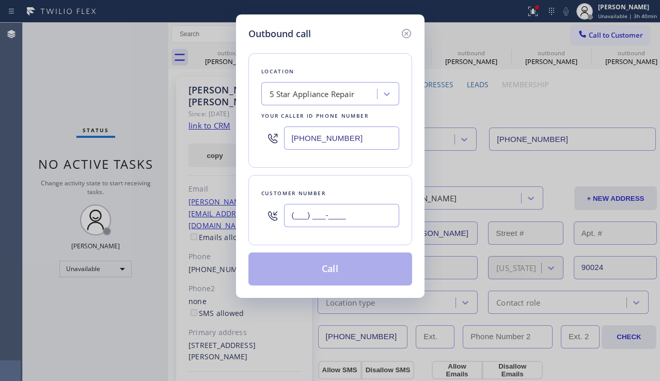
click at [339, 211] on input "(___) ___-____" at bounding box center [341, 215] width 115 height 23
paste input "530) 322-9082"
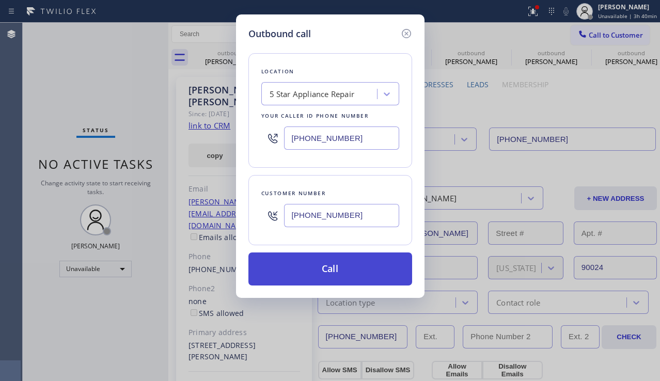
type input "[PHONE_NUMBER]"
click at [345, 269] on button "Call" at bounding box center [330, 268] width 164 height 33
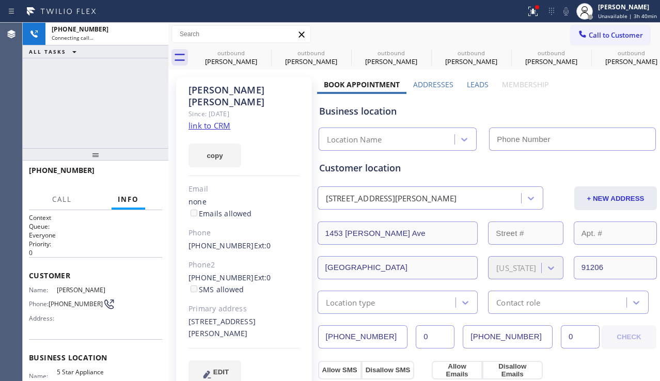
type input "[PHONE_NUMBER]"
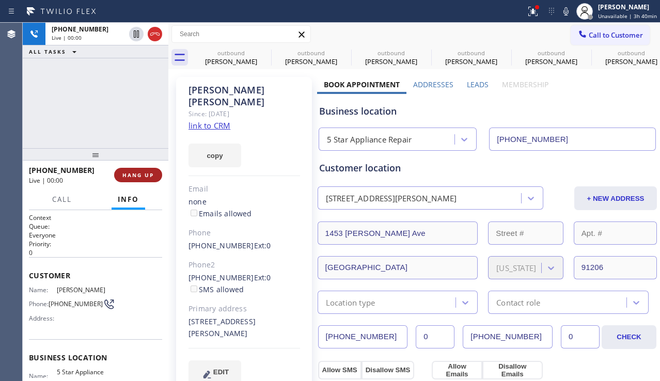
click at [130, 177] on span "HANG UP" at bounding box center [137, 174] width 31 height 7
click at [133, 177] on span "COMPLETE" at bounding box center [136, 174] width 36 height 7
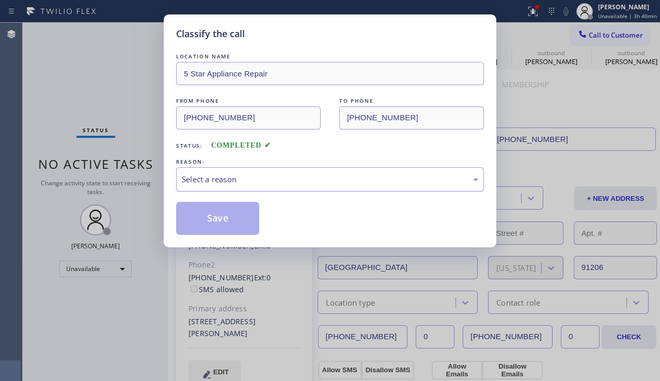
click at [236, 181] on div "Select a reason" at bounding box center [330, 179] width 296 height 12
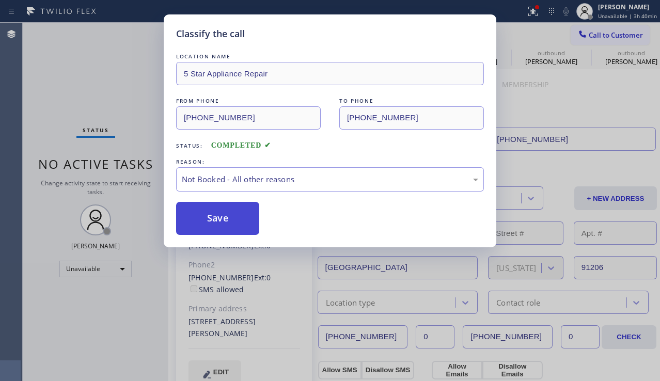
click at [206, 222] on button "Save" at bounding box center [217, 218] width 83 height 33
click at [598, 33] on span "Call to Customer" at bounding box center [616, 34] width 54 height 9
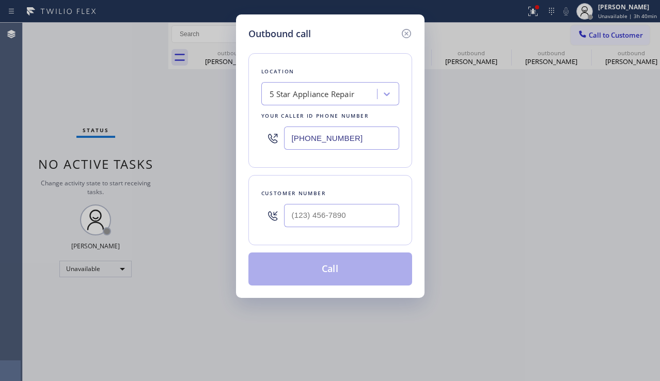
click at [344, 214] on input "text" at bounding box center [341, 215] width 115 height 23
paste input "424) 382-8277"
type input "[PHONE_NUMBER]"
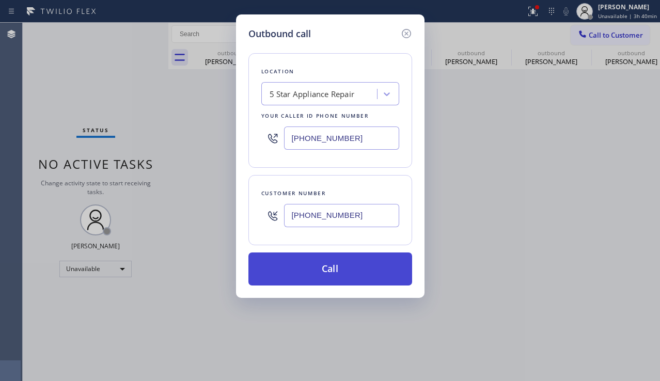
click at [327, 269] on button "Call" at bounding box center [330, 268] width 164 height 33
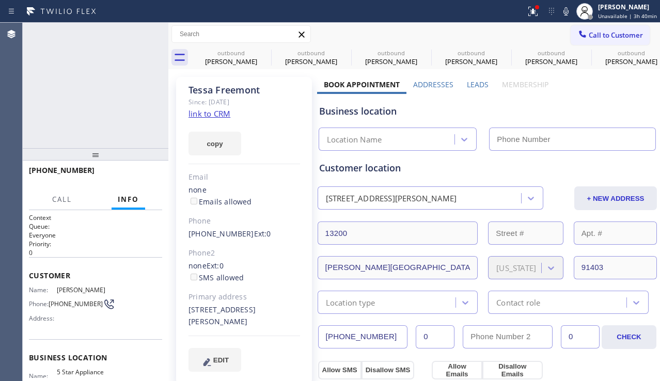
type input "[PHONE_NUMBER]"
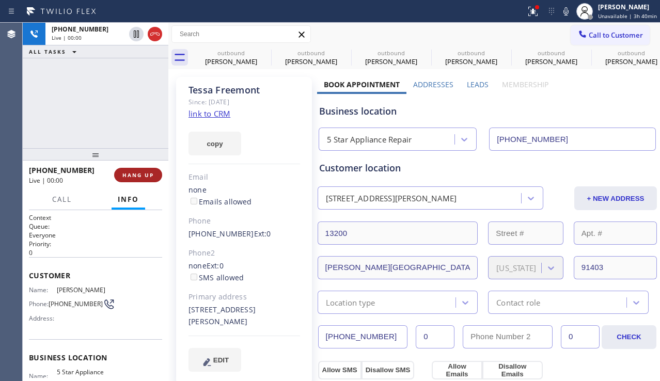
click at [136, 182] on button "HANG UP" at bounding box center [138, 175] width 48 height 14
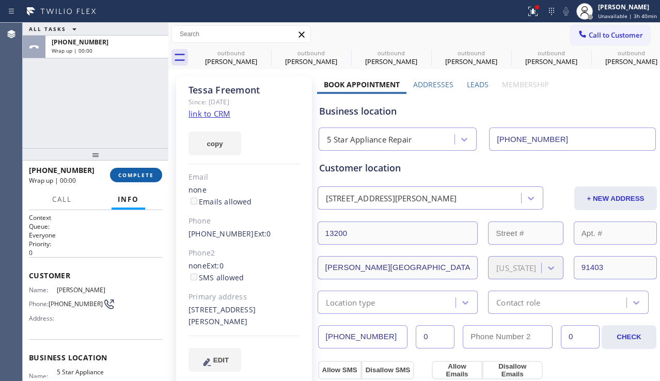
click at [139, 176] on span "COMPLETE" at bounding box center [136, 174] width 36 height 7
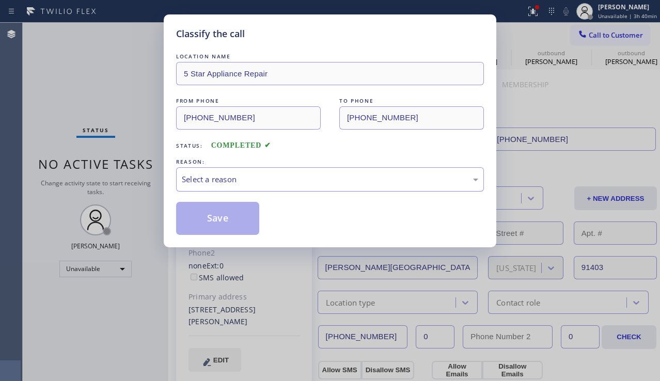
click at [190, 179] on div "Select a reason" at bounding box center [330, 179] width 296 height 12
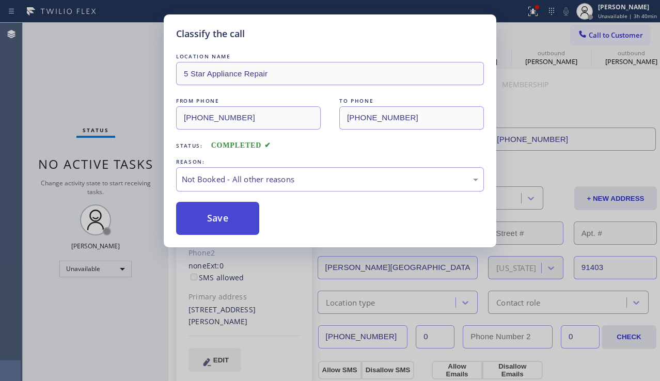
click at [203, 213] on button "Save" at bounding box center [217, 218] width 83 height 33
click at [598, 34] on span "Call to Customer" at bounding box center [616, 34] width 54 height 9
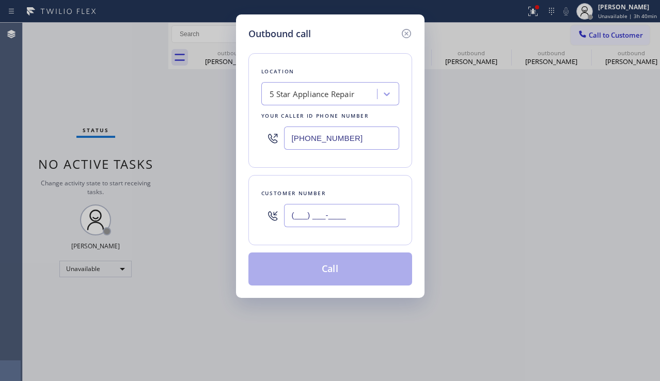
click at [338, 217] on input "(___) ___-____" at bounding box center [341, 215] width 115 height 23
paste input "818) 454-6992"
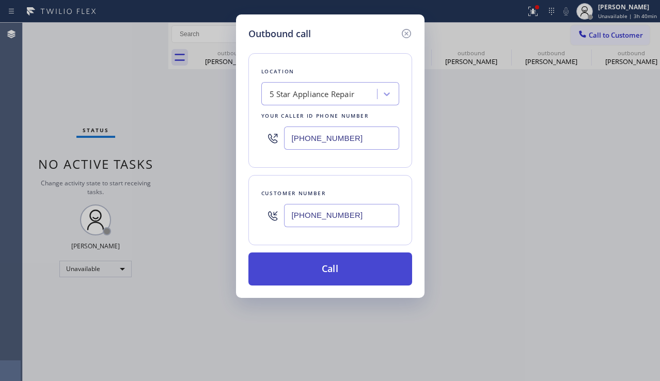
type input "[PHONE_NUMBER]"
click at [316, 269] on button "Call" at bounding box center [330, 268] width 164 height 33
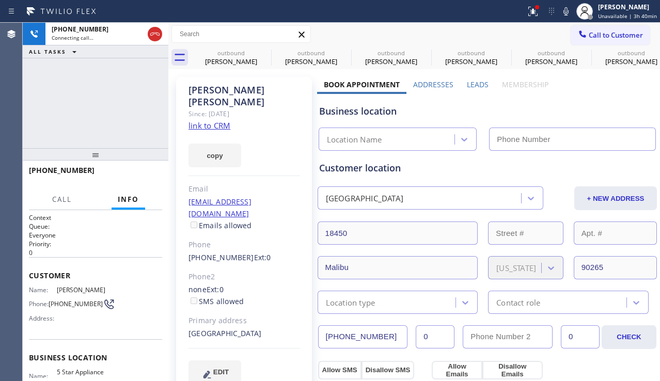
type input "[PHONE_NUMBER]"
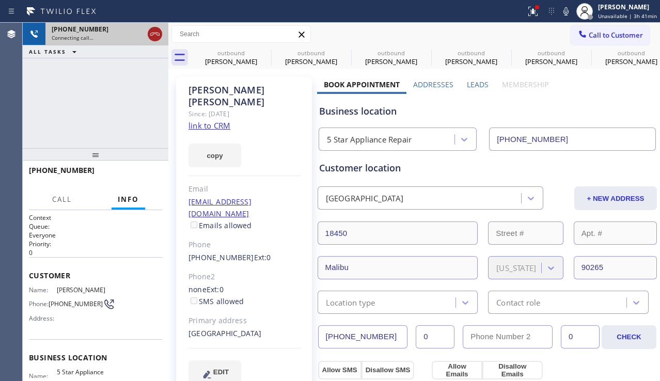
click at [153, 34] on icon at bounding box center [155, 34] width 12 height 12
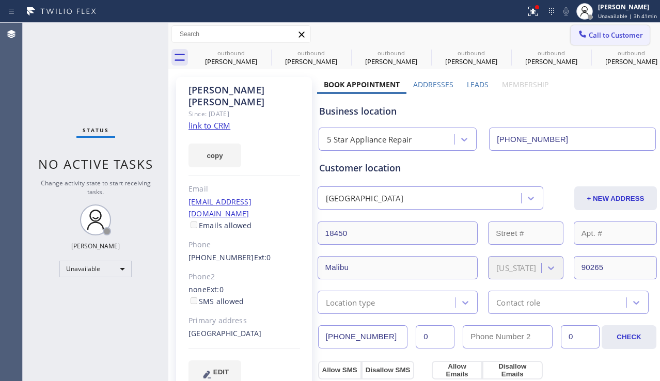
click at [577, 37] on icon at bounding box center [582, 34] width 10 height 10
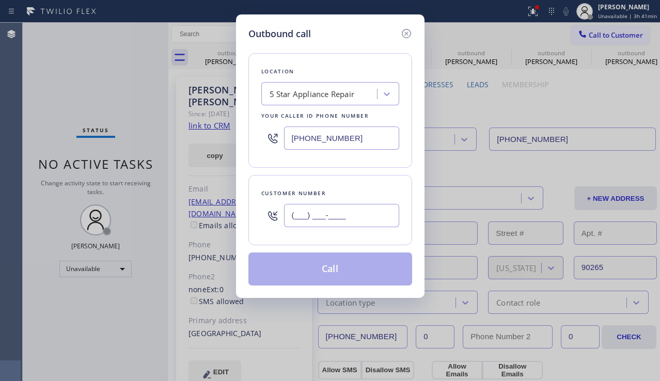
click at [340, 218] on input "(___) ___-____" at bounding box center [341, 215] width 115 height 23
paste input "310) 866-5838"
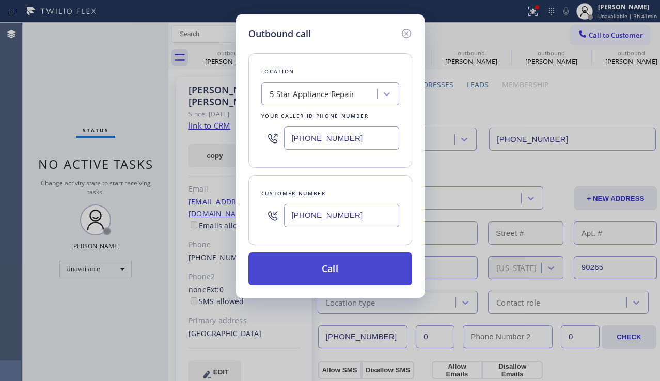
type input "[PHONE_NUMBER]"
click at [336, 273] on button "Call" at bounding box center [330, 268] width 164 height 33
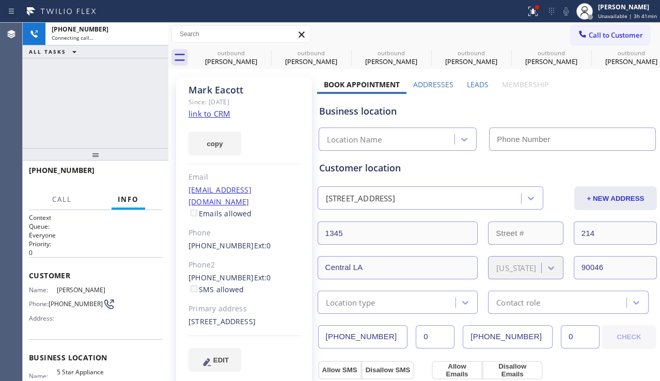
type input "[PHONE_NUMBER]"
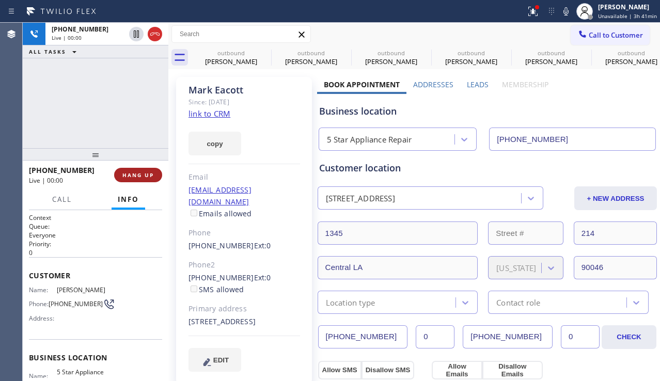
click at [127, 174] on span "HANG UP" at bounding box center [137, 174] width 31 height 7
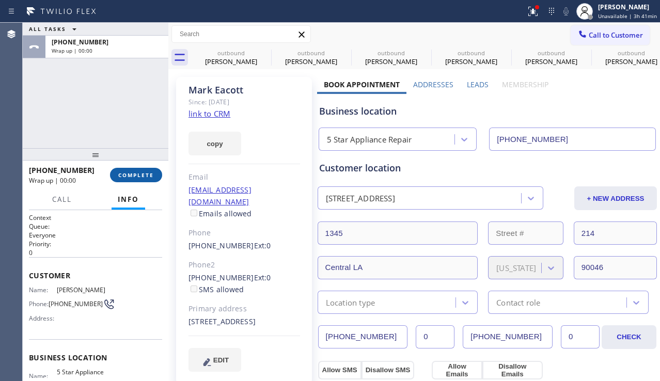
click at [129, 173] on span "COMPLETE" at bounding box center [136, 174] width 36 height 7
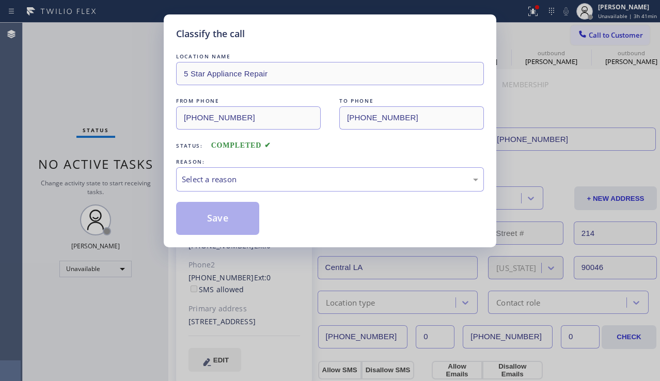
click at [219, 179] on div "Select a reason" at bounding box center [330, 179] width 296 height 12
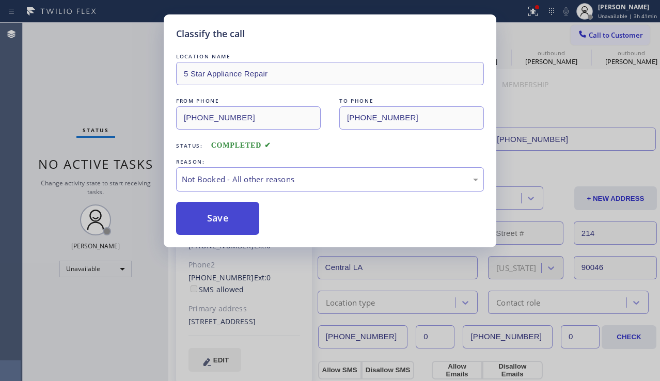
click at [213, 219] on button "Save" at bounding box center [217, 218] width 83 height 33
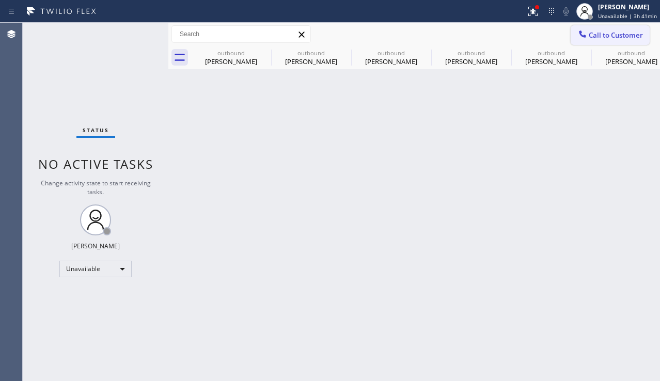
click at [586, 36] on icon at bounding box center [582, 34] width 10 height 10
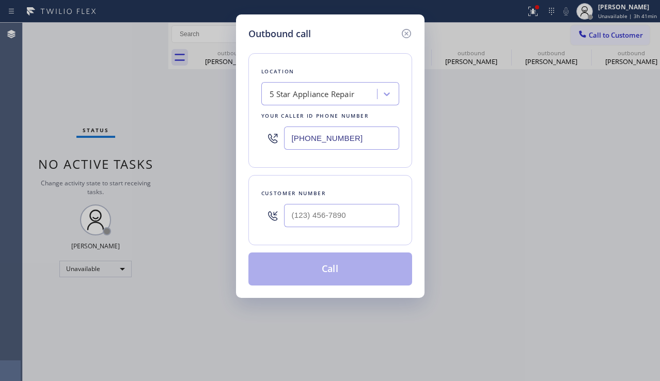
click at [322, 213] on input "text" at bounding box center [341, 215] width 115 height 23
paste input "310) 666-7932"
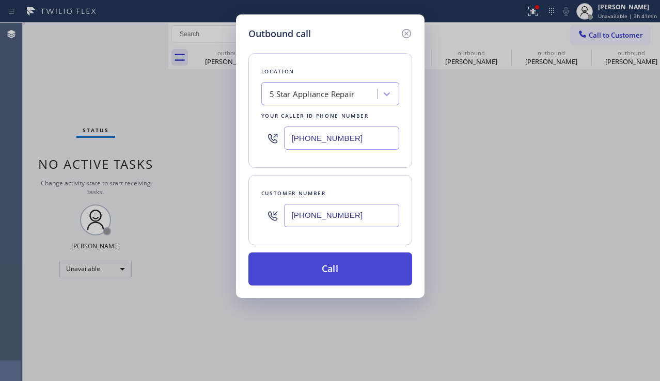
type input "[PHONE_NUMBER]"
click at [312, 267] on button "Call" at bounding box center [330, 268] width 164 height 33
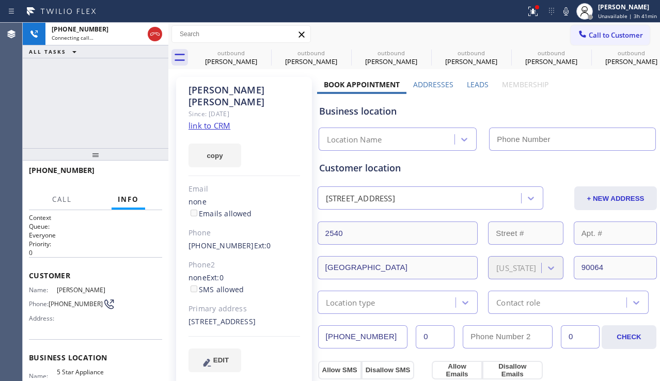
type input "[PHONE_NUMBER]"
click at [147, 177] on span "HANG UP" at bounding box center [137, 174] width 31 height 7
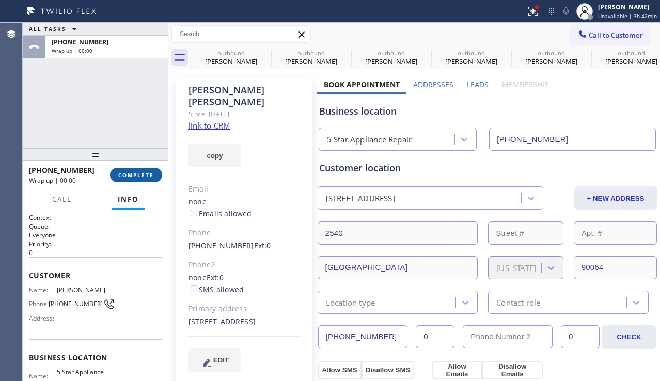
click at [147, 177] on span "COMPLETE" at bounding box center [136, 174] width 36 height 7
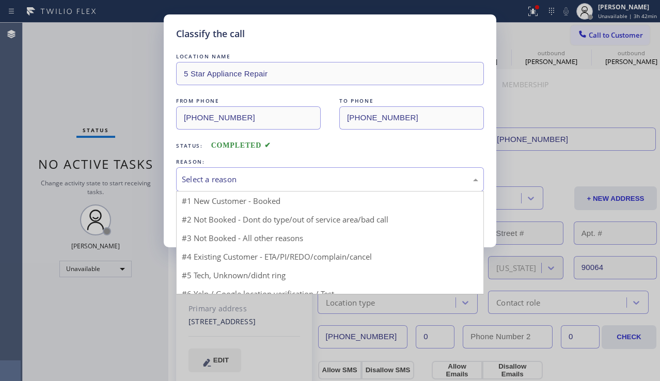
click at [187, 176] on div "Select a reason" at bounding box center [330, 179] width 296 height 12
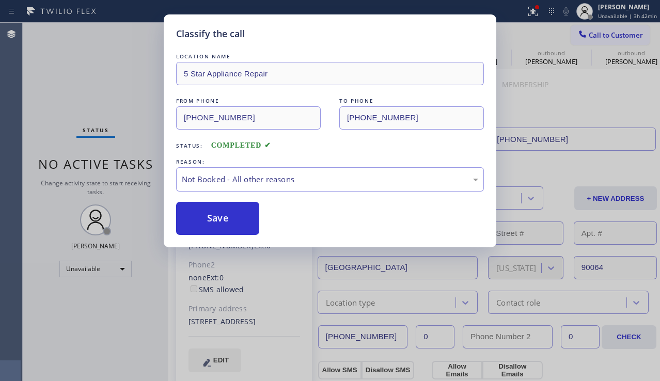
click at [199, 222] on button "Save" at bounding box center [217, 218] width 83 height 33
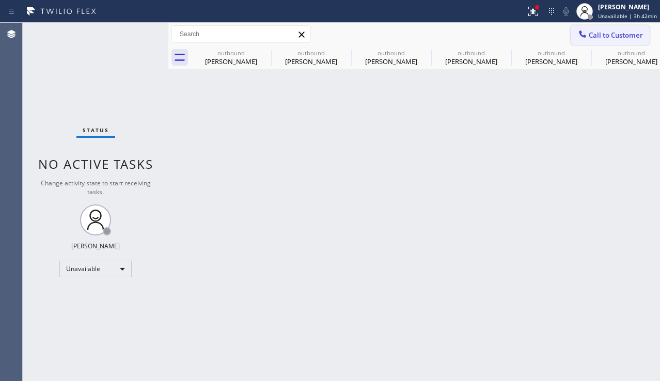
click at [578, 36] on icon at bounding box center [582, 34] width 10 height 10
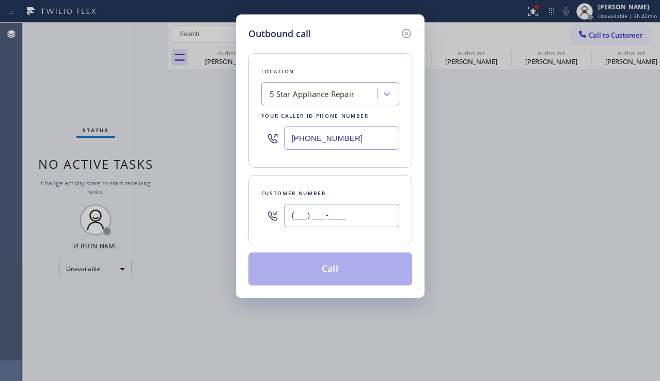
click at [332, 224] on input "(___) ___-____" at bounding box center [341, 215] width 115 height 23
paste input "818) 626-4607"
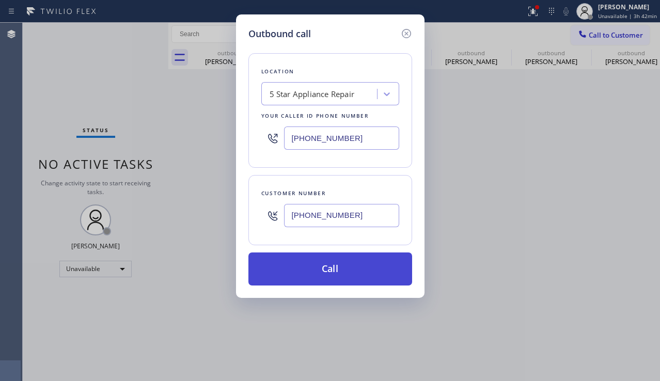
type input "[PHONE_NUMBER]"
click at [330, 267] on button "Call" at bounding box center [330, 268] width 164 height 33
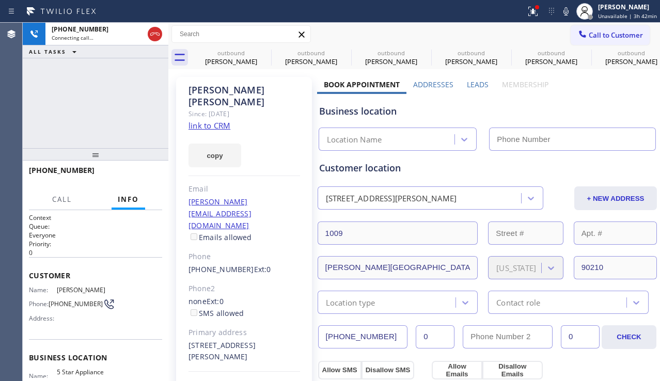
type input "[PHONE_NUMBER]"
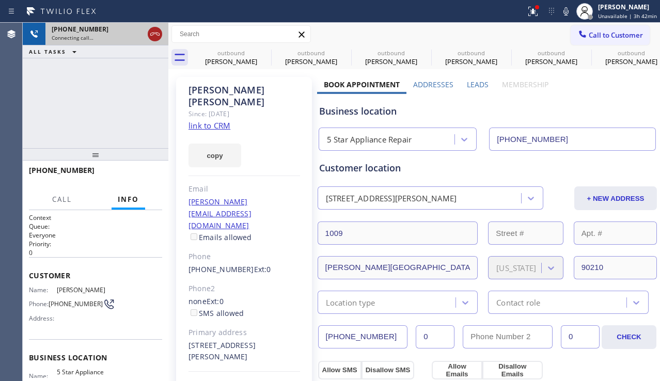
click at [152, 31] on icon at bounding box center [155, 34] width 12 height 12
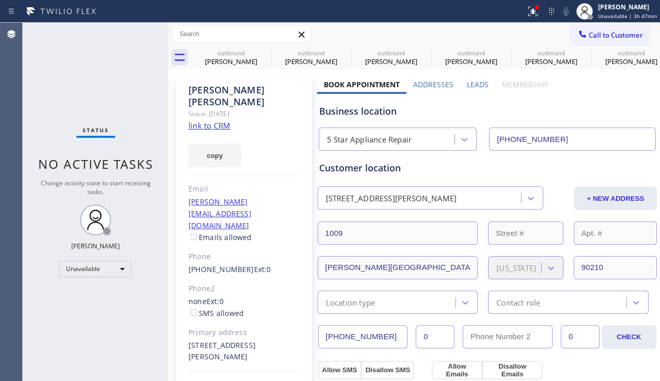
click at [282, 132] on div "copy" at bounding box center [244, 150] width 112 height 36
click at [263, 50] on icon at bounding box center [264, 52] width 12 height 12
click at [0, 0] on icon at bounding box center [0, 0] width 0 height 0
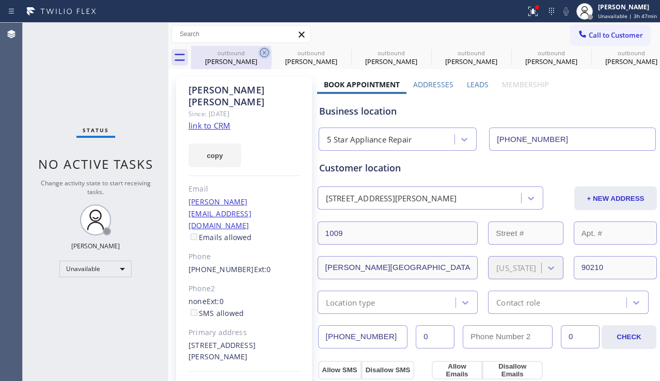
click at [0, 0] on icon at bounding box center [0, 0] width 0 height 0
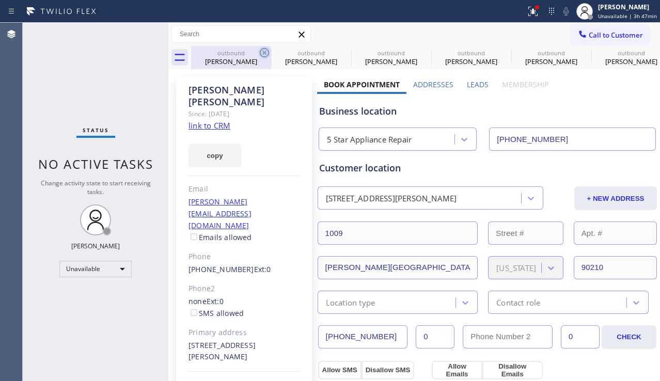
click at [0, 0] on icon at bounding box center [0, 0] width 0 height 0
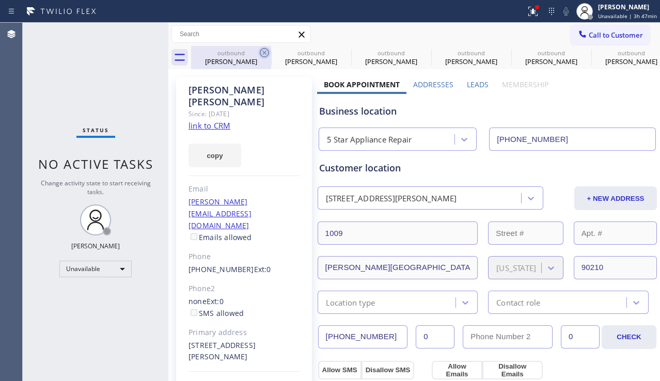
click at [0, 0] on icon at bounding box center [0, 0] width 0 height 0
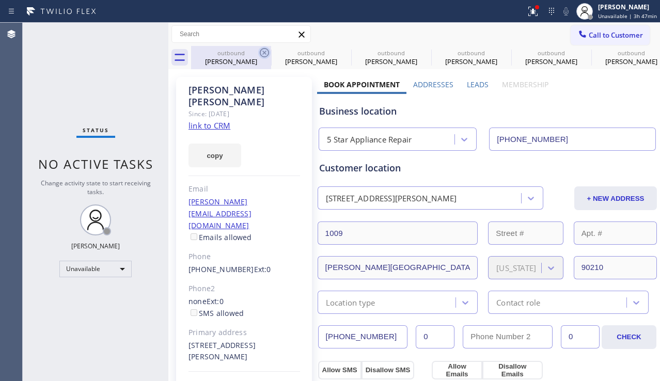
click at [0, 0] on icon at bounding box center [0, 0] width 0 height 0
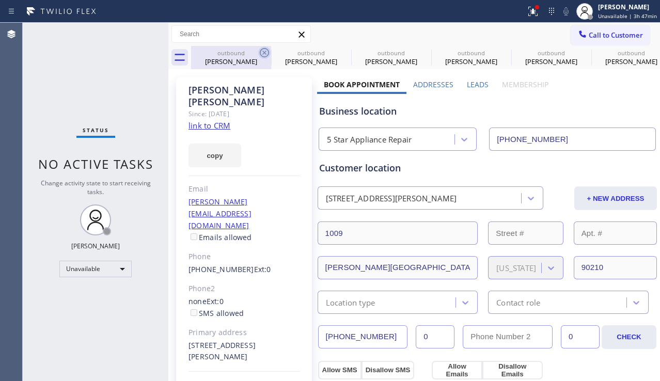
click at [0, 0] on icon at bounding box center [0, 0] width 0 height 0
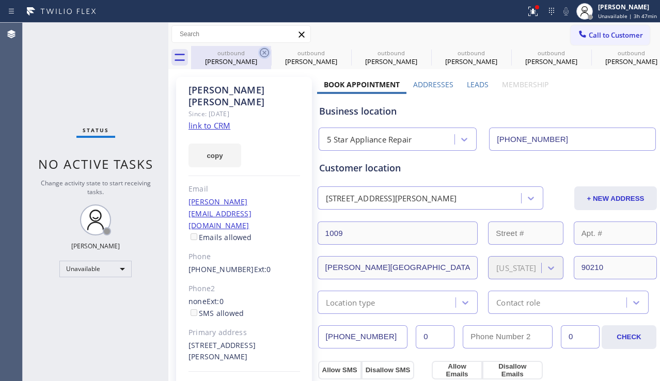
click at [0, 0] on icon at bounding box center [0, 0] width 0 height 0
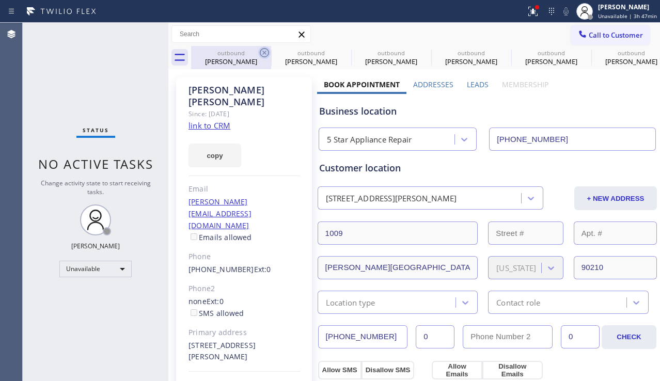
click at [263, 50] on div "outbound [PERSON_NAME] outbound [PERSON_NAME] outbound [PERSON_NAME] outbound […" at bounding box center [425, 57] width 469 height 23
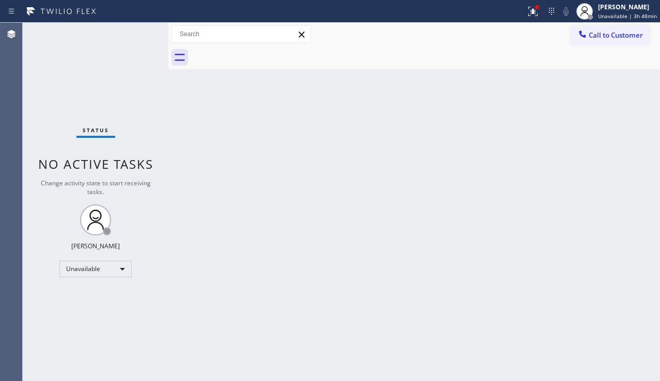
drag, startPoint x: 625, startPoint y: 37, endPoint x: 502, endPoint y: 105, distance: 140.0
click at [625, 37] on span "Call to Customer" at bounding box center [616, 34] width 54 height 9
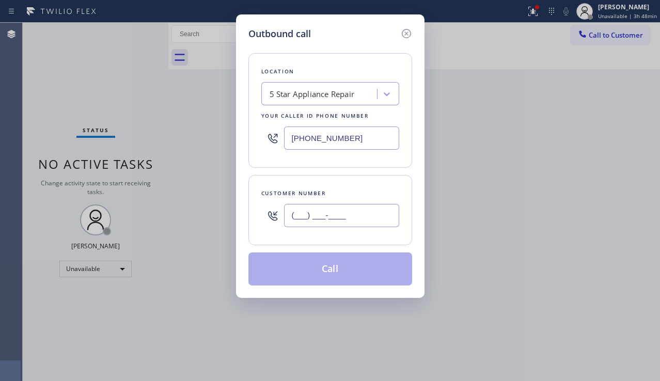
click at [332, 214] on input "(___) ___-____" at bounding box center [341, 215] width 115 height 23
paste input "510) 589-8880"
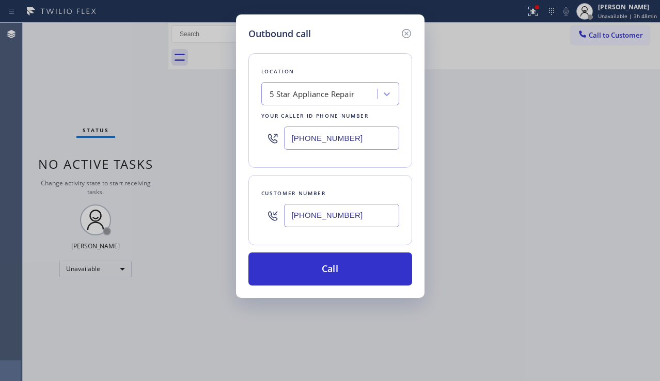
type input "[PHONE_NUMBER]"
drag, startPoint x: 651, startPoint y: 192, endPoint x: 434, endPoint y: 125, distance: 227.8
click at [651, 191] on div "Outbound call Location 5 Star Appliance Repair Your caller id phone number [PHO…" at bounding box center [330, 190] width 660 height 381
click at [303, 102] on div "5 Star Appliance Repair" at bounding box center [320, 94] width 113 height 18
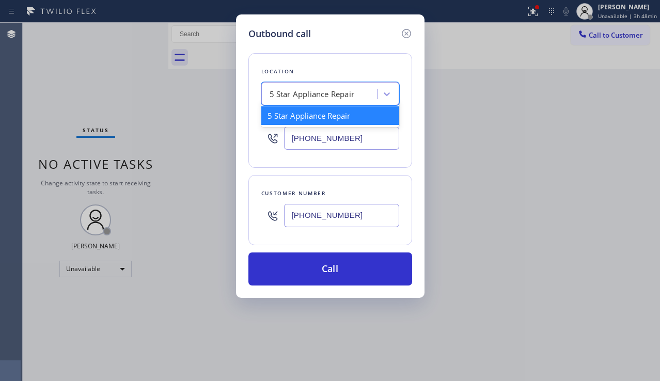
paste input "Sub Zero Appliance Repair [GEOGRAPHIC_DATA]"
type input "Sub Zero Appliance Repair [GEOGRAPHIC_DATA]"
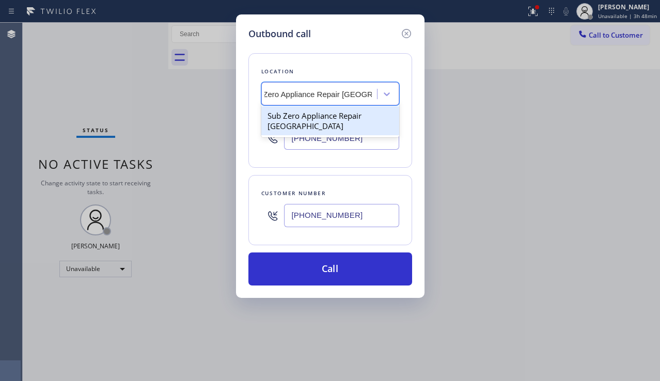
click at [307, 124] on div "Sub Zero Appliance Repair [GEOGRAPHIC_DATA]" at bounding box center [330, 120] width 138 height 29
type input "[PHONE_NUMBER]"
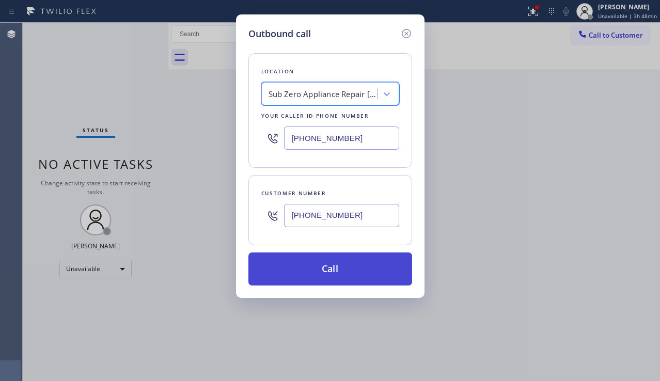
click at [319, 269] on button "Call" at bounding box center [330, 268] width 164 height 33
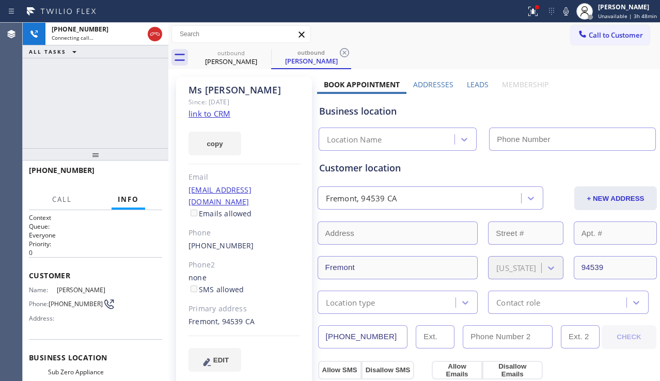
click at [473, 83] on label "Leads" at bounding box center [478, 85] width 22 height 10
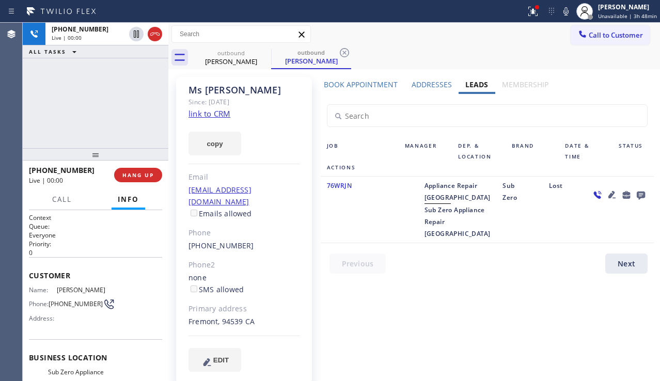
click at [614, 197] on icon at bounding box center [612, 194] width 12 height 12
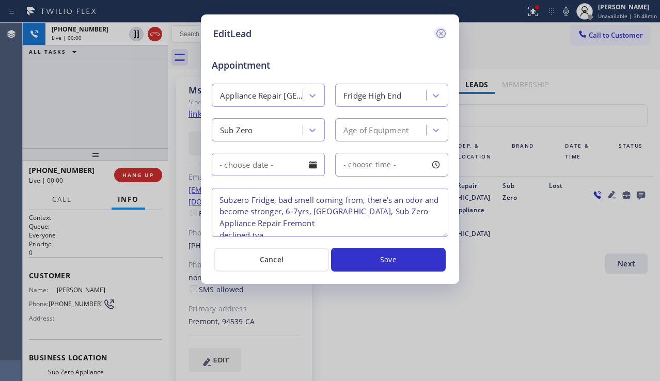
click at [445, 37] on icon at bounding box center [441, 33] width 12 height 12
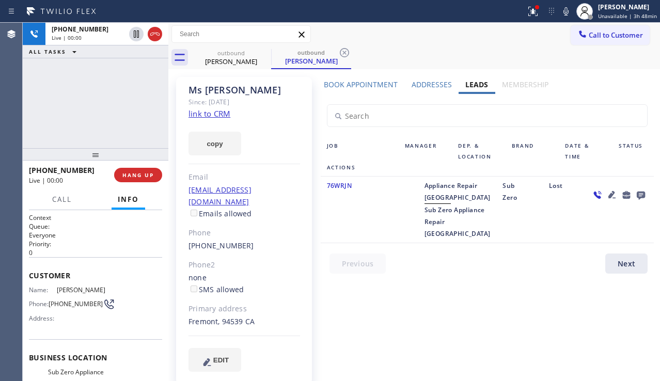
click at [639, 196] on icon at bounding box center [640, 194] width 12 height 13
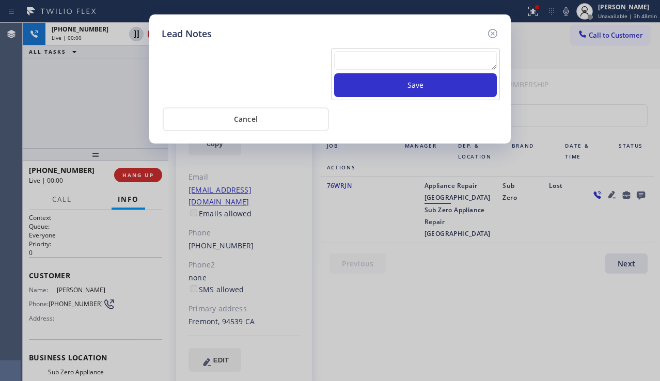
click at [369, 67] on textarea at bounding box center [415, 60] width 163 height 19
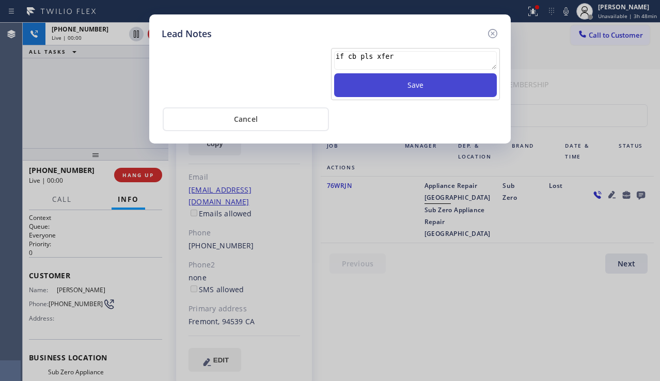
type textarea "if cb pls xfer"
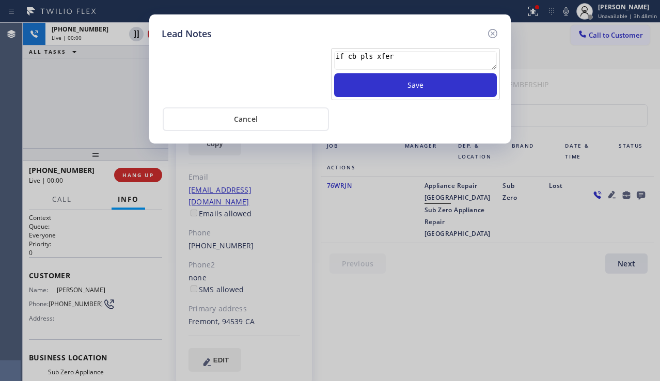
drag, startPoint x: 362, startPoint y: 81, endPoint x: 497, endPoint y: 72, distance: 134.5
click at [363, 81] on button "Save" at bounding box center [415, 85] width 163 height 24
click at [488, 34] on icon at bounding box center [492, 33] width 9 height 9
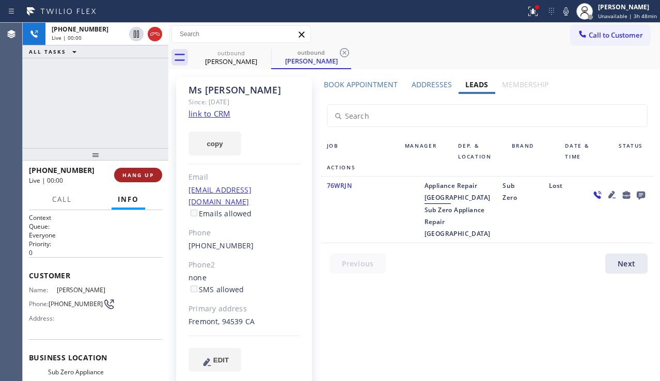
click at [157, 174] on button "HANG UP" at bounding box center [138, 175] width 48 height 14
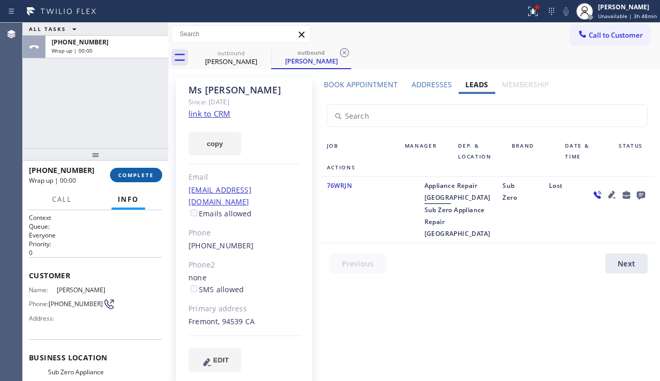
click at [145, 171] on span "COMPLETE" at bounding box center [136, 174] width 36 height 7
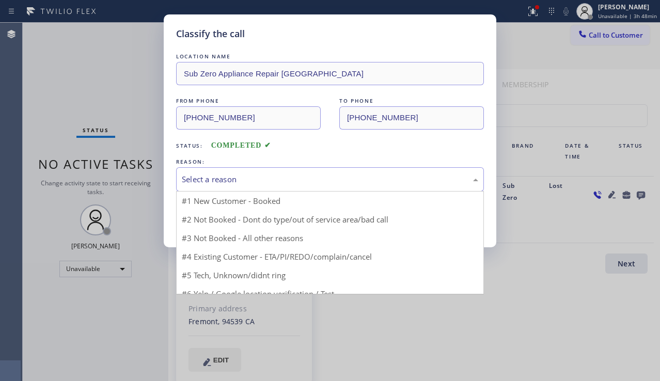
click at [269, 181] on div "Select a reason" at bounding box center [330, 179] width 296 height 12
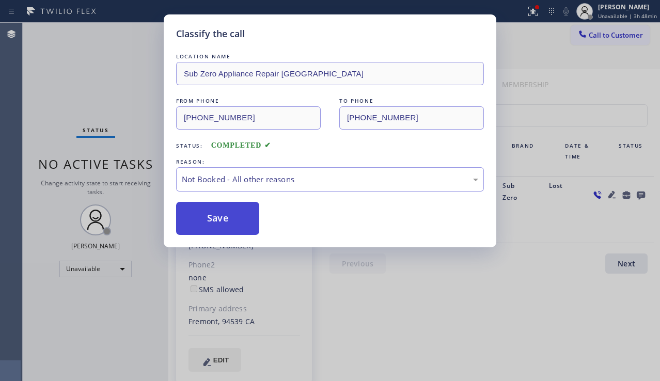
click at [225, 220] on button "Save" at bounding box center [217, 218] width 83 height 33
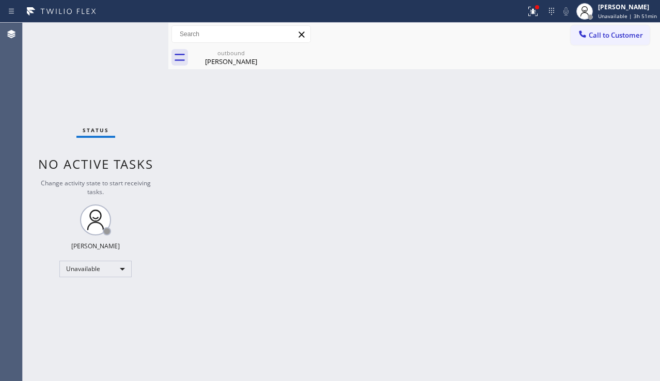
drag, startPoint x: 647, startPoint y: 248, endPoint x: 592, endPoint y: 209, distance: 67.8
click at [647, 248] on div "Back to Dashboard Change Sender ID Customers Technicians Select a contact Outbo…" at bounding box center [413, 202] width 491 height 358
click at [527, 8] on icon at bounding box center [533, 11] width 12 height 12
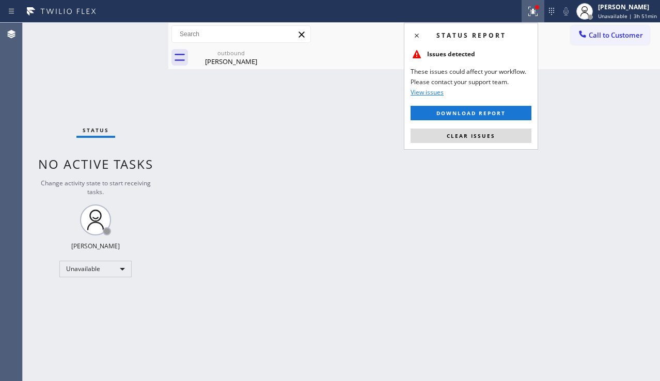
click at [488, 128] on div "Status report Issues detected These issues could affect your workflow. Please c…" at bounding box center [471, 86] width 134 height 127
click at [486, 132] on span "Clear issues" at bounding box center [471, 135] width 49 height 7
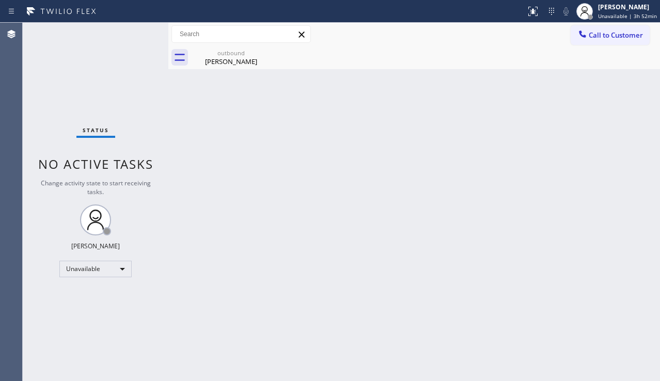
click at [333, 188] on div "Back to Dashboard Change Sender ID Customers Technicians Select a contact Outbo…" at bounding box center [413, 202] width 491 height 358
click at [622, 232] on div "Back to Dashboard Change Sender ID Customers Technicians Select a contact Outbo…" at bounding box center [413, 202] width 491 height 358
click at [292, 314] on div "Back to Dashboard Change Sender ID Customers Technicians Select a contact Outbo…" at bounding box center [413, 202] width 491 height 358
click at [78, 155] on div "Status No active tasks Change activity state to start receiving tasks. [PERSON_…" at bounding box center [96, 202] width 146 height 358
click at [212, 59] on div "[PERSON_NAME]" at bounding box center [231, 61] width 78 height 9
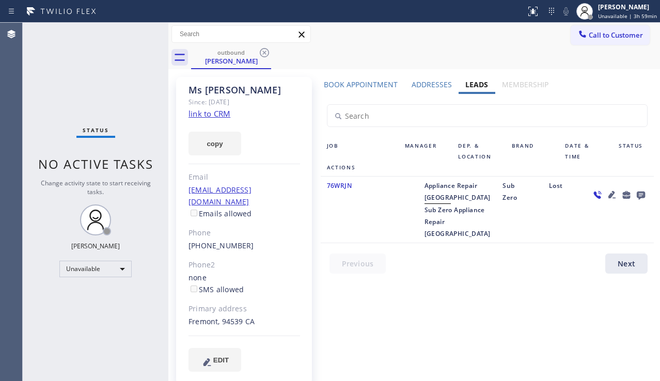
click at [624, 219] on div at bounding box center [619, 210] width 70 height 60
click at [612, 194] on icon at bounding box center [611, 194] width 7 height 7
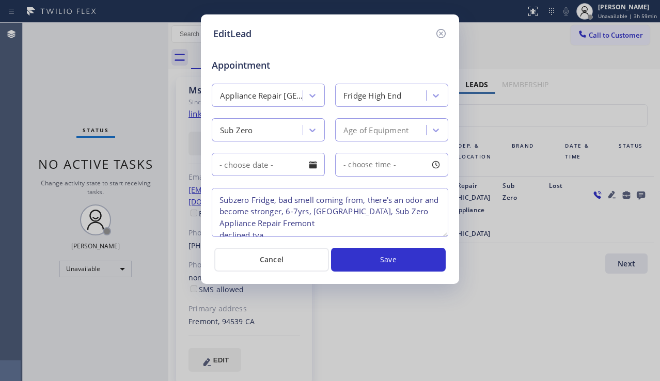
drag, startPoint x: 378, startPoint y: 213, endPoint x: 400, endPoint y: 212, distance: 22.2
click at [400, 212] on textarea "Subzero Fridge, bad smell coming from, there's an odor and become stronger, 6-7…" at bounding box center [330, 212] width 236 height 49
click at [443, 35] on icon at bounding box center [441, 33] width 12 height 12
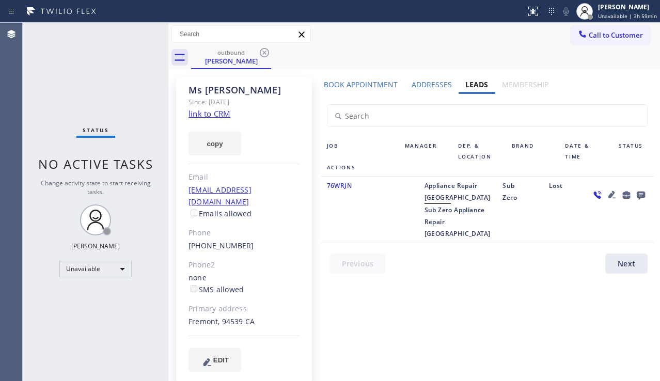
click at [65, 336] on div "Status No active tasks Change activity state to start receiving tasks. [PERSON_…" at bounding box center [96, 202] width 146 height 358
click at [617, 229] on div at bounding box center [619, 210] width 70 height 60
click at [199, 141] on button "copy" at bounding box center [214, 144] width 53 height 24
click at [227, 113] on link "link to CRM" at bounding box center [209, 113] width 42 height 10
click at [609, 322] on div "Book Appointment Addresses Leads Membership Business location Sub Zero Applianc…" at bounding box center [487, 235] width 340 height 310
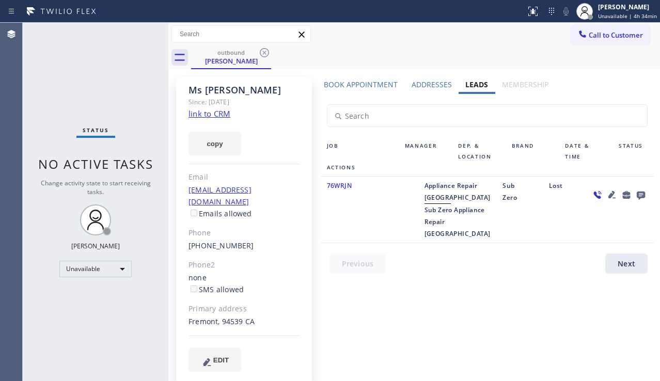
click at [612, 234] on div at bounding box center [619, 210] width 70 height 60
click at [295, 240] on div "[PHONE_NUMBER]" at bounding box center [244, 246] width 112 height 12
click at [119, 352] on div "Status No active tasks Change activity state to start receiving tasks. [PERSON_…" at bounding box center [96, 202] width 146 height 358
click at [266, 54] on icon at bounding box center [264, 52] width 12 height 12
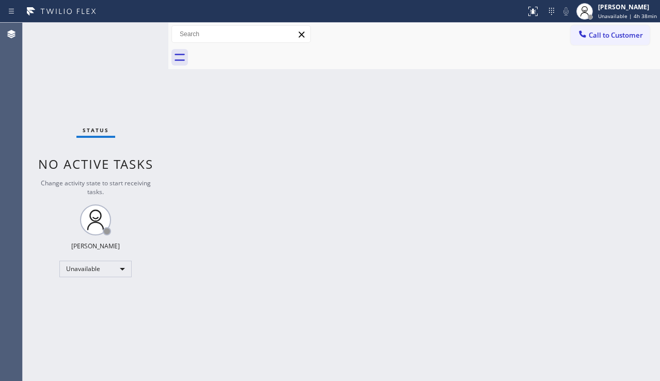
click at [291, 170] on div "Back to Dashboard Change Sender ID Customers Technicians Select a contact Outbo…" at bounding box center [413, 202] width 491 height 358
click at [274, 369] on div "Back to Dashboard Change Sender ID Customers Technicians Select a contact Outbo…" at bounding box center [413, 202] width 491 height 358
click at [111, 274] on div "Unavailable" at bounding box center [95, 269] width 72 height 17
click at [89, 282] on li "Offline" at bounding box center [95, 283] width 70 height 12
click at [618, 7] on div "[PERSON_NAME]" at bounding box center [631, 7] width 51 height 9
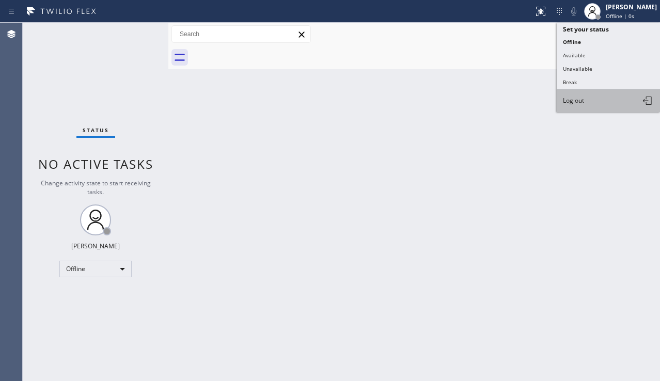
click at [568, 99] on span "Log out" at bounding box center [573, 100] width 21 height 9
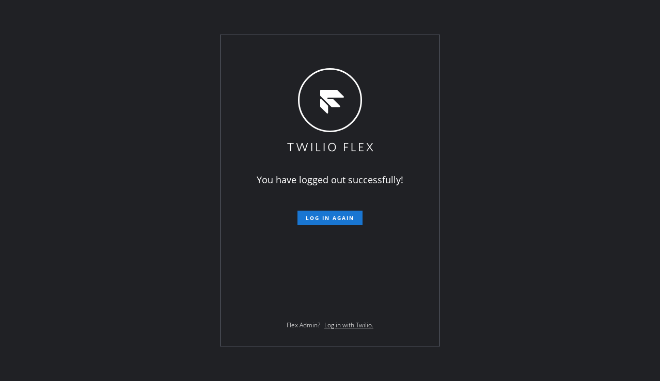
click at [479, 255] on div "You have logged out successfully! Log in again Flex Admin? Log in with Twilio." at bounding box center [330, 190] width 660 height 381
click at [382, 352] on div "You have logged out successfully! Log in again Flex Admin? Log in with Twilio." at bounding box center [330, 190] width 660 height 381
click at [625, 274] on div "You have logged out successfully! Log in again Flex Admin? Log in with Twilio." at bounding box center [330, 190] width 660 height 381
click at [491, 211] on div "You have logged out successfully! Log in again Flex Admin? Log in with Twilio." at bounding box center [330, 190] width 660 height 381
